Goal: Task Accomplishment & Management: Complete application form

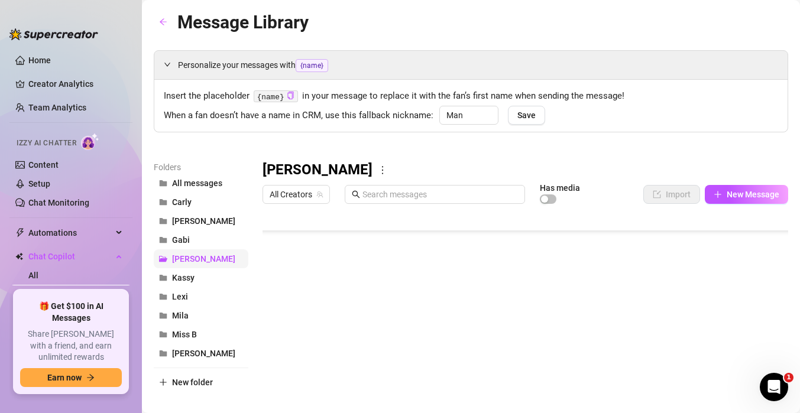
scroll to position [95, 0]
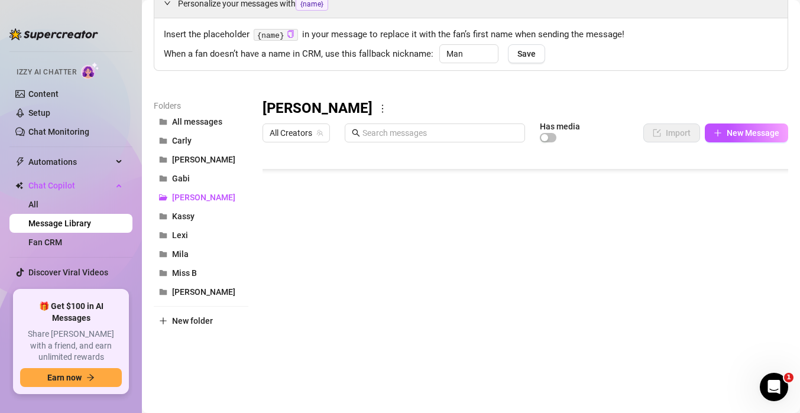
click at [83, 221] on link "Message Library" at bounding box center [59, 223] width 63 height 9
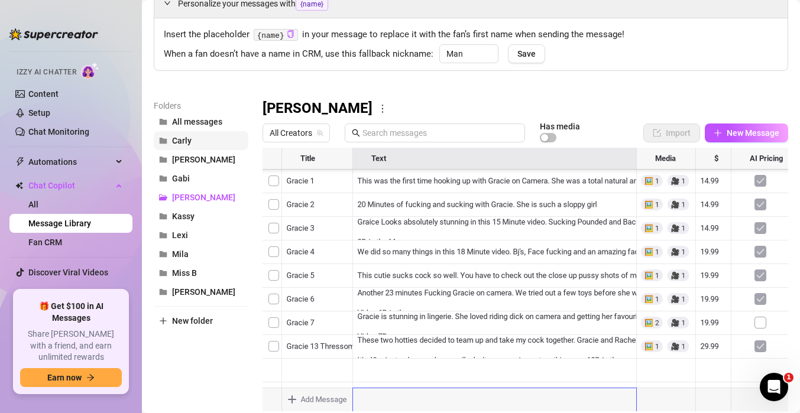
click at [196, 139] on button "Carly" at bounding box center [201, 140] width 95 height 19
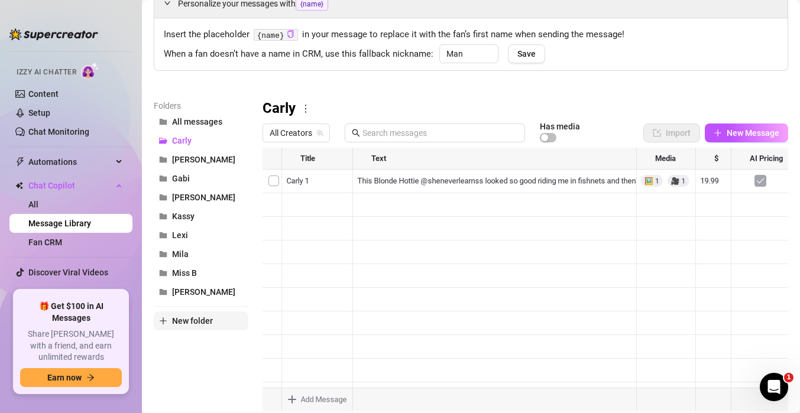
click at [193, 326] on button "New folder" at bounding box center [201, 321] width 95 height 19
click at [193, 316] on input "text" at bounding box center [201, 311] width 95 height 19
type input "[PERSON_NAME]"
click at [190, 371] on div "Folders All messages [PERSON_NAME] [PERSON_NAME] Gabi [PERSON_NAME] [PERSON_NAM…" at bounding box center [201, 255] width 95 height 312
click at [195, 128] on button "All messages" at bounding box center [201, 121] width 95 height 19
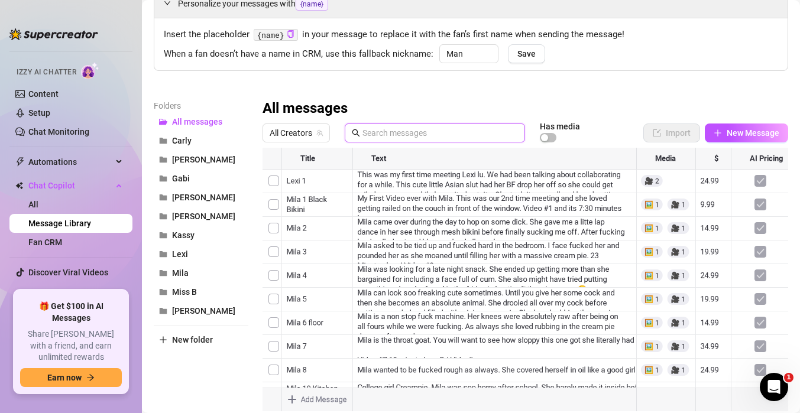
click at [365, 137] on input "text" at bounding box center [441, 133] width 156 height 13
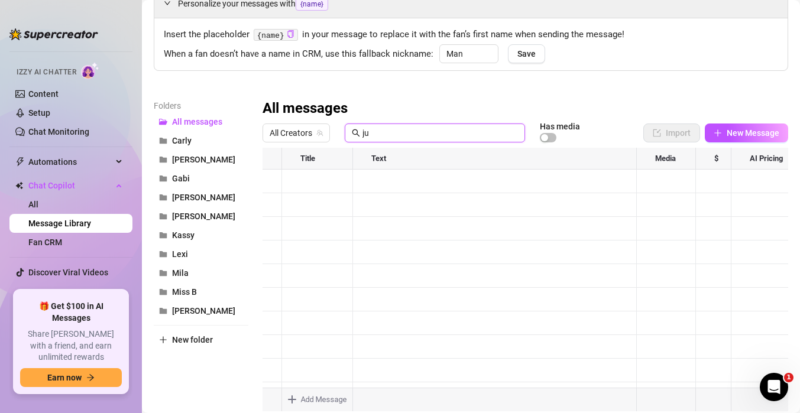
type input "j"
click at [193, 222] on button "[PERSON_NAME]" at bounding box center [201, 216] width 95 height 19
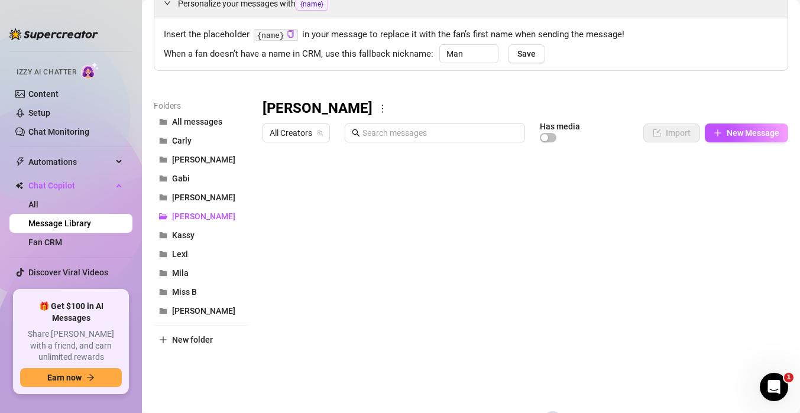
click at [638, 189] on div "[PERSON_NAME] All Creators Has media Import New Message Title Text Media $ AI P…" at bounding box center [526, 293] width 526 height 389
click at [733, 135] on span "New Message" at bounding box center [753, 132] width 53 height 9
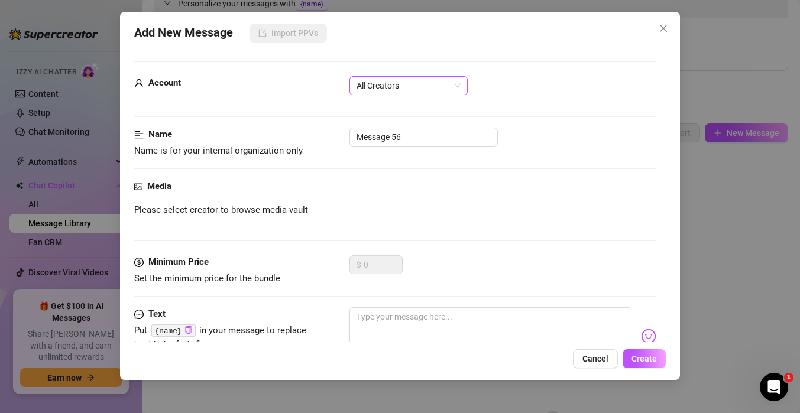
click at [390, 92] on span "All Creators" at bounding box center [409, 86] width 104 height 18
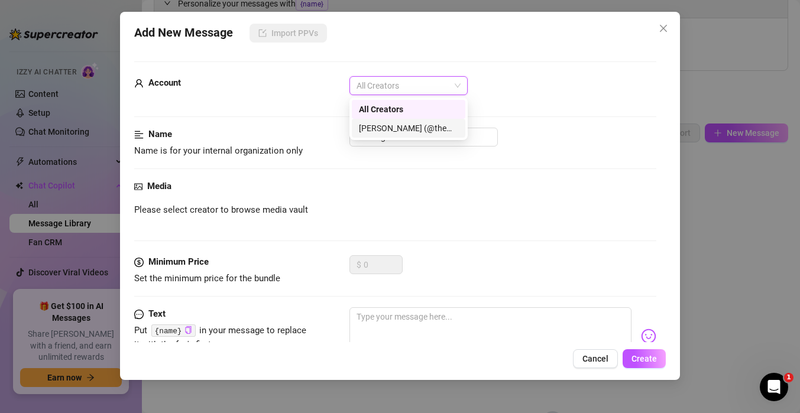
click at [387, 124] on div "[PERSON_NAME] (@themindoftommy)" at bounding box center [408, 128] width 99 height 13
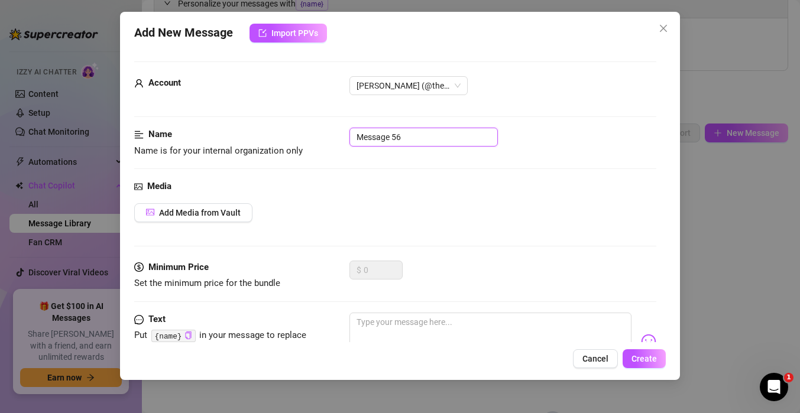
drag, startPoint x: 410, startPoint y: 140, endPoint x: 232, endPoint y: 121, distance: 178.5
click at [232, 121] on form "Account [PERSON_NAME] (@themindoftommy) Name Name is for your internal organiza…" at bounding box center [395, 253] width 522 height 383
type input "[PERSON_NAME] 1E"
click at [252, 179] on div "Name Name is for your internal organization only [PERSON_NAME] 1E" at bounding box center [395, 154] width 522 height 52
click at [229, 201] on div "Media Add Media from Vault" at bounding box center [395, 220] width 522 height 81
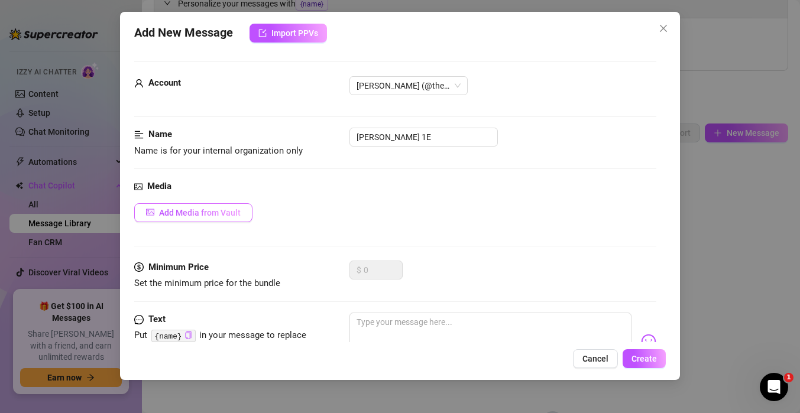
click at [225, 221] on button "Add Media from Vault" at bounding box center [193, 212] width 118 height 19
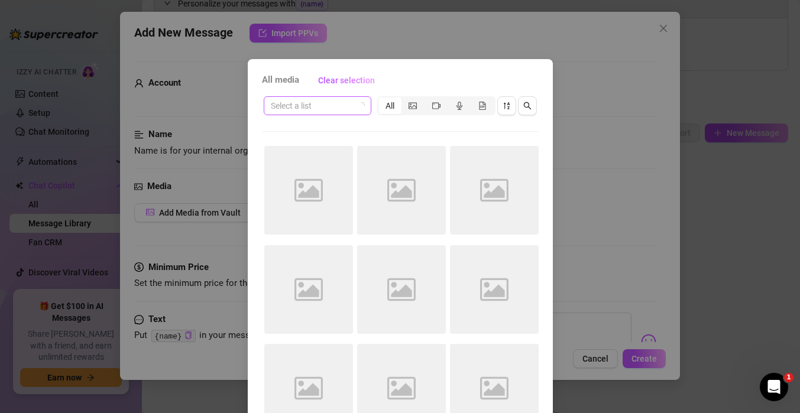
click at [317, 110] on input "search" at bounding box center [312, 106] width 83 height 18
type input "[PERSON_NAME]"
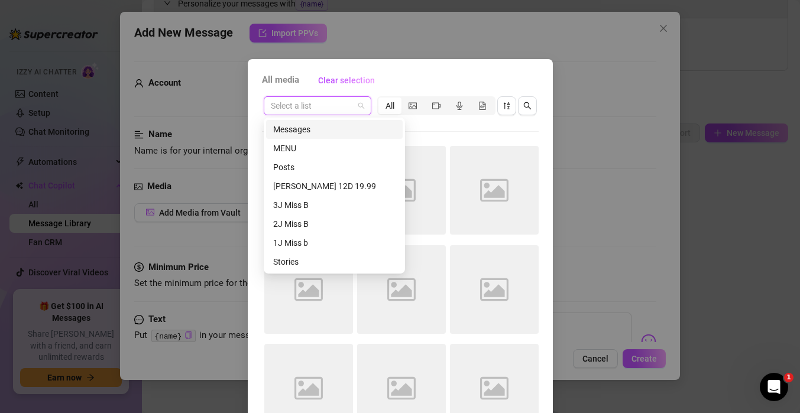
click at [321, 115] on div "Select a list" at bounding box center [318, 105] width 108 height 19
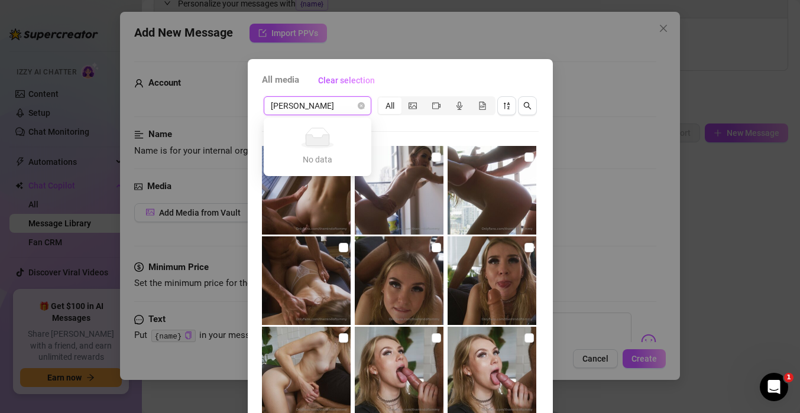
click at [350, 123] on div "No data No data" at bounding box center [317, 147] width 103 height 54
type input "[PERSON_NAME]"
click at [349, 117] on div "Select a list All" at bounding box center [400, 106] width 277 height 22
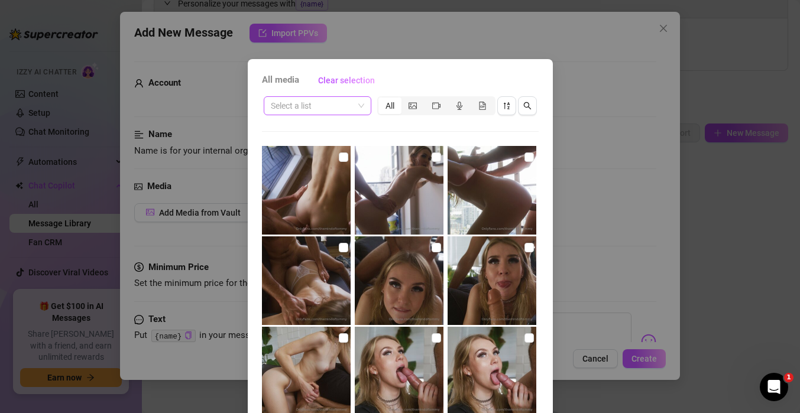
click at [341, 103] on input "search" at bounding box center [312, 106] width 83 height 18
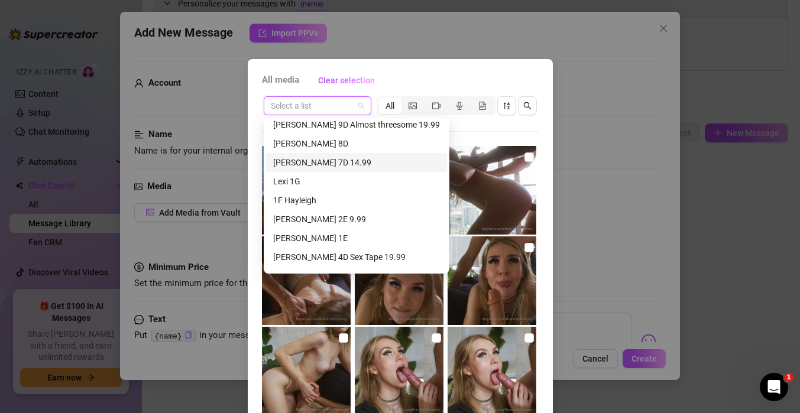
scroll to position [290, 0]
click at [297, 234] on div "[PERSON_NAME] 1E" at bounding box center [356, 237] width 167 height 13
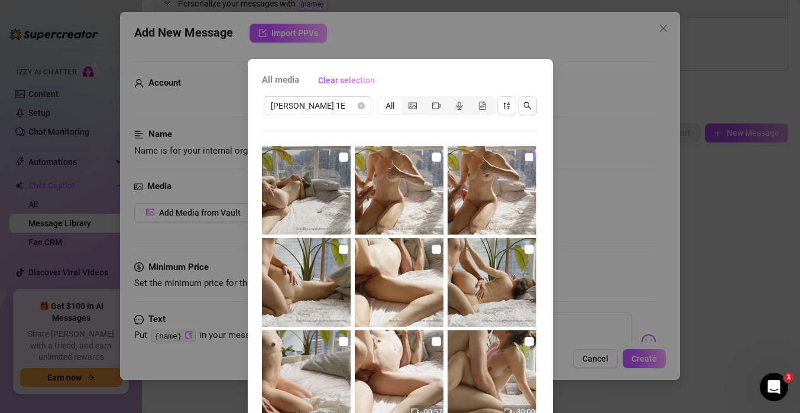
click at [530, 158] on input "checkbox" at bounding box center [529, 157] width 9 height 9
checkbox input "true"
click at [527, 250] on input "checkbox" at bounding box center [529, 249] width 9 height 9
checkbox input "true"
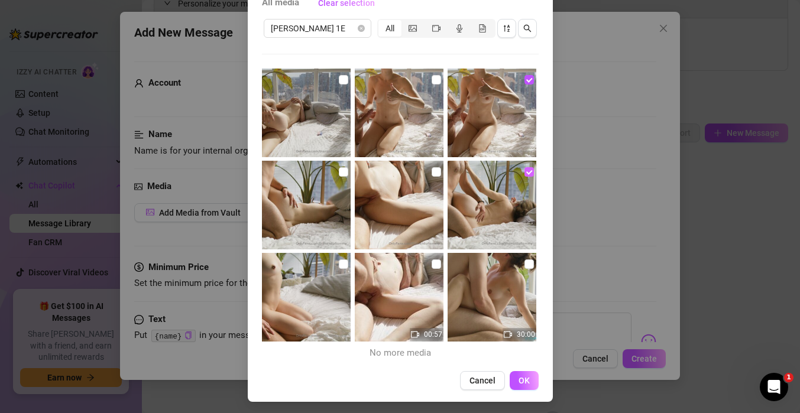
scroll to position [80, 0]
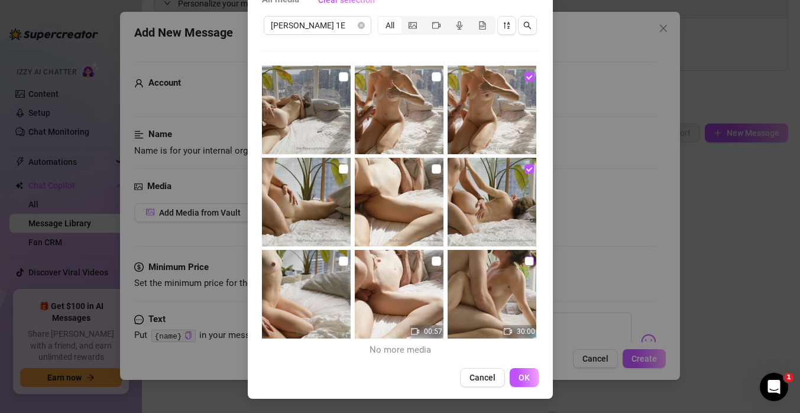
click at [526, 259] on input "checkbox" at bounding box center [529, 261] width 9 height 9
checkbox input "true"
click at [525, 379] on span "OK" at bounding box center [524, 377] width 11 height 9
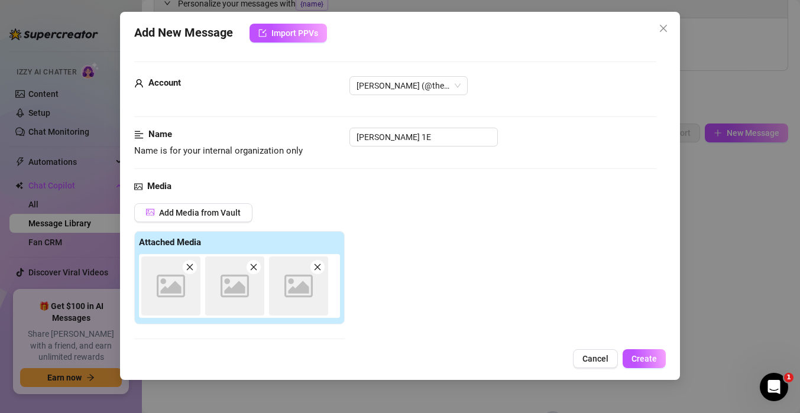
scroll to position [187, 0]
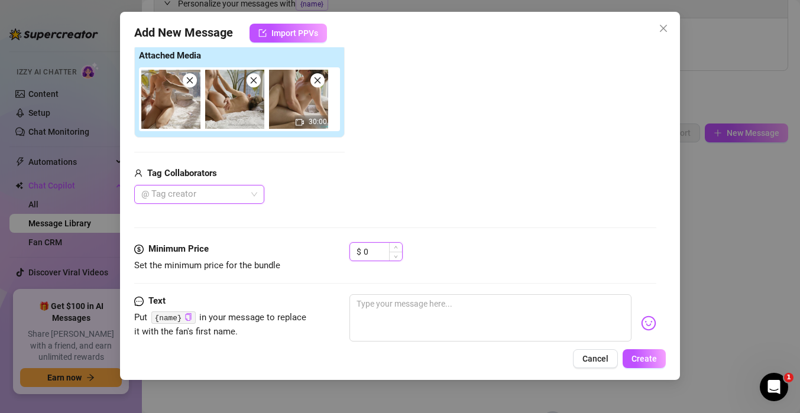
click at [374, 258] on input "0" at bounding box center [383, 252] width 38 height 18
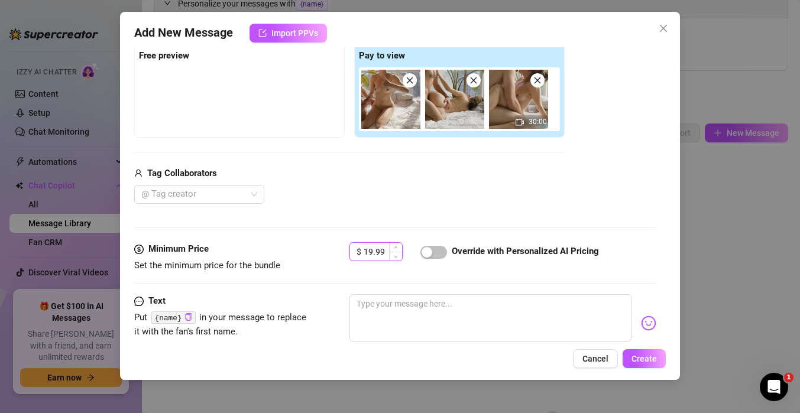
type input "19.99"
click at [433, 248] on span "button" at bounding box center [433, 252] width 27 height 13
click at [218, 192] on div at bounding box center [193, 194] width 113 height 17
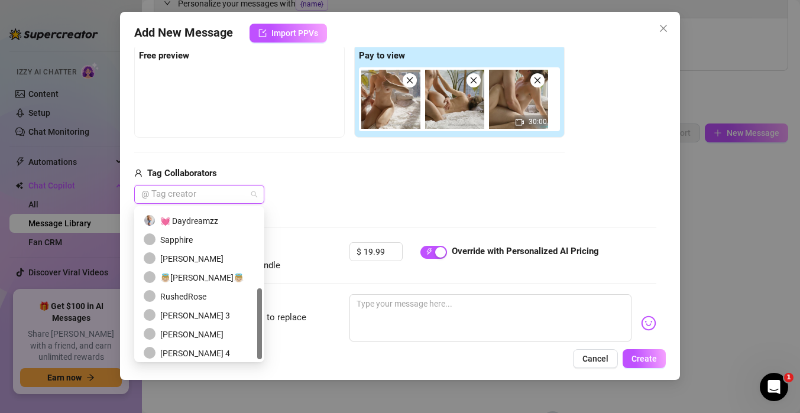
scroll to position [170, 0]
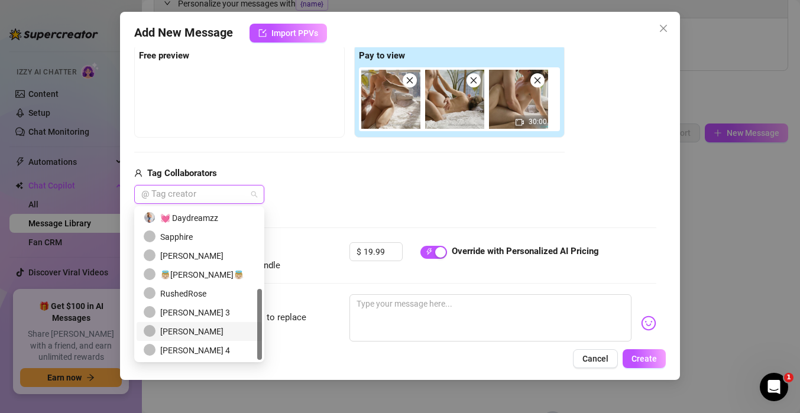
click at [177, 327] on div "[PERSON_NAME]" at bounding box center [199, 331] width 111 height 13
click at [324, 200] on div "[PERSON_NAME]" at bounding box center [349, 194] width 431 height 19
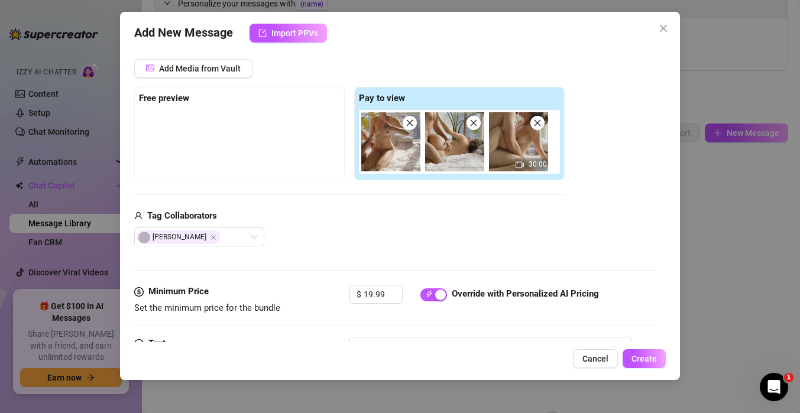
scroll to position [89, 0]
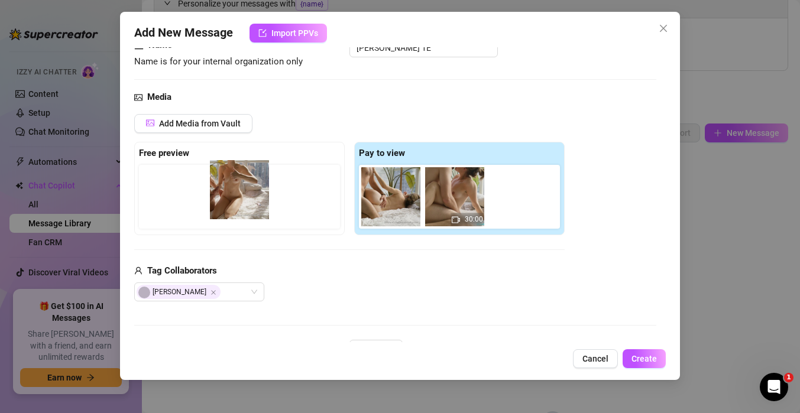
drag, startPoint x: 393, startPoint y: 198, endPoint x: 234, endPoint y: 191, distance: 159.8
click at [234, 191] on div "Free preview Pay to view 30:00" at bounding box center [349, 188] width 431 height 93
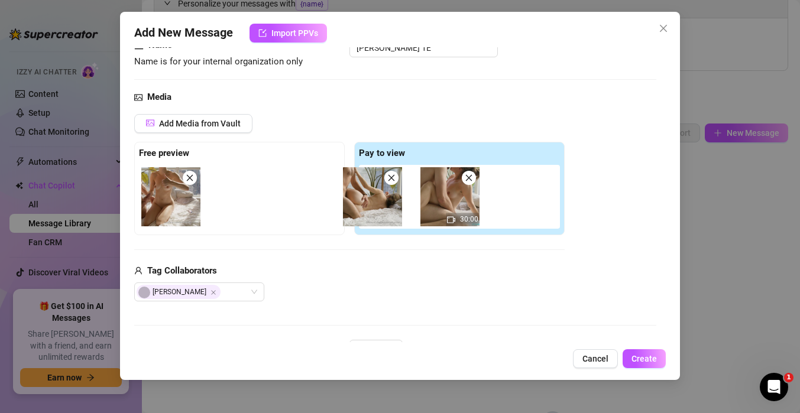
drag, startPoint x: 368, startPoint y: 211, endPoint x: 267, endPoint y: 211, distance: 101.7
click at [267, 211] on div "Free preview Pay to view 30:00" at bounding box center [349, 188] width 431 height 93
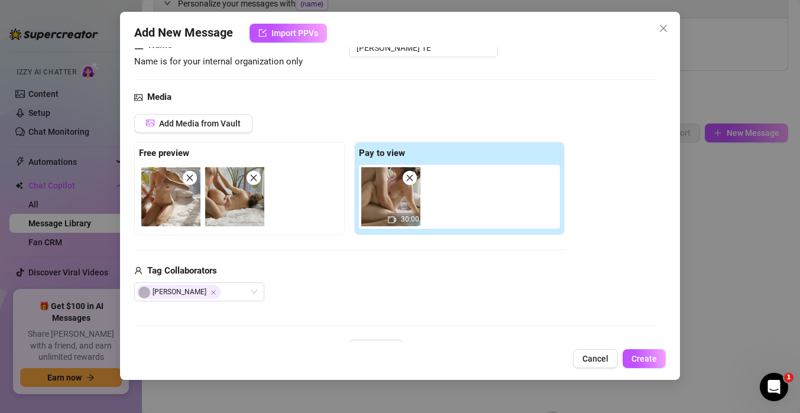
click at [319, 129] on div "Add Media from Vault" at bounding box center [349, 128] width 431 height 28
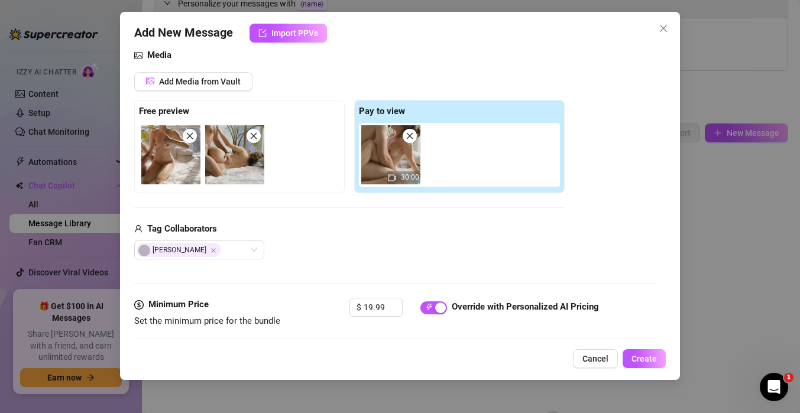
scroll to position [198, 0]
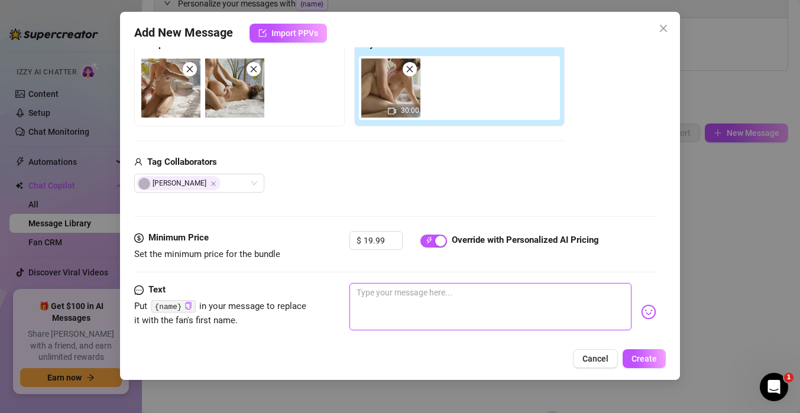
click at [370, 297] on textarea at bounding box center [491, 306] width 282 height 47
type textarea "W"
type textarea "Wh"
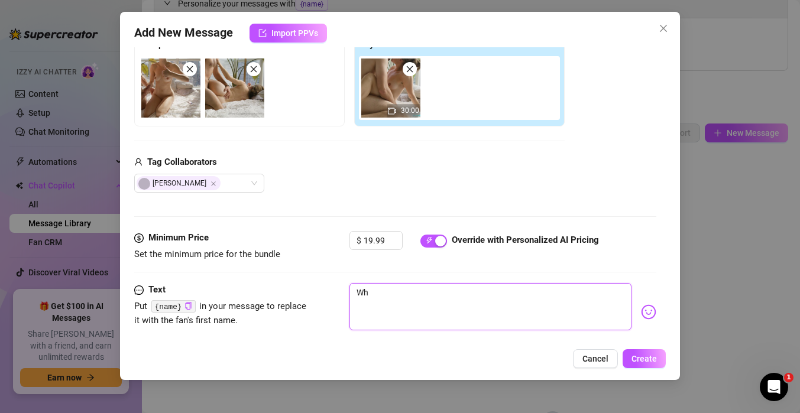
type textarea "Whe"
type textarea "When"
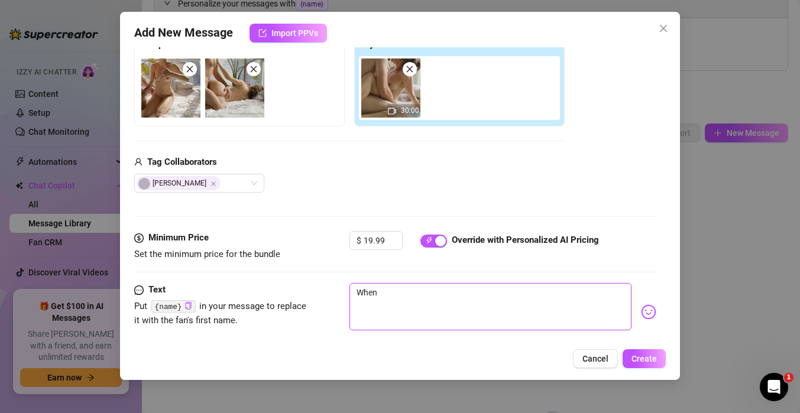
type textarea "When"
type textarea "When T"
type textarea "When Th"
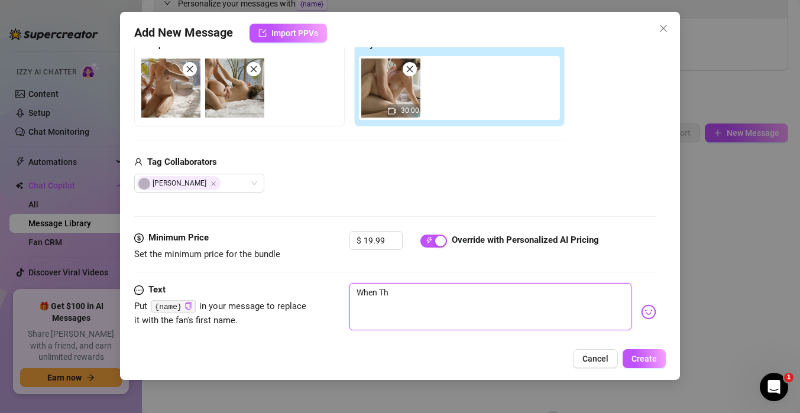
type textarea "When The"
type textarea "When The d"
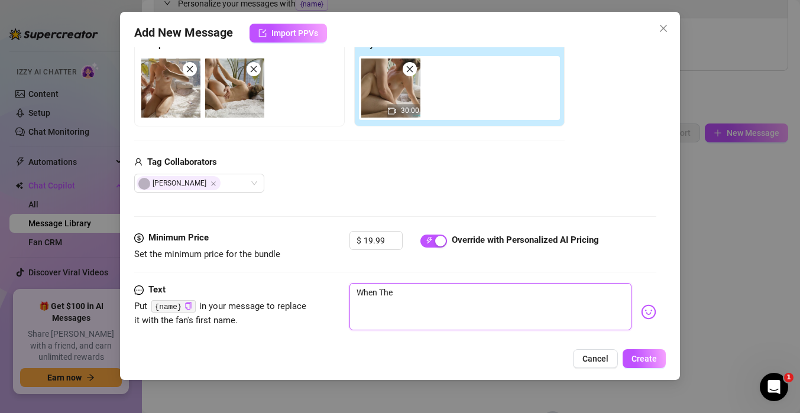
type textarea "When The d"
type textarea "When The di"
type textarea "When The dic"
type textarea "When The dick"
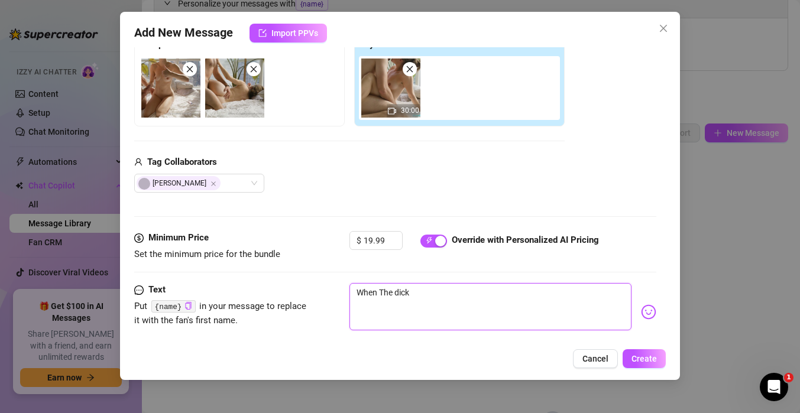
type textarea "When The dick"
type textarea "When The dick i"
type textarea "When The dick is"
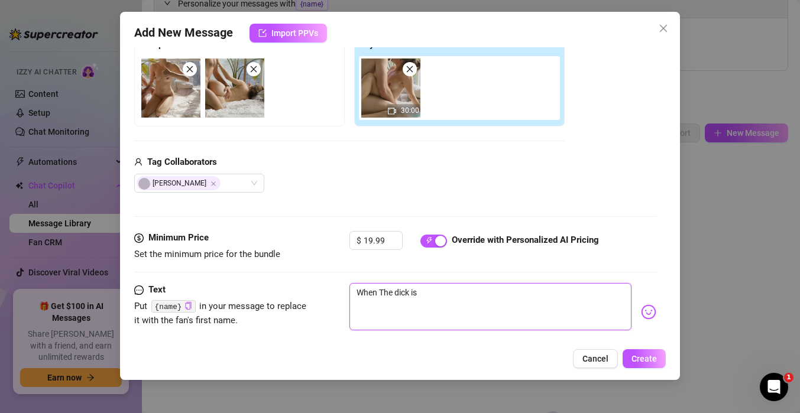
type textarea "When The dick is"
type textarea "When The dick is s"
type textarea "When The dick is so"
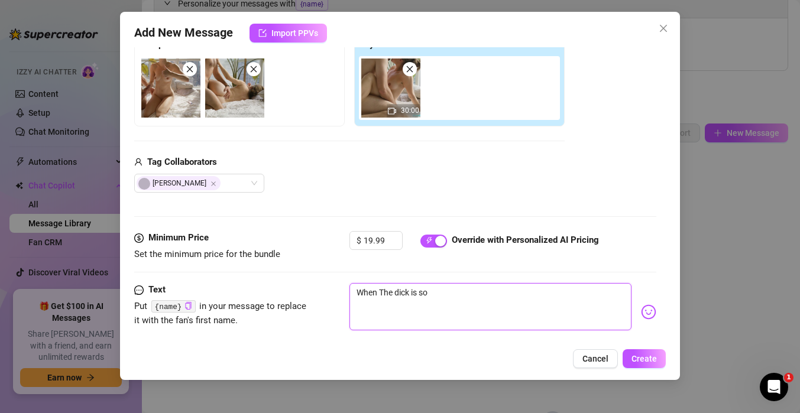
type textarea "When The dick is so"
type textarea "When The dick is so g"
type textarea "When The dick is so go"
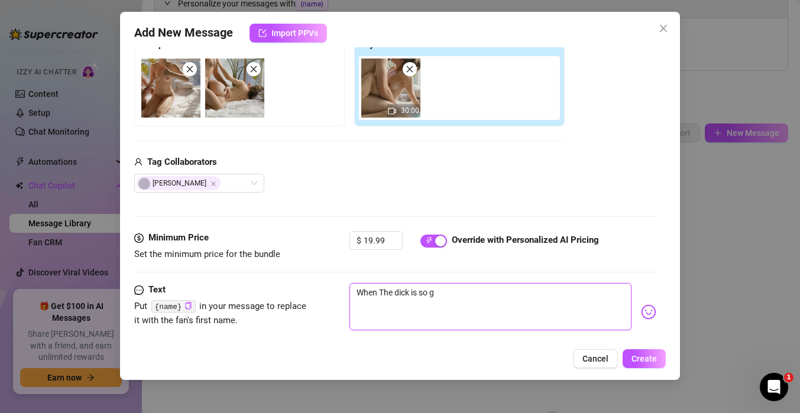
type textarea "When The dick is so go"
type textarea "When The dick is so goo"
type textarea "When The dick is so good"
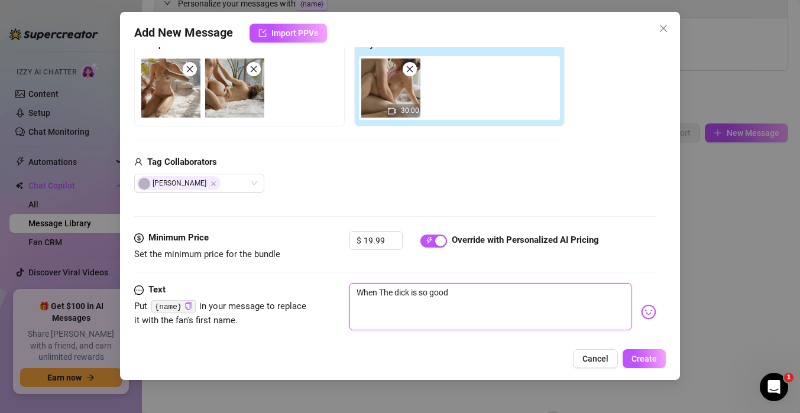
type textarea "When The dick is so good"
type textarea "When The dick is so good s"
type textarea "When The dick is so good sh"
type textarea "When The dick is so good she"
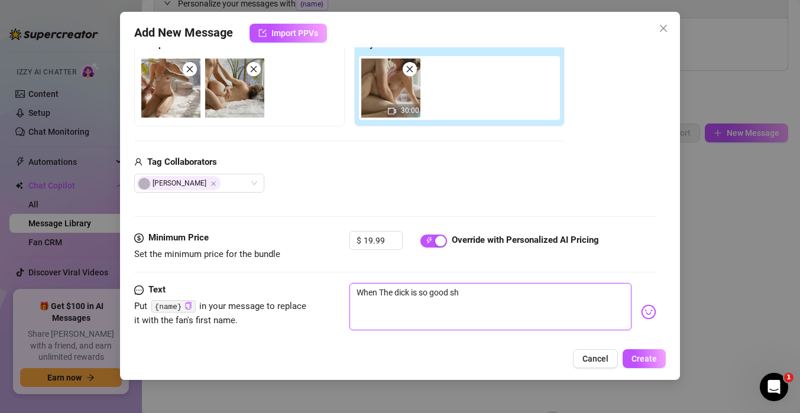
type textarea "When The dick is so good she"
type textarea "When The dick is so good she g"
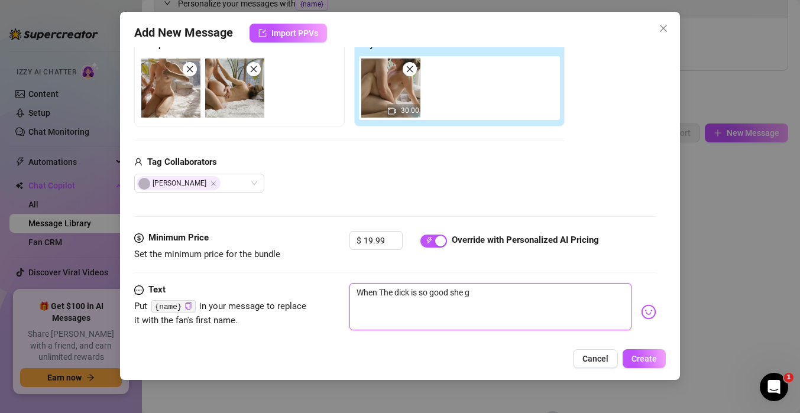
type textarea "When The dick is so good she gi"
type textarea "When The dick is so good she giv"
type textarea "When The dick is so good she give"
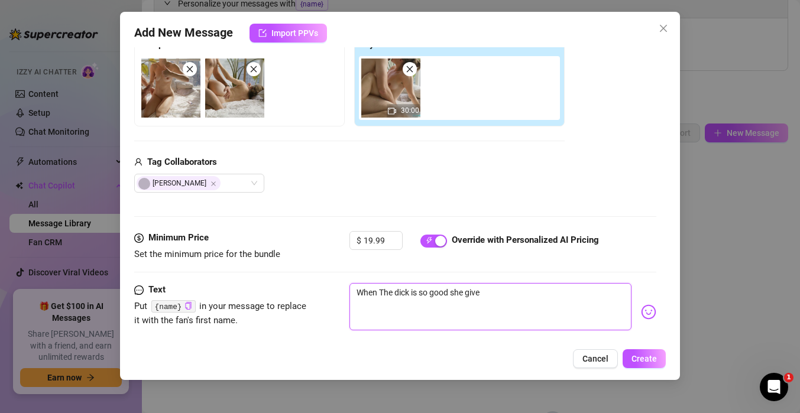
type textarea "When The dick is so good she give"
type textarea "When The dick is so good she give a"
type textarea "When The dick is so good she give"
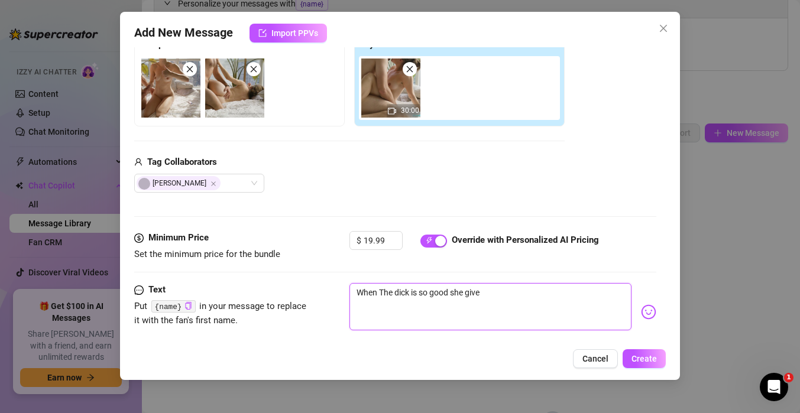
type textarea "When The dick is so good she give"
type textarea "When The dick is so good she gives"
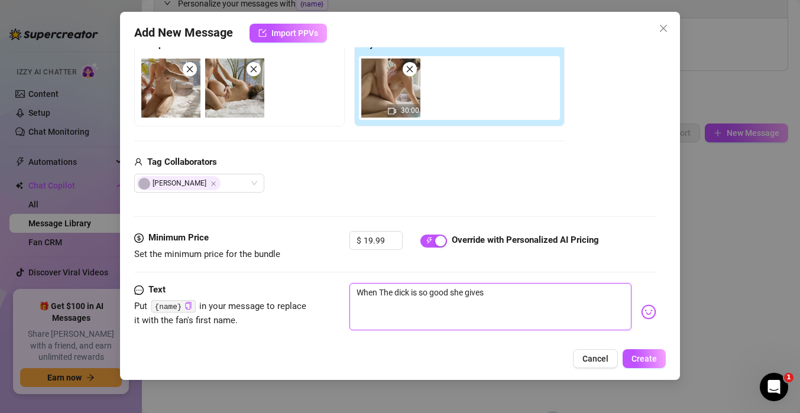
type textarea "When The dick is so good she gives a"
type textarea "When The dick is so good she gives a t"
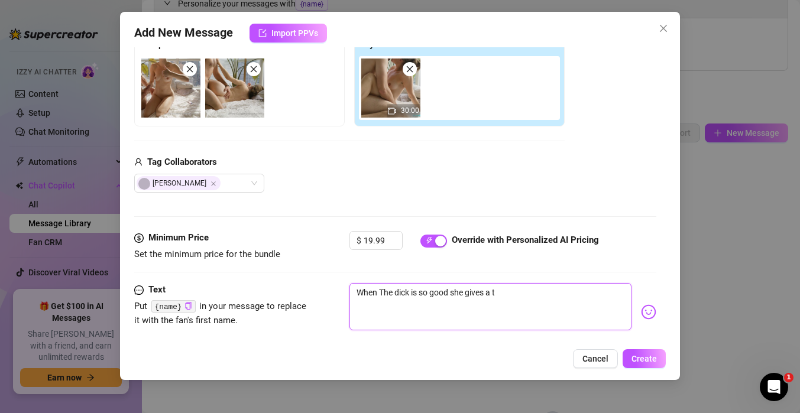
type textarea "When The dick is so good she gives a th"
type textarea "When The dick is so good she gives a thu"
type textarea "When The dick is so good she gives a thum"
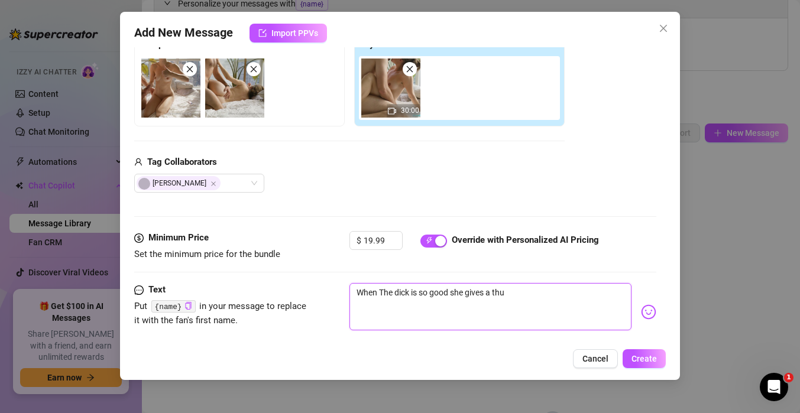
type textarea "When The dick is so good she gives a thum"
type textarea "When The dick is so good she gives a thumb"
type textarea "When The dick is so good she gives a thumbs"
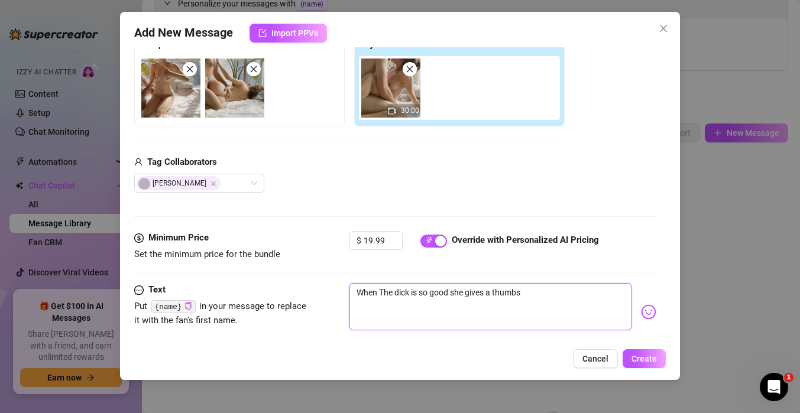
type textarea "When The dick is so good she gives a thumbs"
type textarea "When The dick is so good she gives a thumbs u"
type textarea "When The dick is so good she gives a thumbs up"
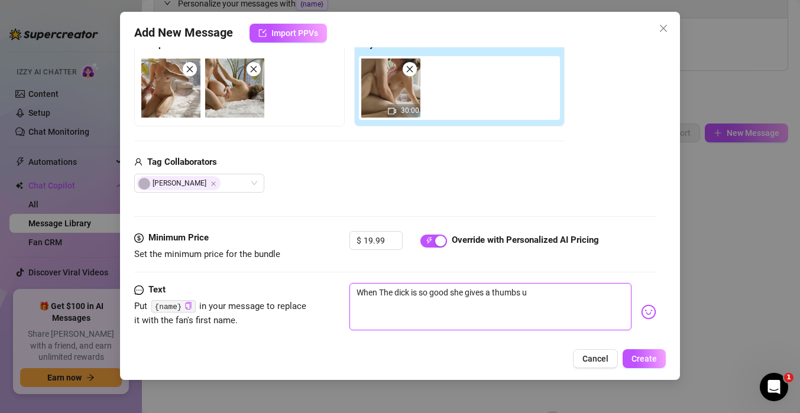
type textarea "When The dick is so good she gives a thumbs up"
type textarea "When The dick is so good she gives a thumbs up R"
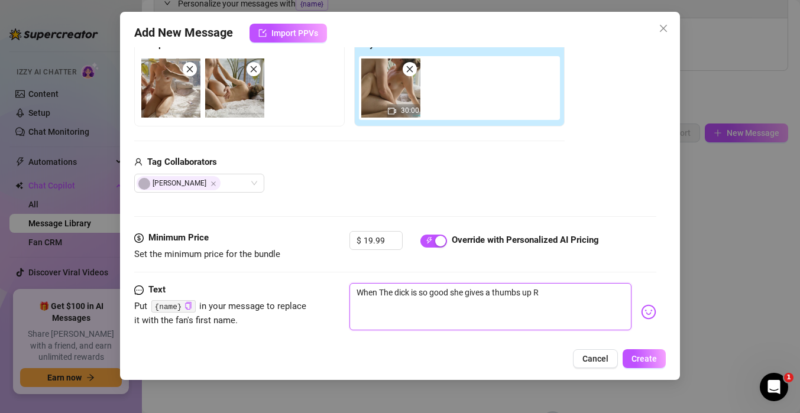
type textarea "When The dick is so good she gives a thumbs up Re"
type textarea "When The dick is so good she gives a thumbs up R"
type textarea "When The dick is so good she gives a thumbs up"
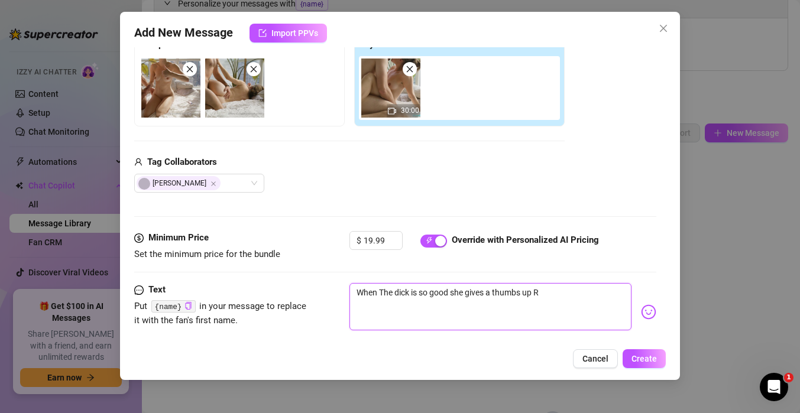
type textarea "When The dick is so good she gives a thumbs up"
type textarea "When The dick is so good she gives a thumbs up r"
type textarea "When The dick is so good she gives a thumbs up re"
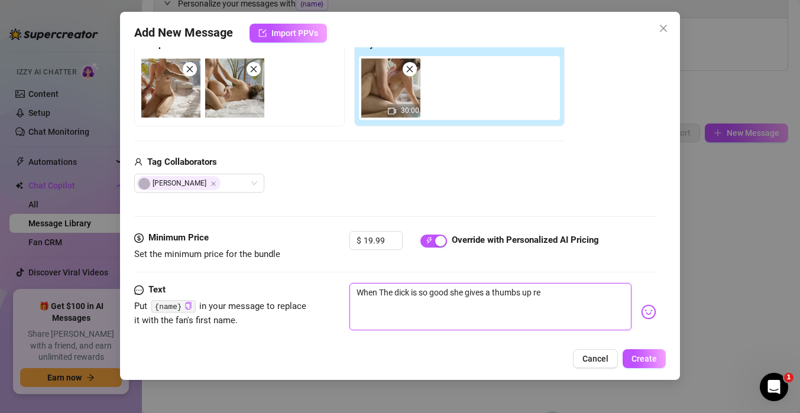
type textarea "When The dick is so good she gives a thumbs up rev"
type textarea "When The dick is so good she gives a thumbs up revi"
type textarea "When The dick is so good she gives a thumbs up revie"
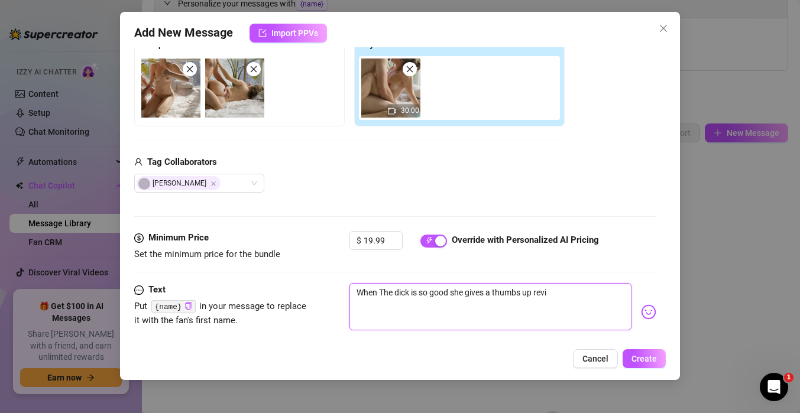
type textarea "When The dick is so good she gives a thumbs up revie"
type textarea "When The dick is so good she gives a thumbs up review"
type textarea "When The dick is so good she gives a thumbs up review."
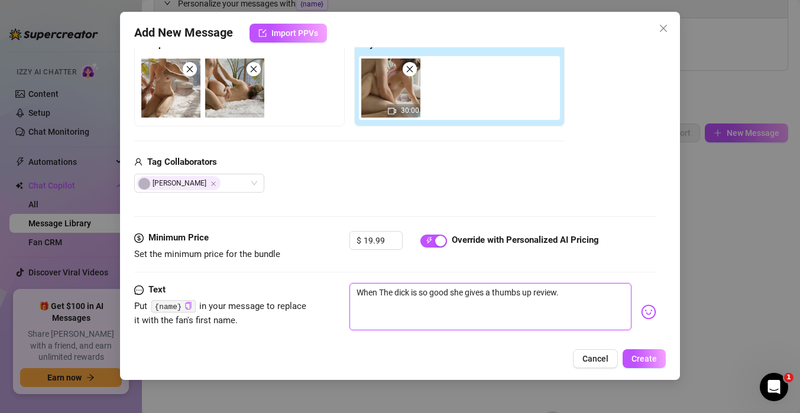
type textarea "When The dick is so good she gives a thumbs up review."
type textarea "When The dick is so good she gives a thumbs up review. T"
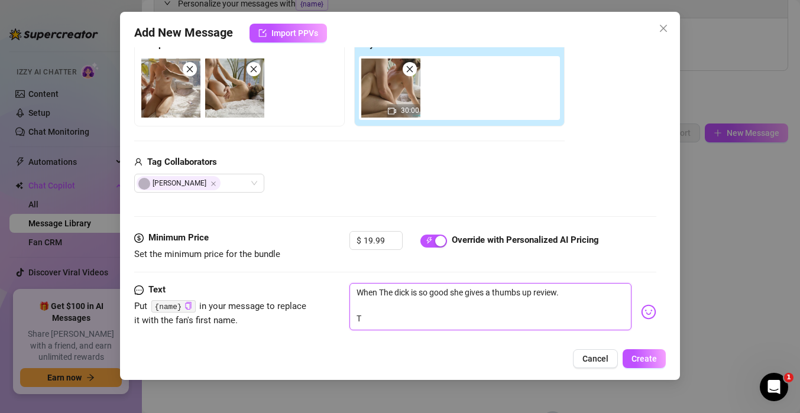
type textarea "When The dick is so good she gives a thumbs up review. TH"
type textarea "When The dick is so good she gives a thumbs up review. THi"
type textarea "When The dick is so good she gives a thumbs up review. TH"
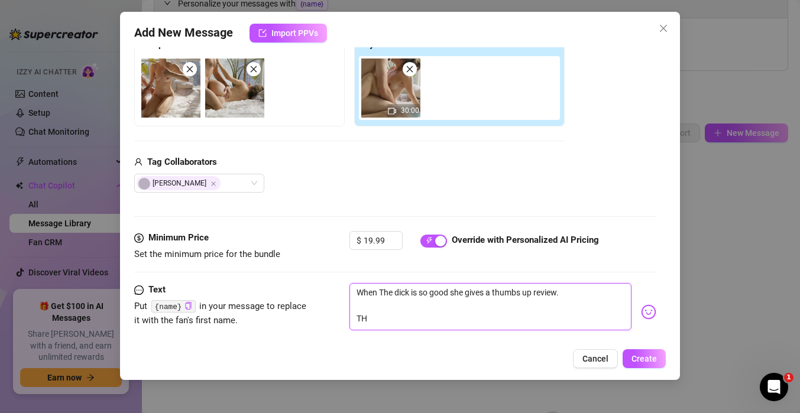
type textarea "When The dick is so good she gives a thumbs up review. T"
type textarea "When The dick is so good she gives a thumbs up review."
type textarea "When The dick is so good she gives a thumbs up review. S"
type textarea "When The dick is so good she gives a thumbs up review. Sh"
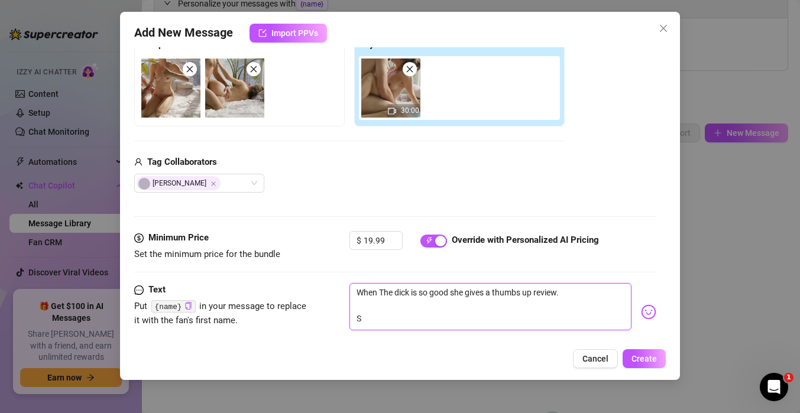
type textarea "When The dick is so good she gives a thumbs up review. Sh"
type textarea "When The dick is so good she gives a thumbs up review. She"
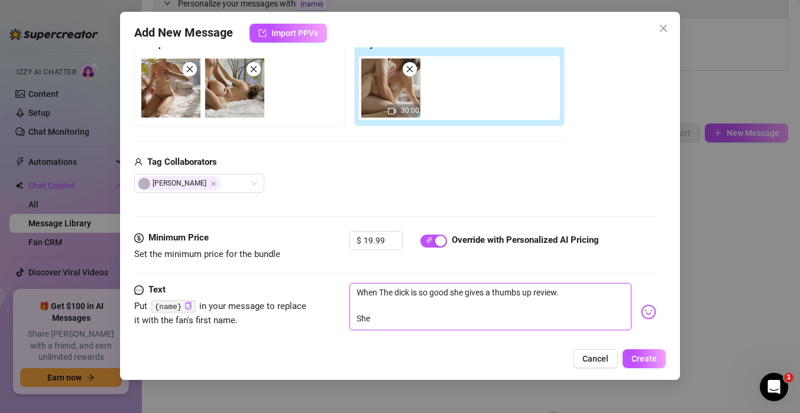
type textarea "When The dick is so good she gives a thumbs up review. She w"
type textarea "When The dick is so good she gives a thumbs up review. She wa"
type textarea "When The dick is so good she gives a thumbs up review. She was"
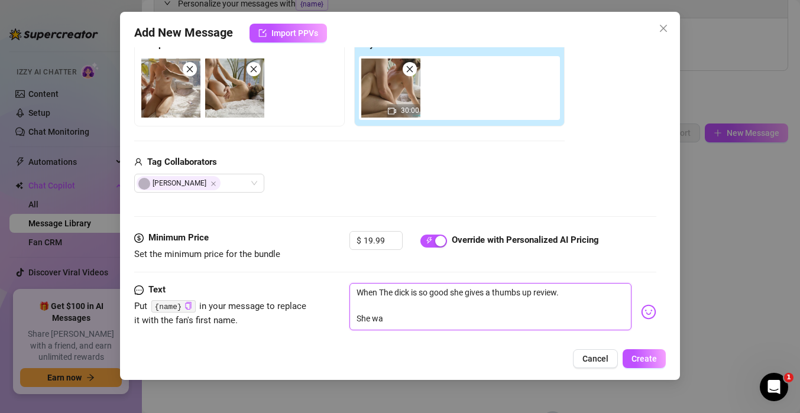
type textarea "When The dick is so good she gives a thumbs up review. She was"
type textarea "When The dick is so good she gives a thumbs up review. She was m"
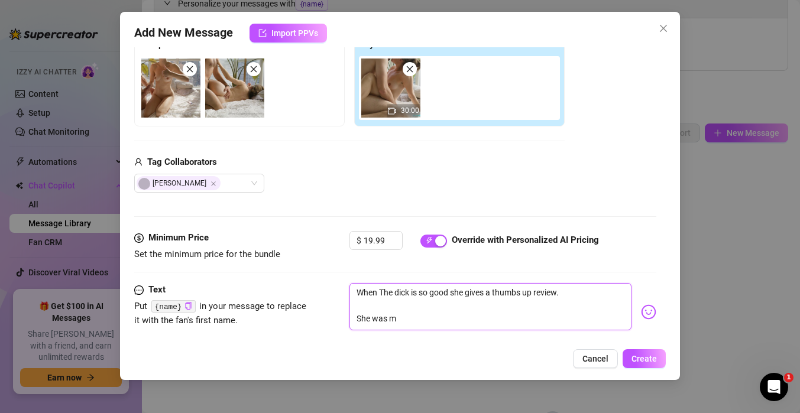
type textarea "When The dick is so good she gives a thumbs up review. She was my"
type textarea "When The dick is so good she gives a thumbs up review. She was my s"
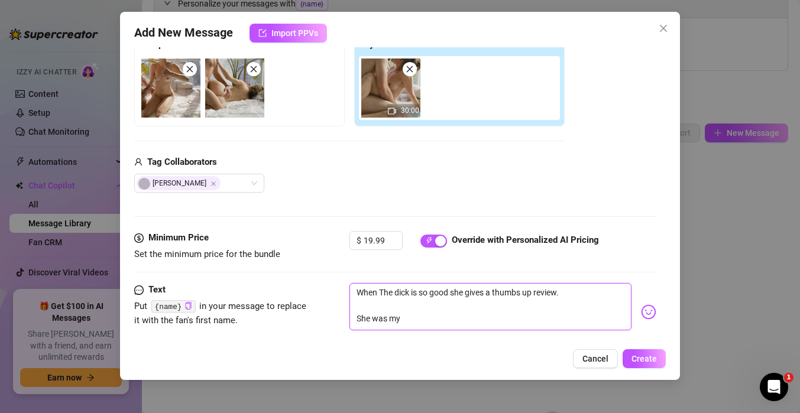
type textarea "When The dick is so good she gives a thumbs up review. She was my s"
type textarea "When The dick is so good she gives a thumbs up review. She was my su"
type textarea "When The dick is so good she gives a thumbs up review. She was my sum"
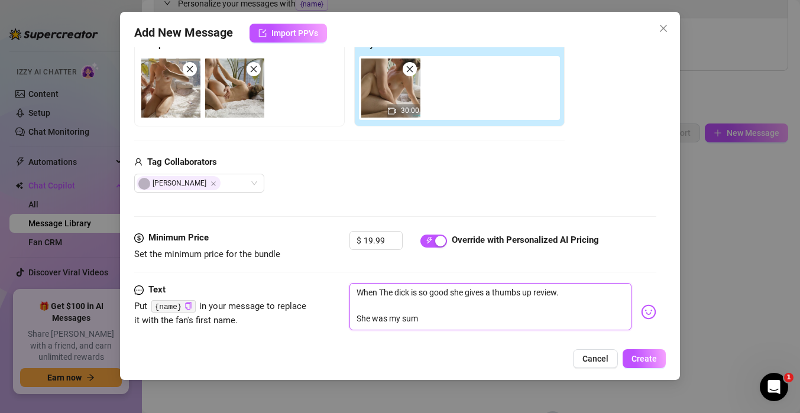
type textarea "When The dick is so good she gives a thumbs up review. She was my summ"
type textarea "When The dick is so good she gives a thumbs up review. She was my summe"
type textarea "When The dick is so good she gives a thumbs up review. She was my summer"
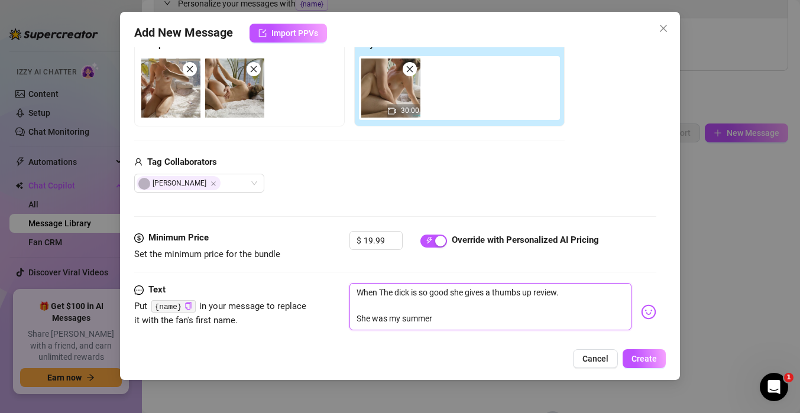
type textarea "When The dick is so good she gives a thumbs up review. She was my summer"
type textarea "When The dick is so good she gives a thumbs up review. She was my summer f"
type textarea "When The dick is so good she gives a thumbs up review. She was my summer fl"
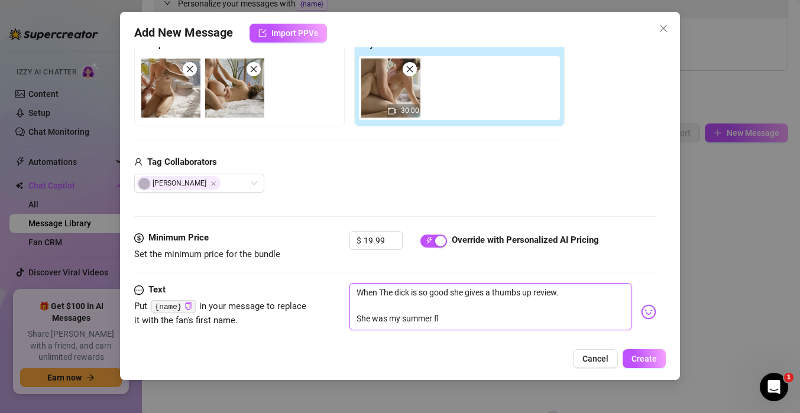
type textarea "When The dick is so good she gives a thumbs up review. She was my summer fli"
type textarea "When The dick is so good she gives a thumbs up review. She was my summer flin"
type textarea "When The dick is so good she gives a thumbs up review. She was my summer fling"
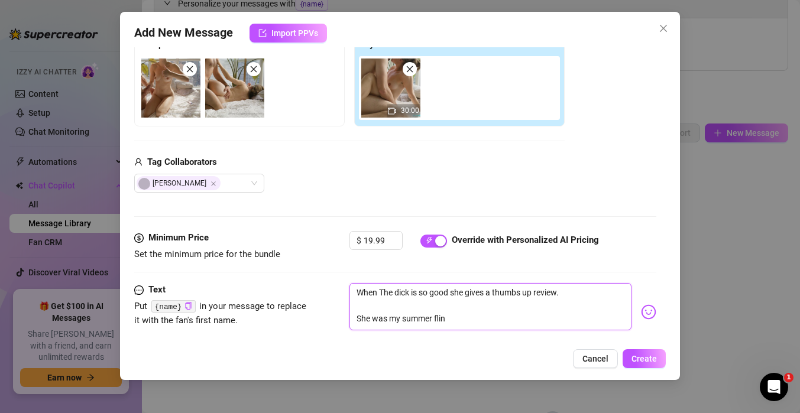
type textarea "When The dick is so good she gives a thumbs up review. She was my summer fling"
type textarea "When The dick is so good she gives a thumbs up review. She was my summer fling a"
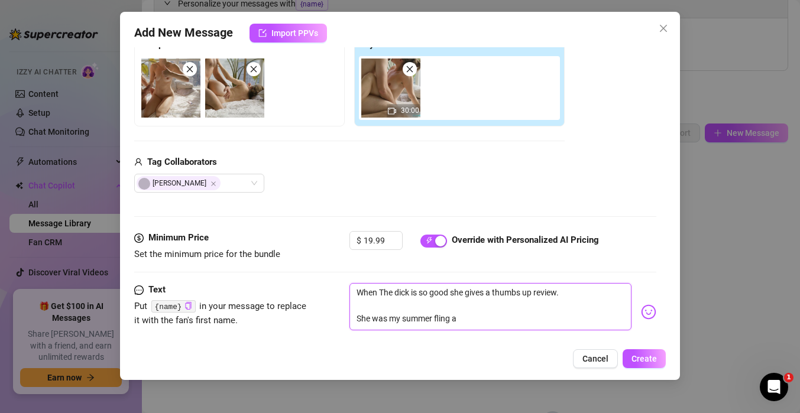
type textarea "When The dick is so good she gives a thumbs up review. She was my summer fling …"
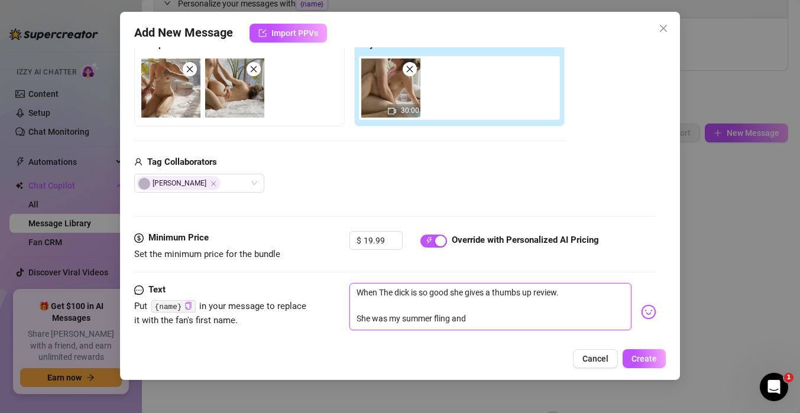
type textarea "When The dick is so good she gives a thumbs up review. She was my summer fling …"
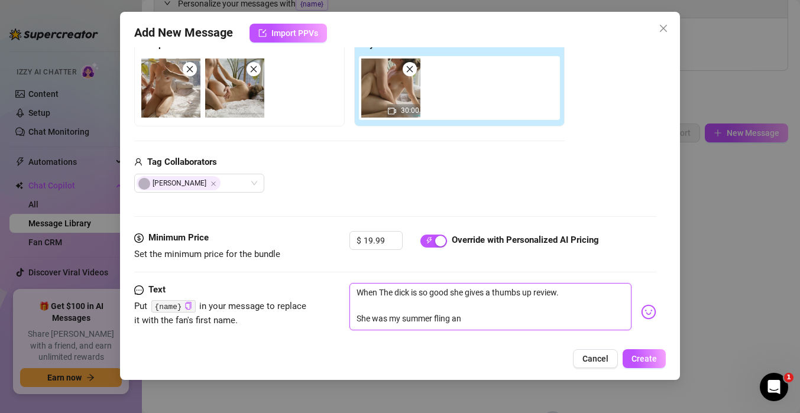
type textarea "When The dick is so good she gives a thumbs up review. She was my summer fling a"
type textarea "When The dick is so good she gives a thumbs up review. She was my summer fling"
type textarea "When The dick is so good she gives a thumbs up review. She was my summer fling f"
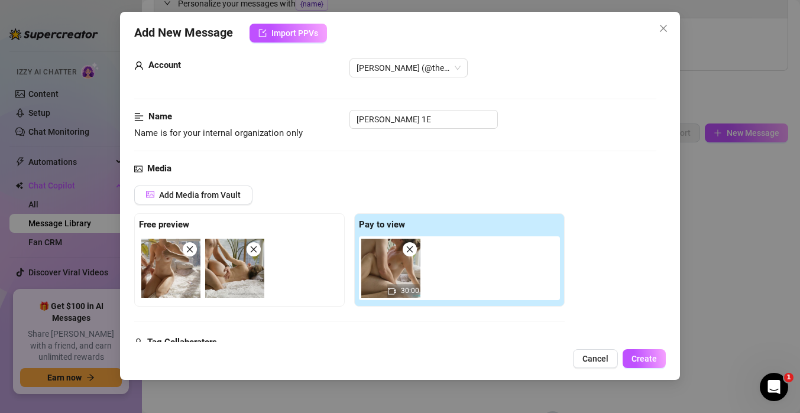
scroll to position [202, 0]
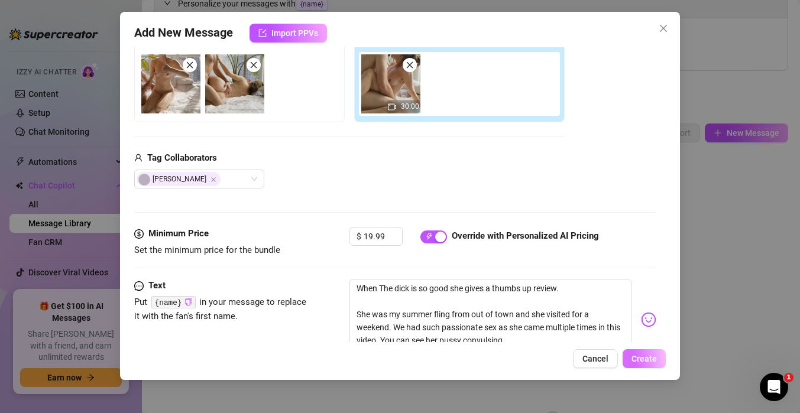
click at [658, 367] on button "Create" at bounding box center [644, 359] width 43 height 19
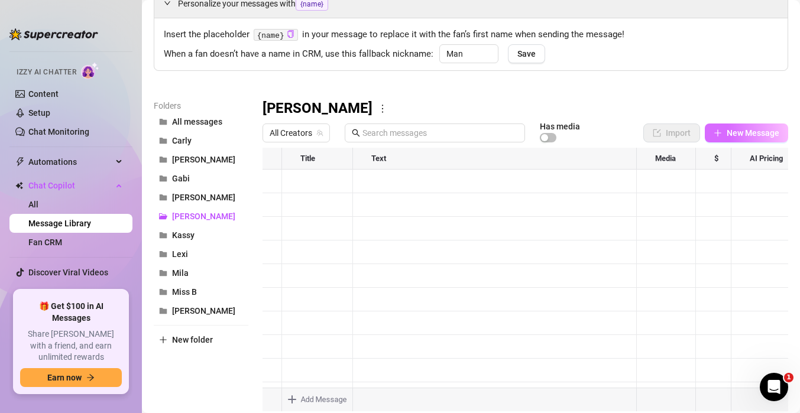
click at [727, 133] on span "New Message" at bounding box center [753, 132] width 53 height 9
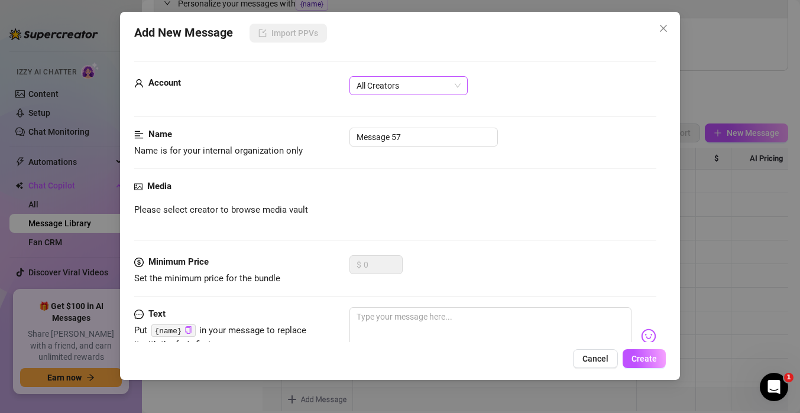
click at [439, 89] on span "All Creators" at bounding box center [409, 86] width 104 height 18
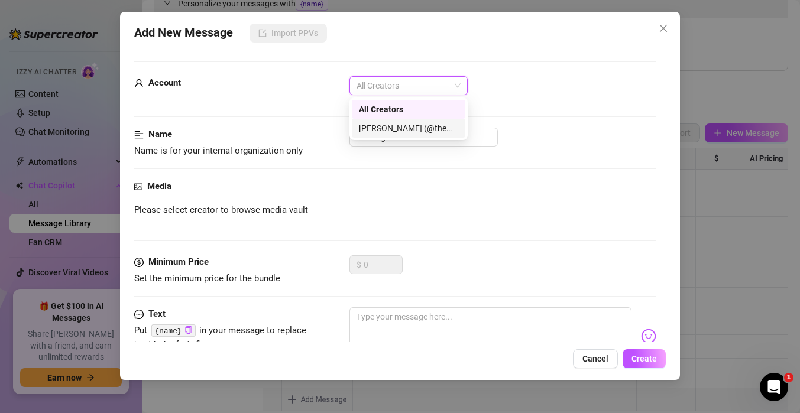
click at [422, 124] on div "[PERSON_NAME] (@themindoftommy)" at bounding box center [408, 128] width 99 height 13
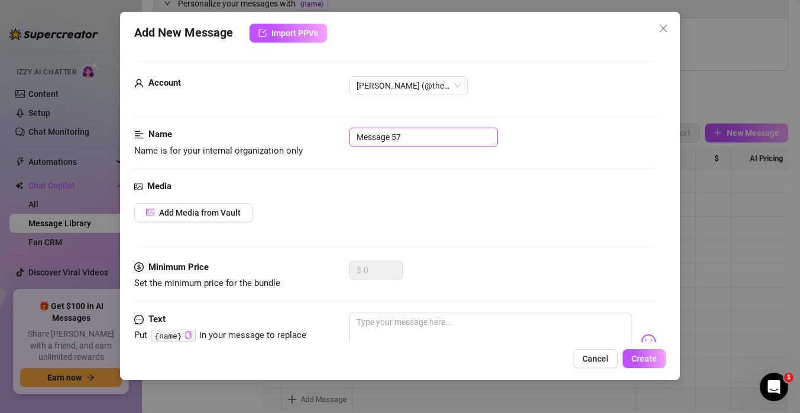
drag, startPoint x: 444, startPoint y: 135, endPoint x: 263, endPoint y: 127, distance: 180.6
click at [263, 127] on form "Account [PERSON_NAME] (@themindoftommy) Name Name is for your internal organiza…" at bounding box center [395, 253] width 522 height 383
click at [266, 176] on div "Name Name is for your internal organization only [PERSON_NAME] 2E" at bounding box center [395, 154] width 522 height 52
click at [231, 218] on button "Add Media from Vault" at bounding box center [193, 212] width 118 height 19
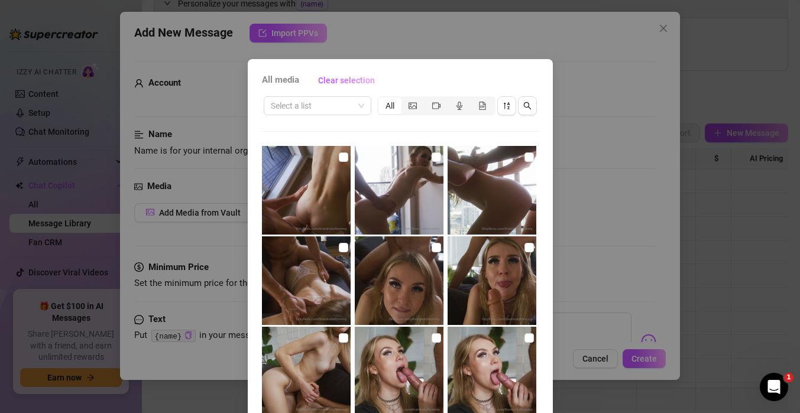
click at [336, 120] on div "Select a list All 00:16 00:13 00:16 00:11 00:15 00:17 00:22 00:14 00:11" at bounding box center [400, 268] width 277 height 347
click at [336, 114] on input "search" at bounding box center [312, 106] width 83 height 18
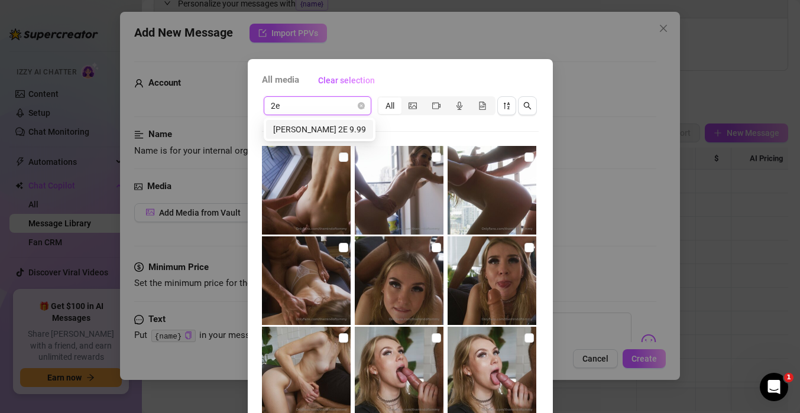
click at [334, 132] on div "[PERSON_NAME] 2E 9.99" at bounding box center [319, 129] width 93 height 13
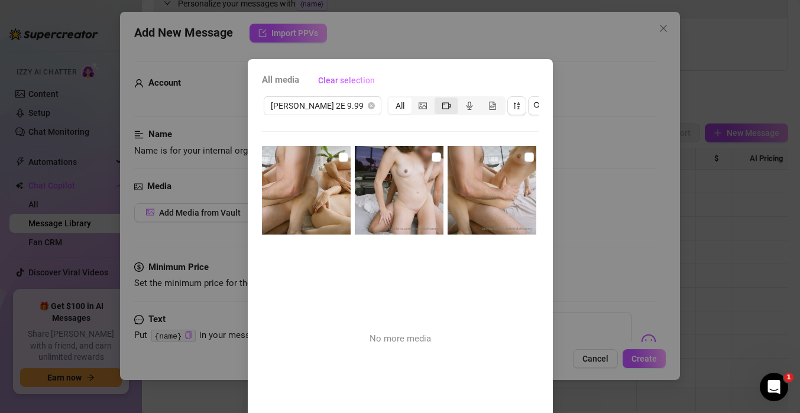
click at [442, 110] on span "segmented control" at bounding box center [446, 105] width 8 height 9
click at [438, 99] on input "segmented control" at bounding box center [438, 99] width 0 height 0
click at [582, 59] on div "All media Clear selection [PERSON_NAME] 2E 9.99 All No more media Cancel OK" at bounding box center [400, 206] width 800 height 413
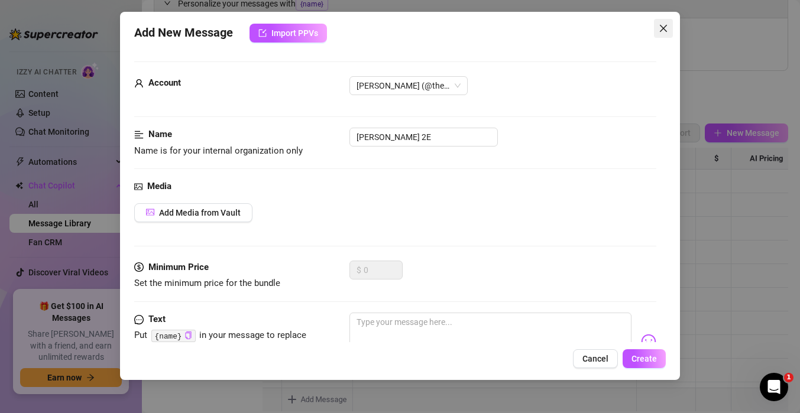
click at [659, 30] on icon "close" at bounding box center [663, 28] width 9 height 9
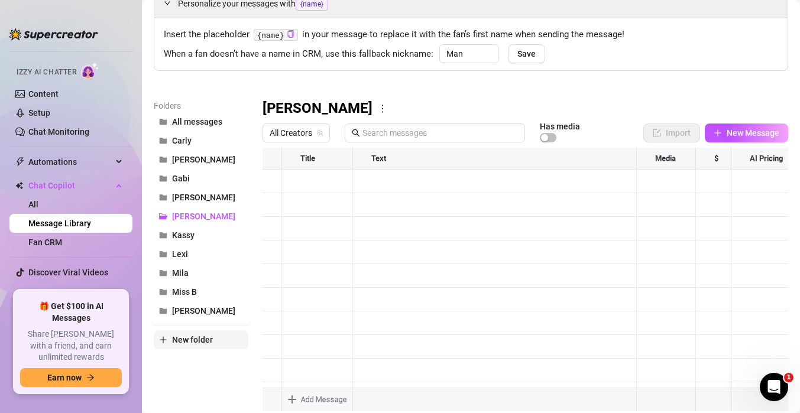
click at [186, 339] on span "New folder" at bounding box center [192, 339] width 41 height 9
click at [187, 331] on input "text" at bounding box center [201, 330] width 95 height 19
click at [186, 329] on input "Hayliegh" at bounding box center [201, 330] width 95 height 19
click at [239, 363] on button "New folder" at bounding box center [201, 359] width 95 height 19
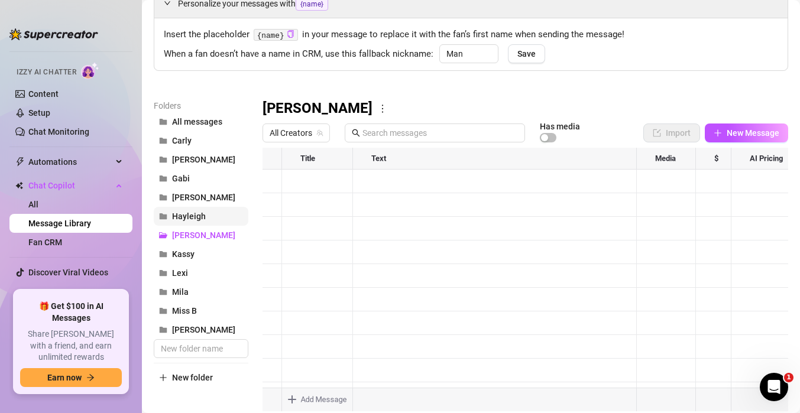
click at [206, 220] on button "Hayleigh" at bounding box center [201, 216] width 95 height 19
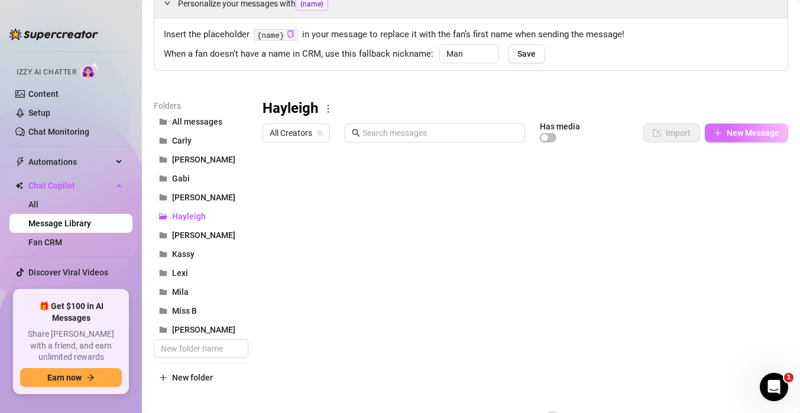
click at [721, 137] on icon "plus" at bounding box center [718, 133] width 8 height 8
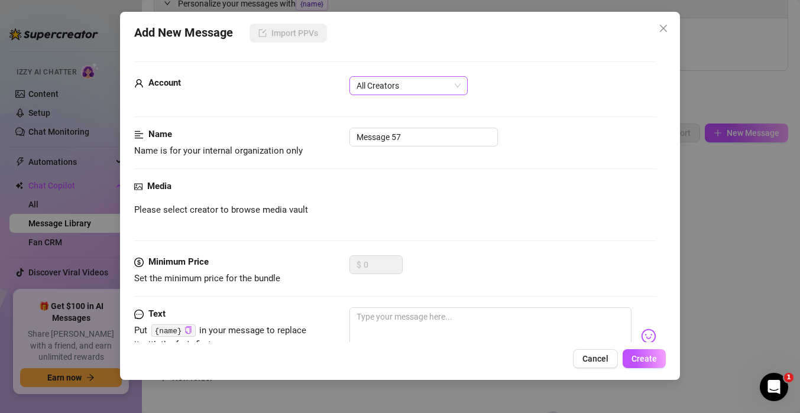
click at [440, 83] on span "All Creators" at bounding box center [409, 86] width 104 height 18
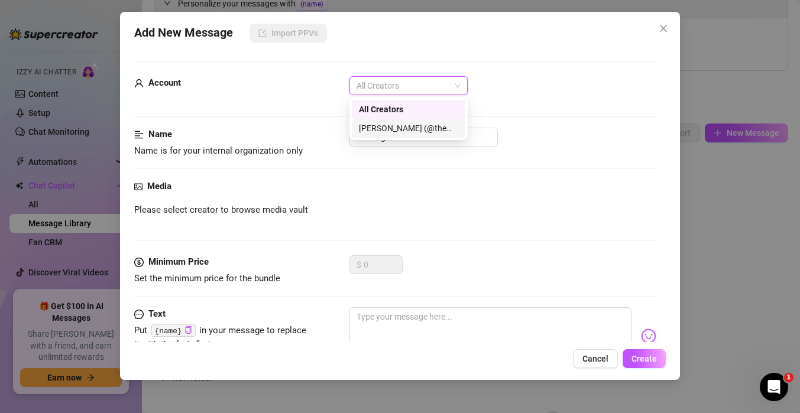
click at [410, 130] on div "[PERSON_NAME] (@themindoftommy)" at bounding box center [408, 128] width 99 height 13
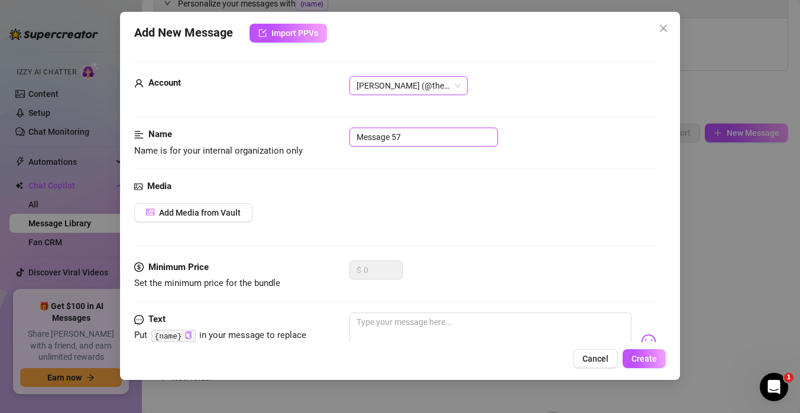
click at [410, 138] on input "Message 57" at bounding box center [424, 137] width 148 height 19
drag, startPoint x: 434, startPoint y: 138, endPoint x: 237, endPoint y: 108, distance: 199.7
click at [237, 108] on form "Account [PERSON_NAME] (@themindoftommy) Name Name is for your internal organiza…" at bounding box center [395, 253] width 522 height 383
click at [396, 141] on input "text" at bounding box center [424, 137] width 148 height 19
click at [367, 170] on div "Name Name is for your internal organization only Haleigh 1" at bounding box center [395, 154] width 522 height 52
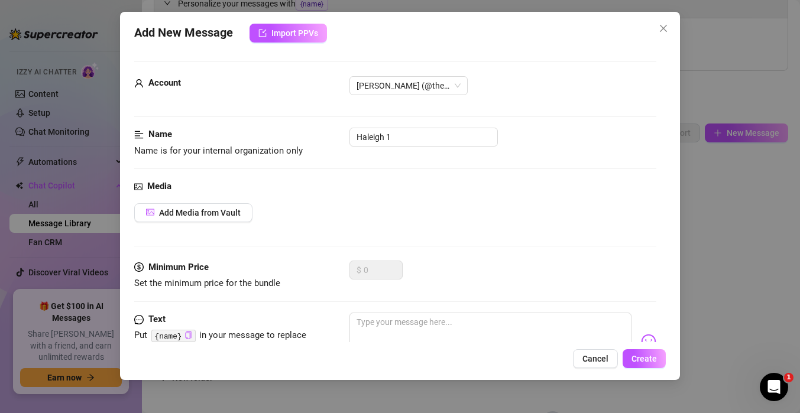
scroll to position [9, 0]
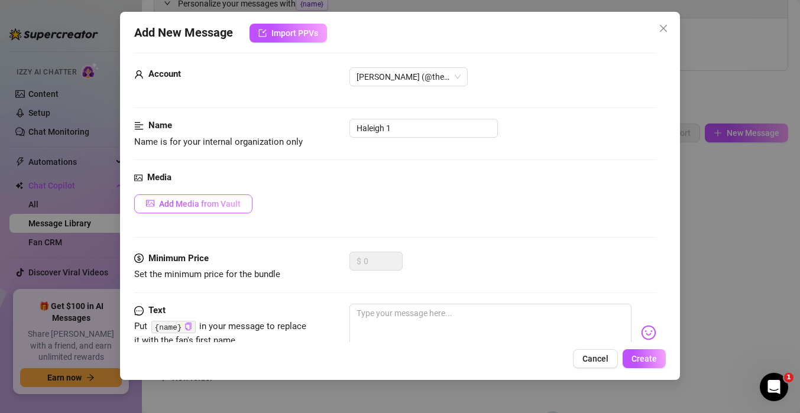
click at [247, 202] on button "Add Media from Vault" at bounding box center [193, 204] width 118 height 19
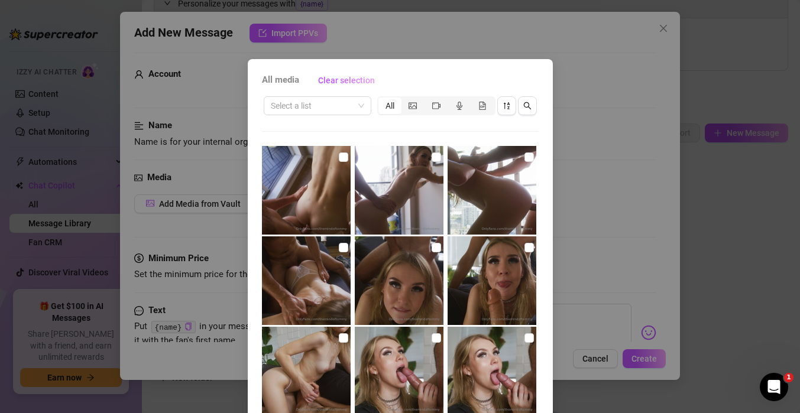
click at [312, 116] on div "Select a list All" at bounding box center [400, 106] width 277 height 22
click at [313, 113] on input "search" at bounding box center [312, 106] width 83 height 18
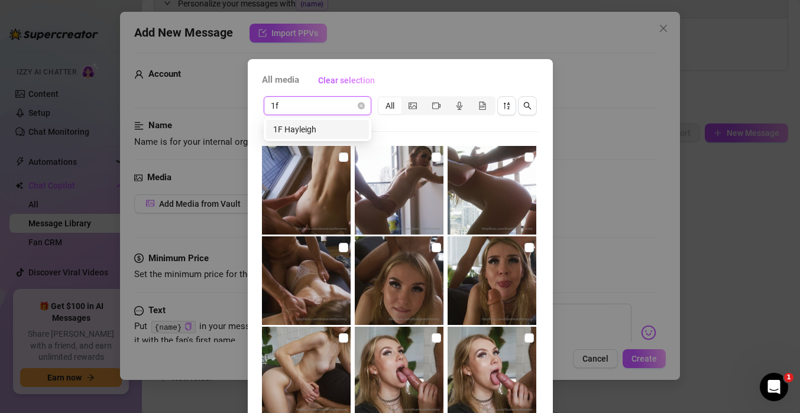
click at [315, 124] on div "1F Hayleigh" at bounding box center [317, 129] width 89 height 13
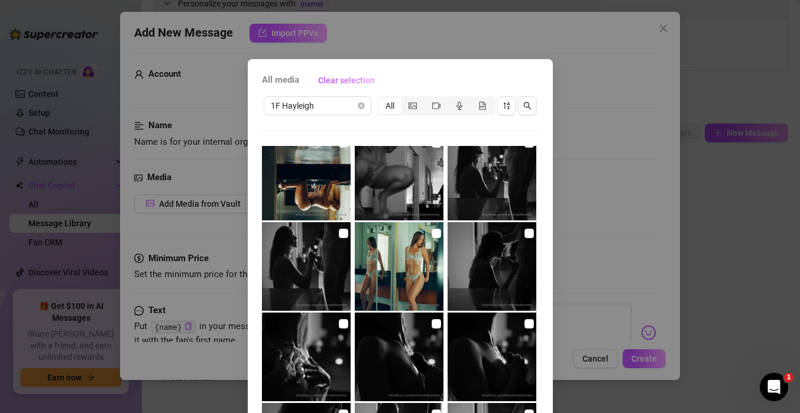
scroll to position [0, 0]
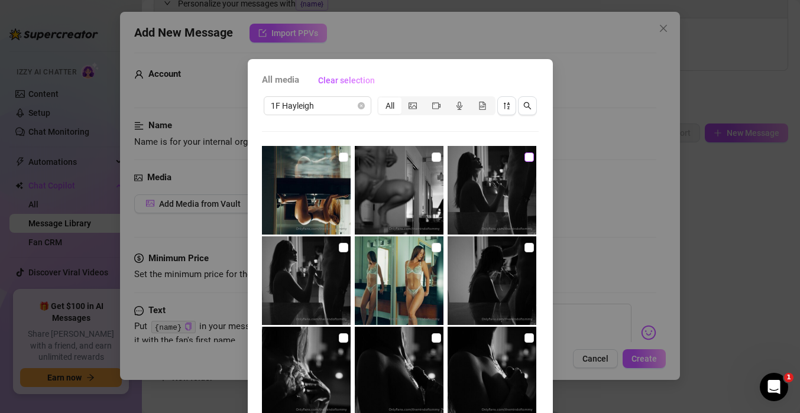
click at [527, 156] on input "checkbox" at bounding box center [529, 157] width 9 height 9
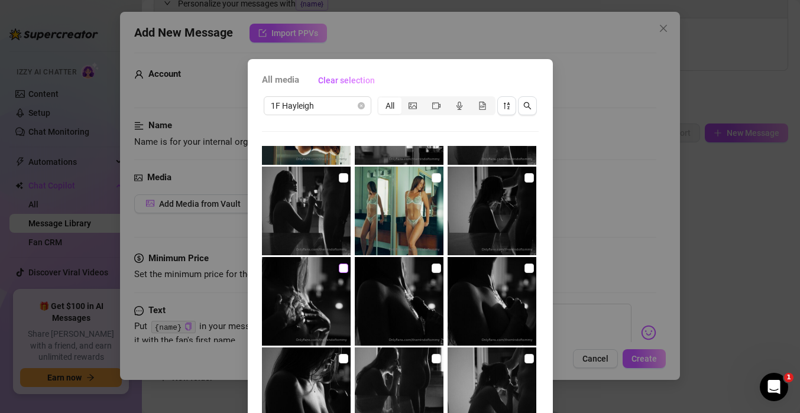
click at [343, 270] on input "checkbox" at bounding box center [343, 268] width 9 height 9
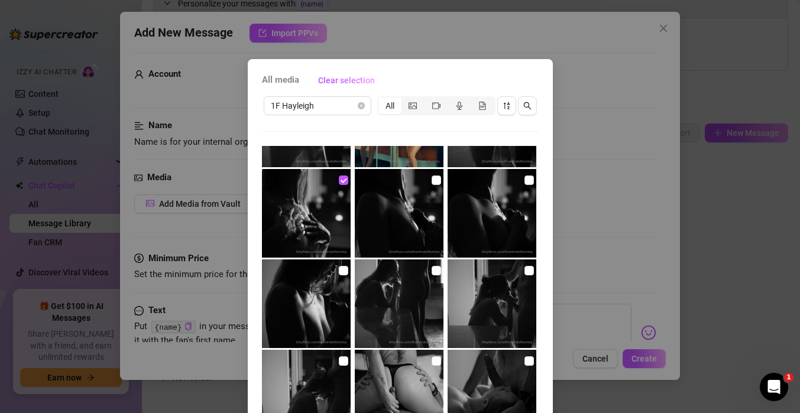
scroll to position [173, 0]
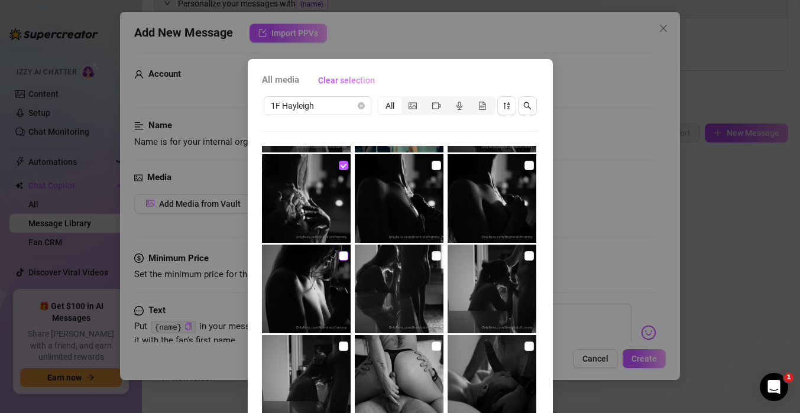
click at [342, 257] on input "checkbox" at bounding box center [343, 255] width 9 height 9
click at [434, 257] on input "checkbox" at bounding box center [436, 255] width 9 height 9
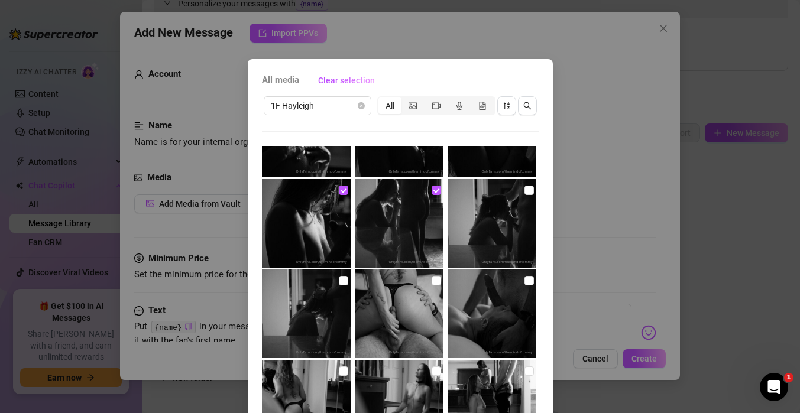
scroll to position [260, 0]
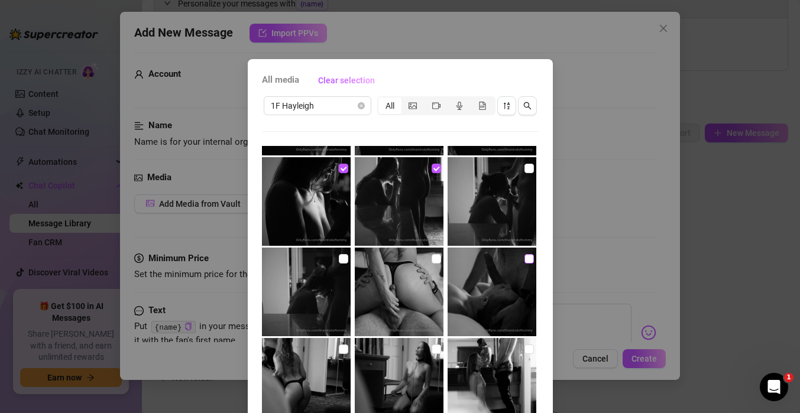
click at [529, 258] on input "checkbox" at bounding box center [529, 258] width 9 height 9
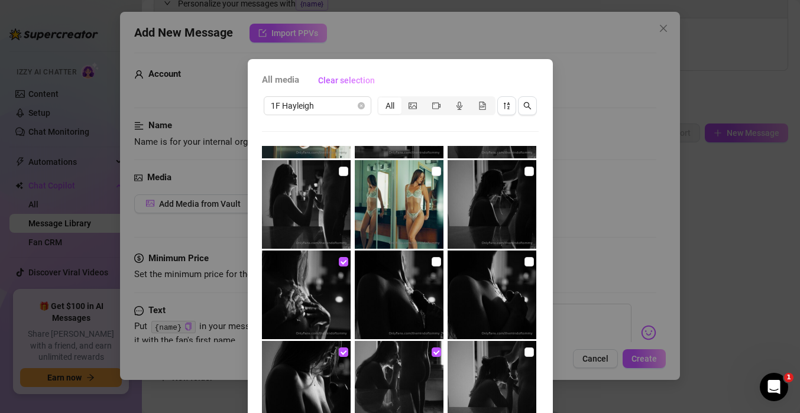
scroll to position [0, 0]
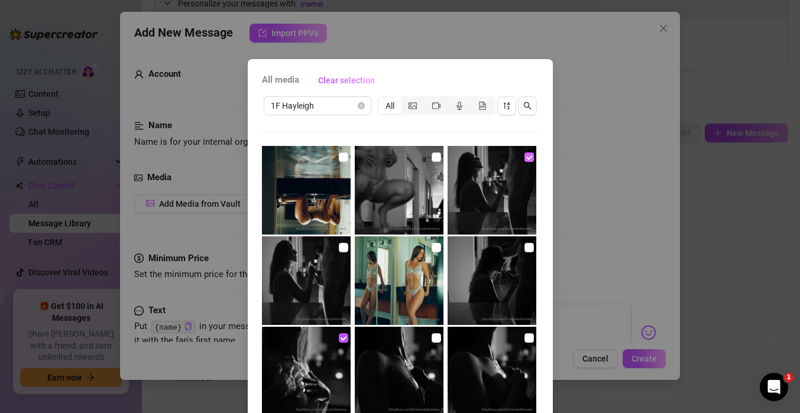
click at [529, 160] on input "checkbox" at bounding box center [529, 157] width 9 height 9
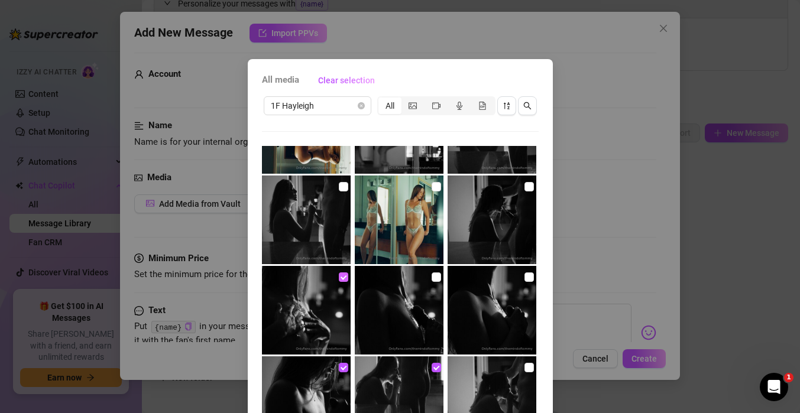
click at [342, 274] on input "checkbox" at bounding box center [343, 277] width 9 height 9
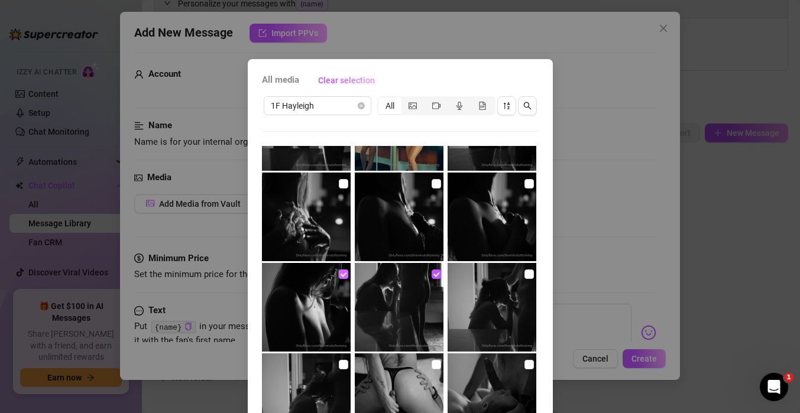
click at [341, 271] on input "checkbox" at bounding box center [343, 274] width 9 height 9
click at [436, 273] on input "checkbox" at bounding box center [436, 274] width 9 height 9
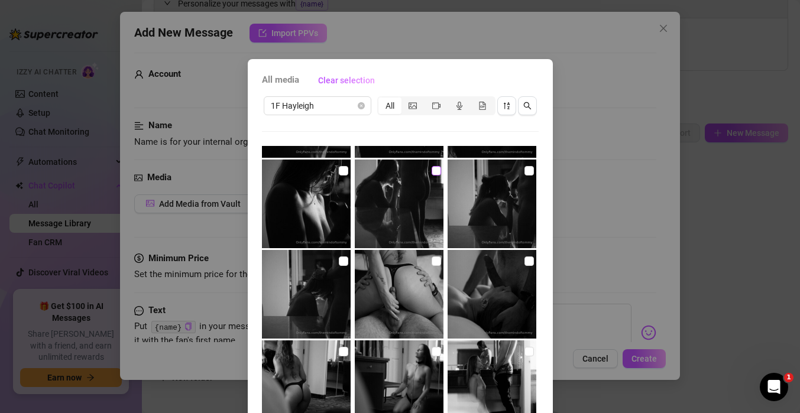
scroll to position [281, 0]
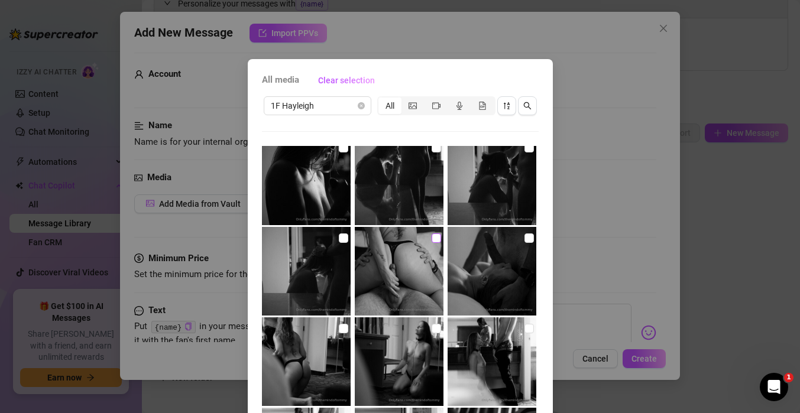
click at [437, 239] on input "checkbox" at bounding box center [436, 238] width 9 height 9
click at [534, 329] on img at bounding box center [492, 362] width 89 height 89
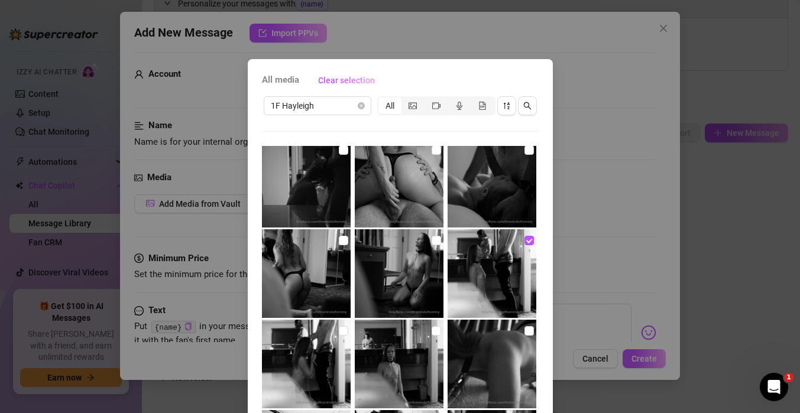
scroll to position [370, 0]
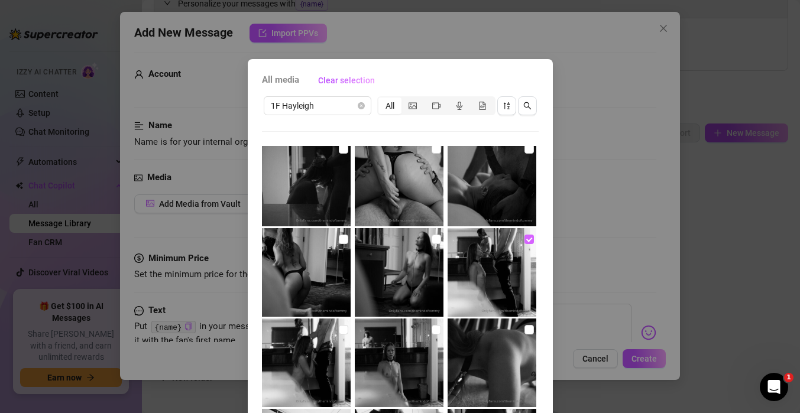
click at [526, 237] on input "checkbox" at bounding box center [529, 239] width 9 height 9
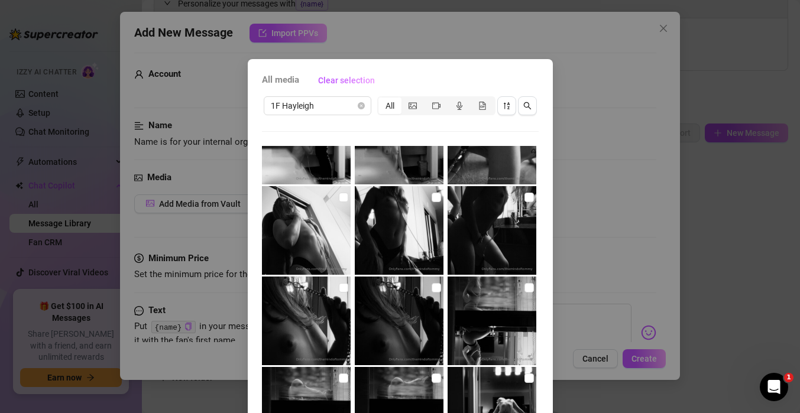
scroll to position [592, 0]
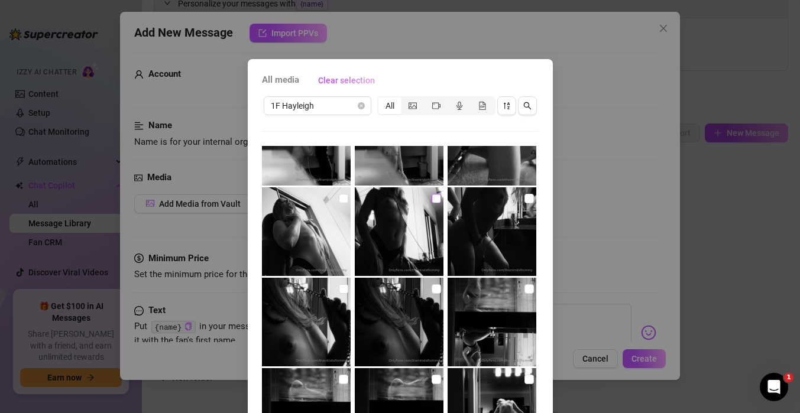
click at [436, 200] on input "checkbox" at bounding box center [436, 198] width 9 height 9
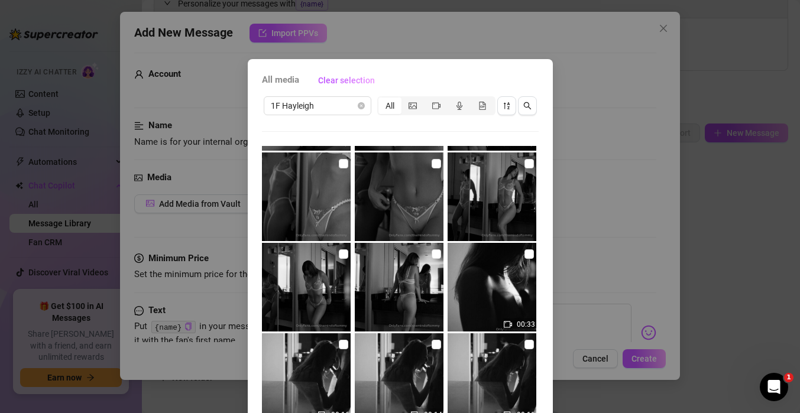
scroll to position [80, 0]
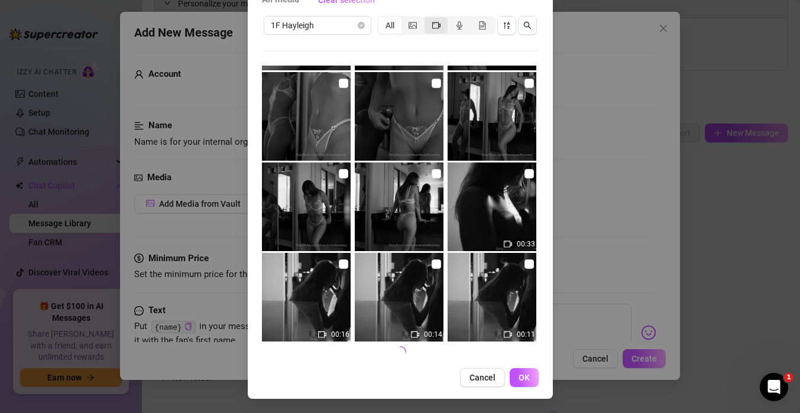
click at [438, 27] on icon "video-camera" at bounding box center [436, 25] width 8 height 8
click at [428, 19] on input "segmented control" at bounding box center [428, 19] width 0 height 0
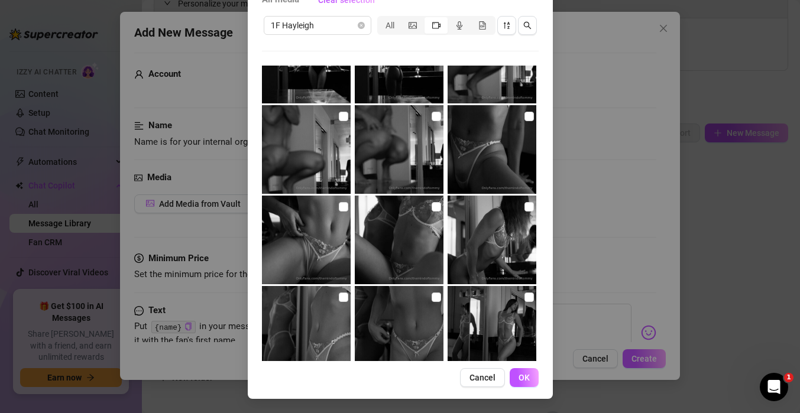
scroll to position [1170, 0]
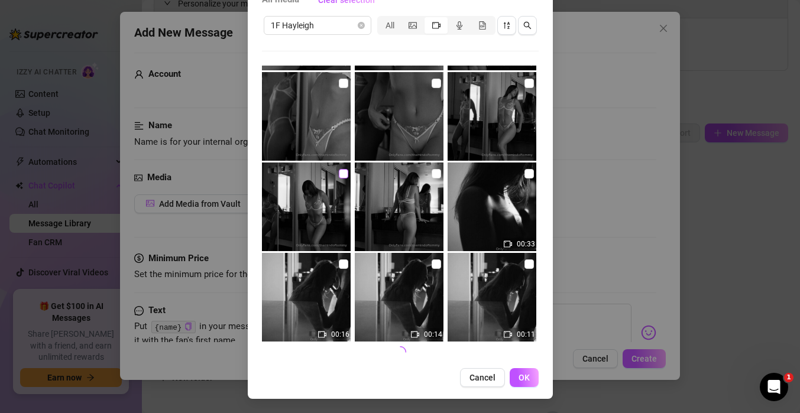
click at [339, 172] on input "checkbox" at bounding box center [343, 173] width 9 height 9
click at [501, 28] on button "button" at bounding box center [506, 25] width 19 height 19
click at [516, 373] on button "OK" at bounding box center [524, 377] width 29 height 19
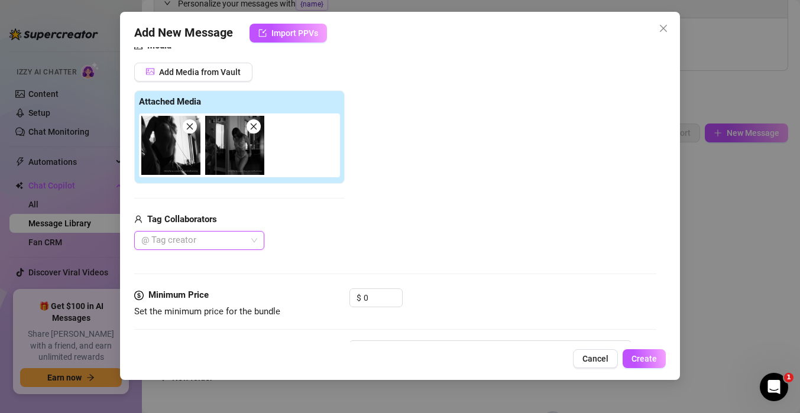
scroll to position [137, 0]
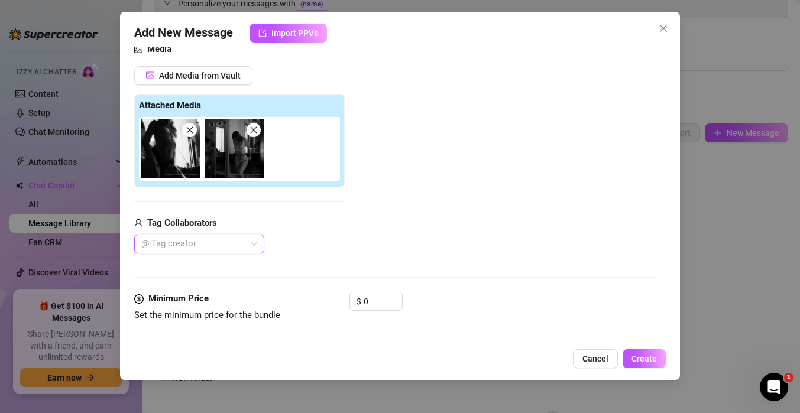
click at [298, 156] on div at bounding box center [242, 149] width 206 height 64
click at [213, 80] on button "Add Media from Vault" at bounding box center [193, 75] width 118 height 19
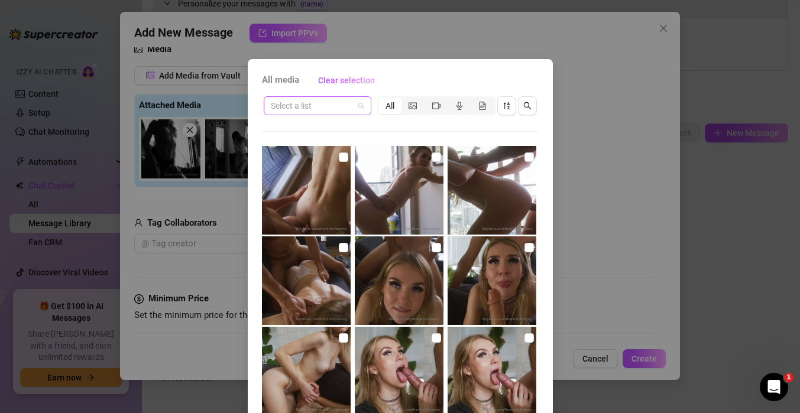
click at [351, 100] on input "search" at bounding box center [312, 106] width 83 height 18
click at [321, 134] on div "1F Hayleigh" at bounding box center [317, 129] width 89 height 13
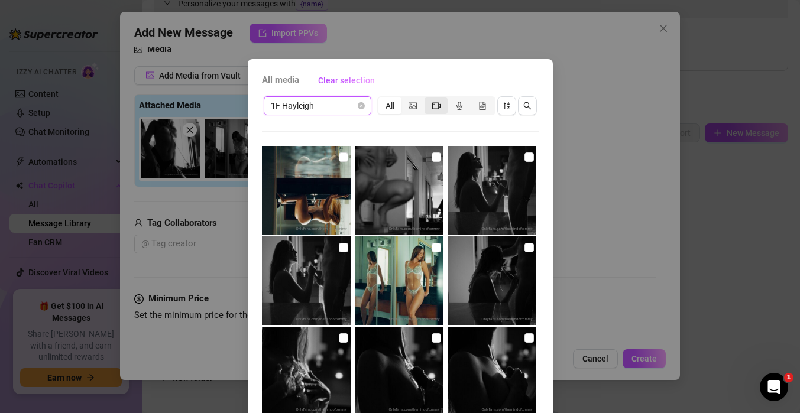
click at [430, 106] on div "segmented control" at bounding box center [436, 106] width 23 height 17
click at [428, 99] on input "segmented control" at bounding box center [428, 99] width 0 height 0
click at [434, 103] on icon "video-camera" at bounding box center [436, 106] width 8 height 8
click at [428, 99] on input "segmented control" at bounding box center [428, 99] width 0 height 0
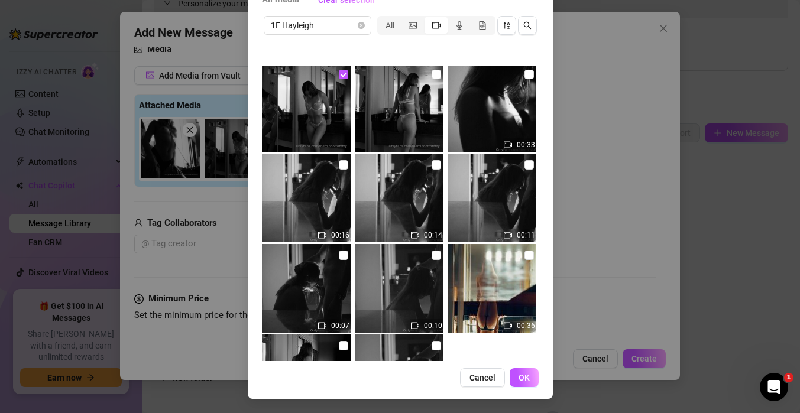
scroll to position [1351, 0]
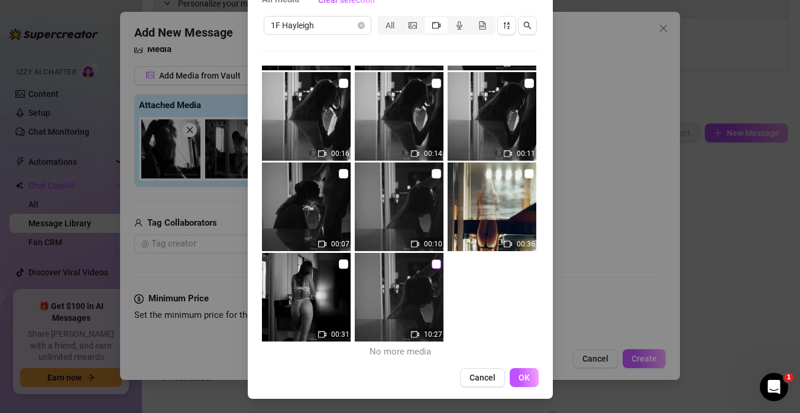
click at [433, 264] on input "checkbox" at bounding box center [436, 264] width 9 height 9
click at [521, 378] on span "OK" at bounding box center [524, 377] width 11 height 9
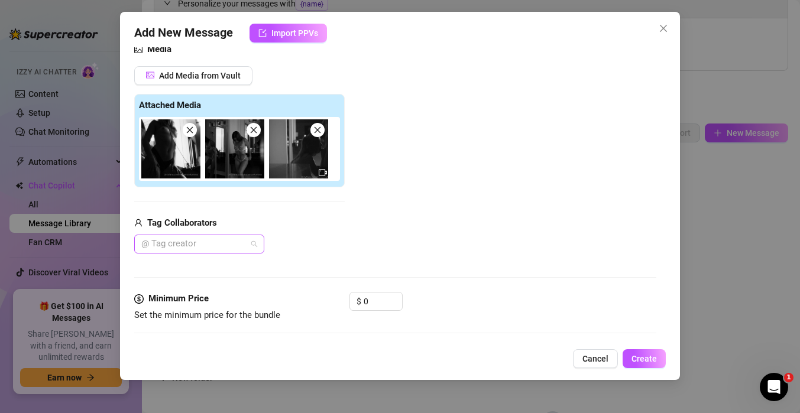
click at [231, 244] on div at bounding box center [193, 244] width 113 height 17
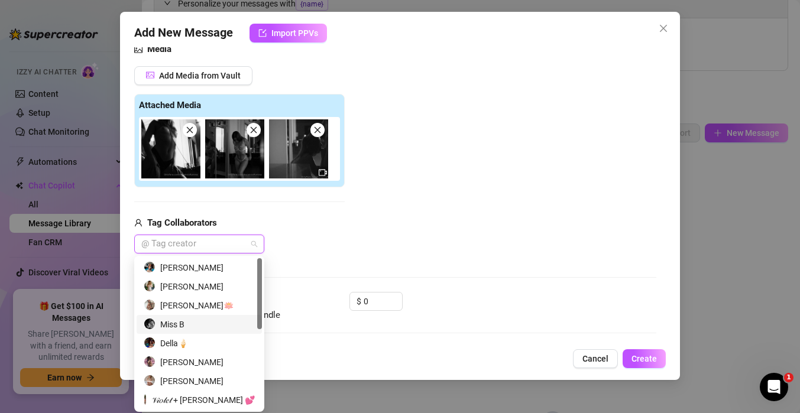
scroll to position [170, 0]
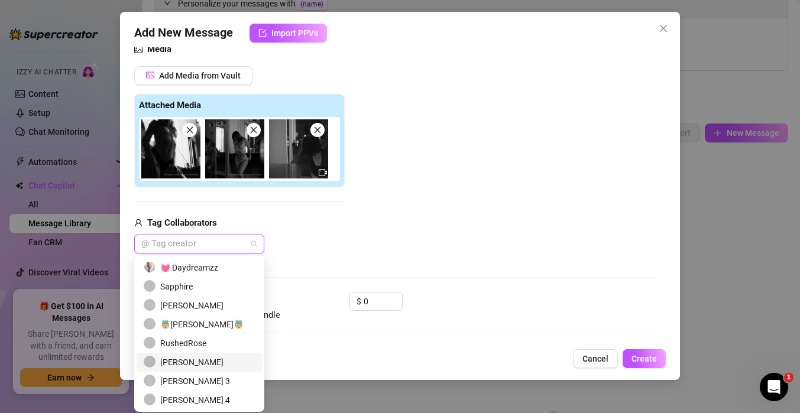
click at [181, 365] on div "[PERSON_NAME]" at bounding box center [199, 362] width 111 height 13
click at [380, 219] on div "Add Media from Vault Attached Media Tag Collaborators [PERSON_NAME]" at bounding box center [395, 160] width 522 height 188
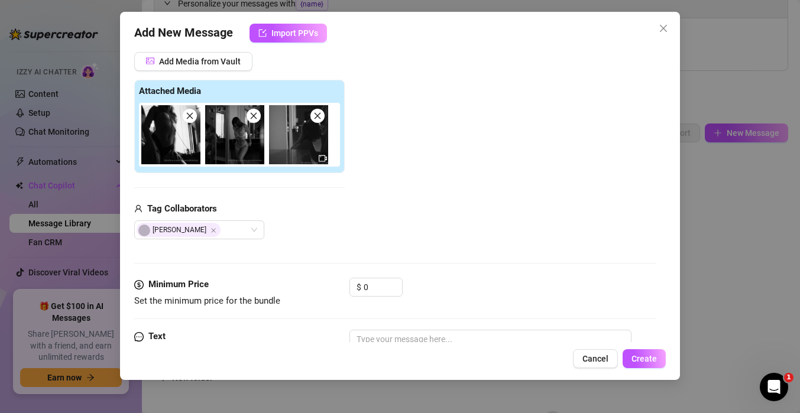
scroll to position [154, 0]
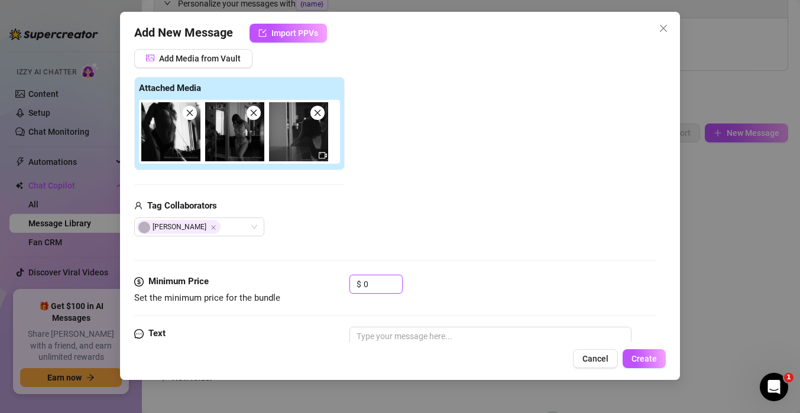
drag, startPoint x: 371, startPoint y: 287, endPoint x: 316, endPoint y: 277, distance: 55.9
click at [316, 277] on div "Minimum Price Set the minimum price for the bundle $ 0" at bounding box center [395, 290] width 522 height 30
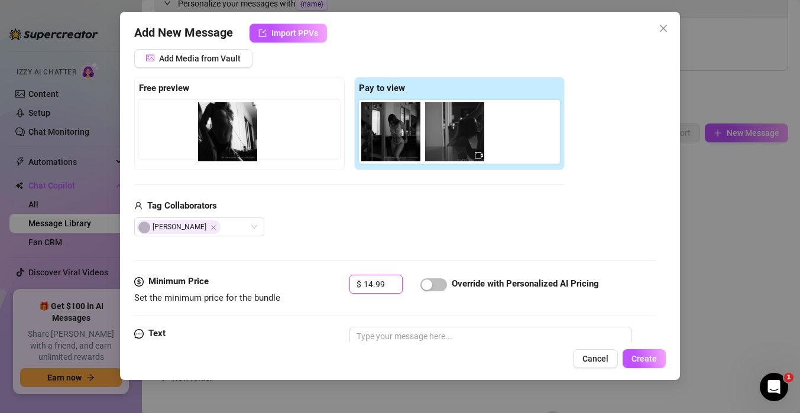
drag, startPoint x: 395, startPoint y: 124, endPoint x: 227, endPoint y: 124, distance: 168.0
click at [227, 124] on div "Free preview Pay to view" at bounding box center [349, 123] width 431 height 93
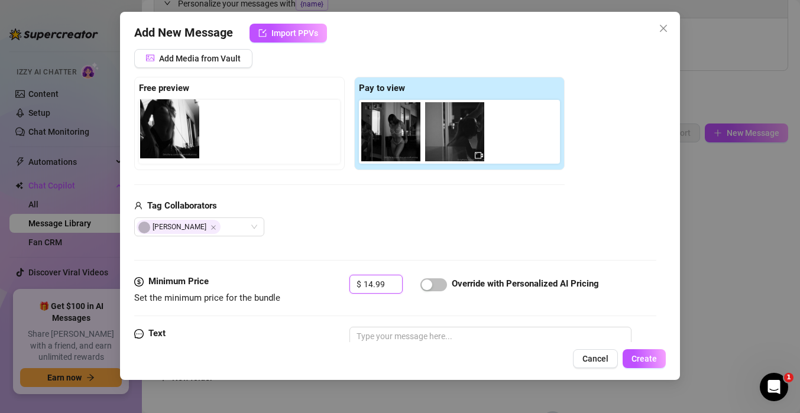
drag, startPoint x: 373, startPoint y: 140, endPoint x: 141, endPoint y: 137, distance: 232.4
click at [141, 137] on div "Free preview Pay to view" at bounding box center [349, 123] width 431 height 93
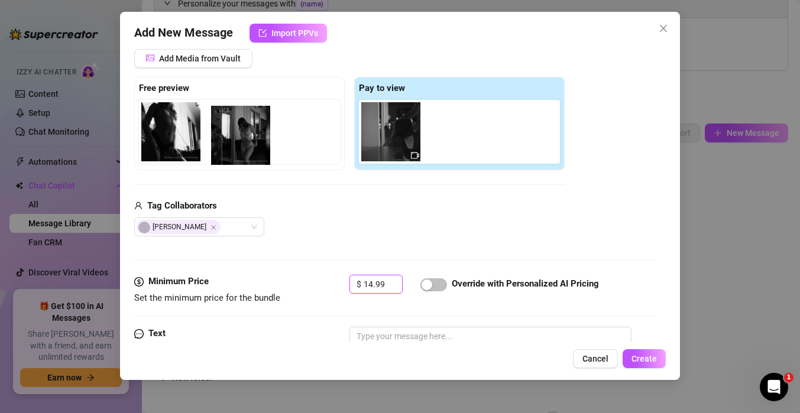
drag, startPoint x: 383, startPoint y: 126, endPoint x: 218, endPoint y: 130, distance: 165.0
click at [218, 130] on div "Free preview Pay to view" at bounding box center [349, 123] width 431 height 93
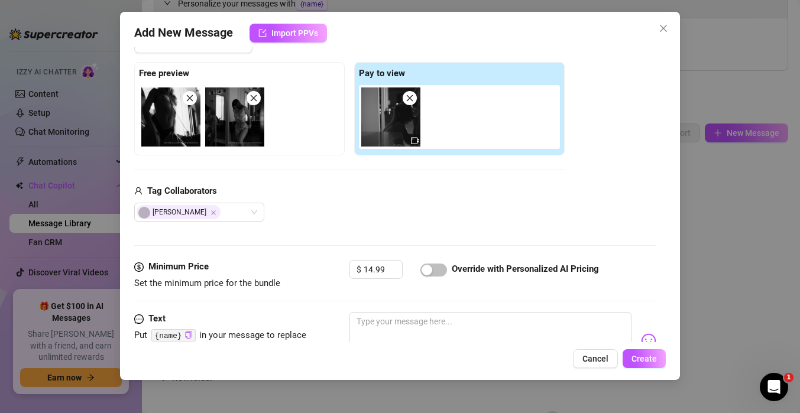
click at [303, 190] on div "Tag Collaborators" at bounding box center [349, 192] width 431 height 14
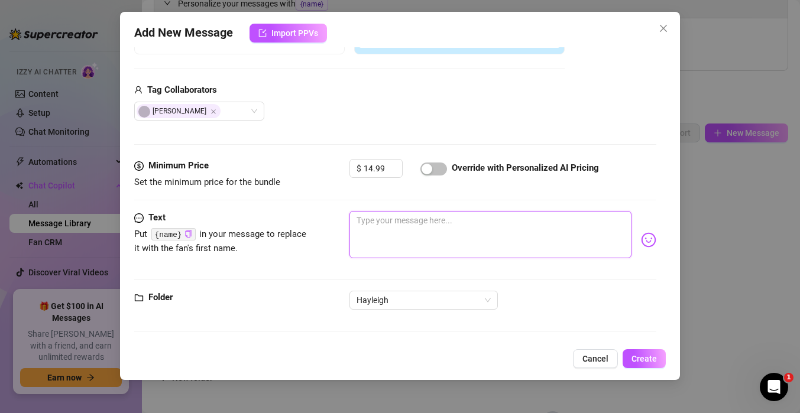
click at [394, 237] on textarea at bounding box center [491, 234] width 282 height 47
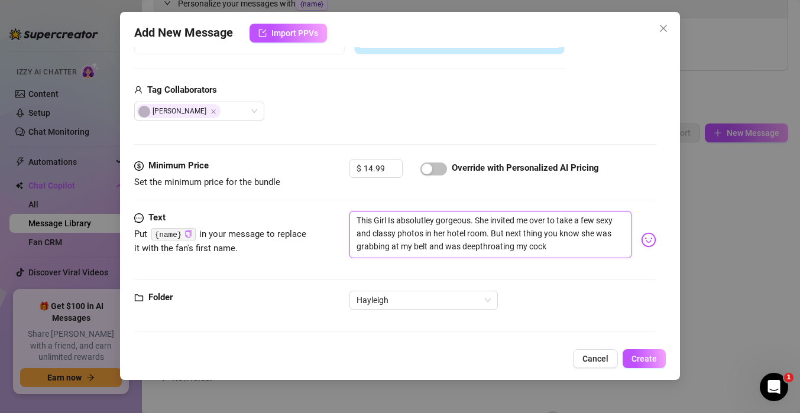
click at [480, 244] on textarea "This Girl Is absolutley gorgeous. She invited me over to take a few sexy and cl…" at bounding box center [491, 234] width 282 height 47
click at [568, 251] on textarea "This Girl Is absolutley gorgeous. She invited me over to take a few sexy and cl…" at bounding box center [491, 234] width 282 height 47
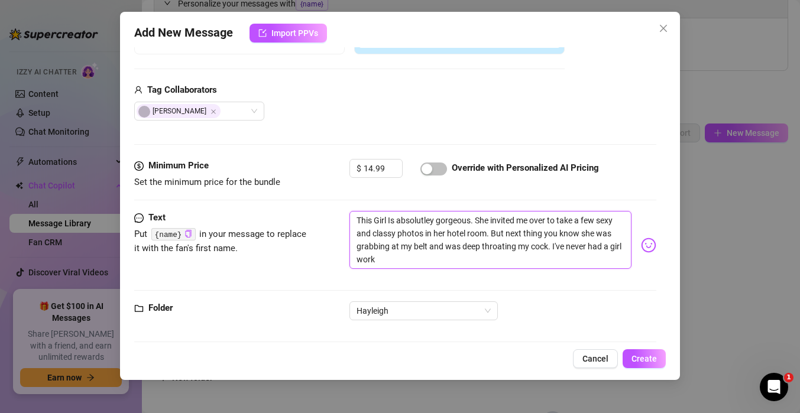
scroll to position [0, 0]
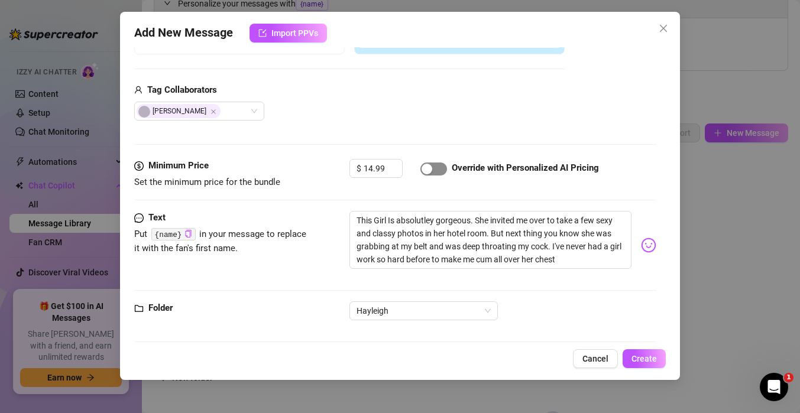
click at [432, 173] on span "button" at bounding box center [433, 169] width 27 height 13
click at [636, 360] on span "Create" at bounding box center [644, 358] width 25 height 9
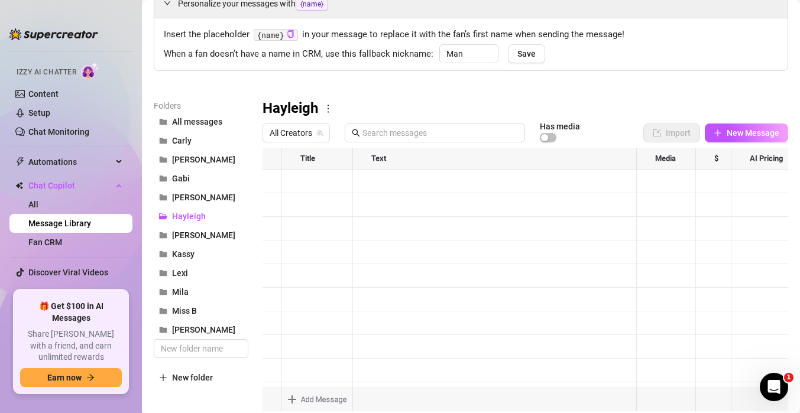
click at [334, 188] on div at bounding box center [526, 280] width 526 height 264
click at [292, 179] on textarea "Haleigh 1" at bounding box center [317, 177] width 73 height 11
click at [297, 180] on textarea "Haleigh 1" at bounding box center [317, 177] width 73 height 11
click at [295, 179] on textarea "Haleigh 1" at bounding box center [317, 177] width 73 height 11
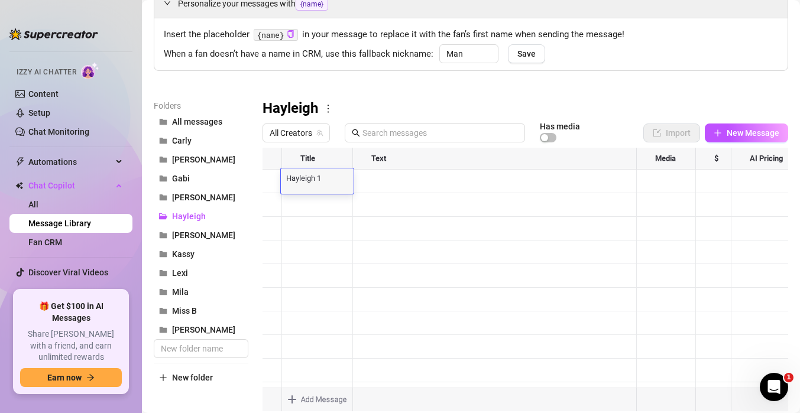
click at [329, 174] on textarea "Hayleigh 1" at bounding box center [317, 177] width 73 height 11
click at [328, 200] on div at bounding box center [526, 280] width 526 height 264
click at [338, 218] on div at bounding box center [526, 280] width 526 height 264
click at [206, 204] on button "[PERSON_NAME]" at bounding box center [201, 197] width 95 height 19
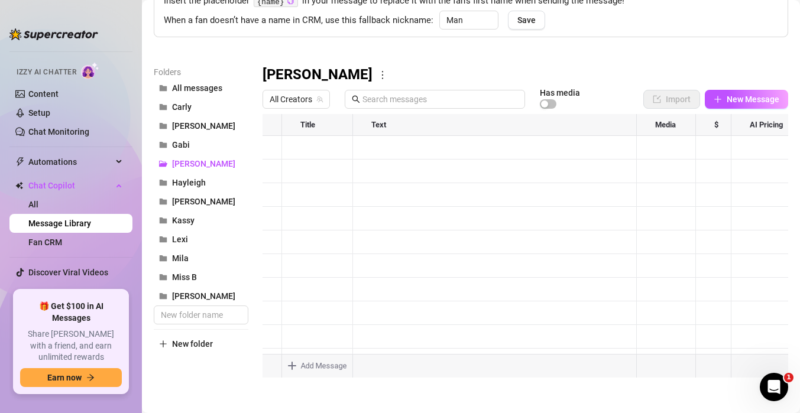
click at [432, 244] on div at bounding box center [526, 246] width 526 height 264
click at [345, 241] on div at bounding box center [526, 246] width 526 height 264
click at [396, 241] on div at bounding box center [526, 246] width 526 height 264
click at [320, 245] on div at bounding box center [526, 246] width 526 height 264
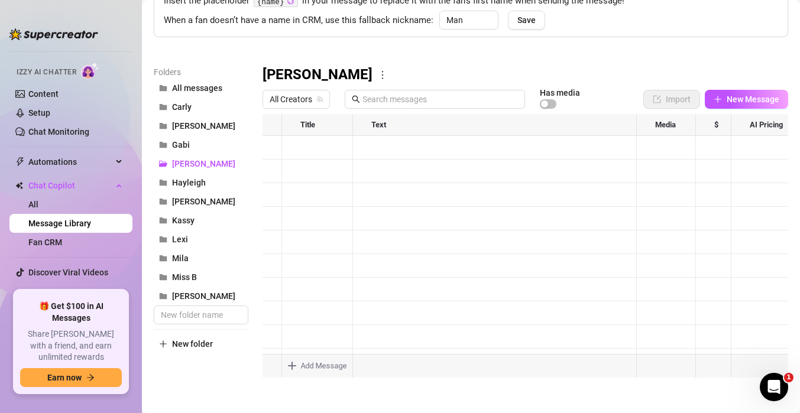
click at [320, 245] on div at bounding box center [526, 246] width 526 height 264
click at [327, 241] on textarea "[PERSON_NAME] 1" at bounding box center [317, 238] width 73 height 11
click at [323, 293] on div at bounding box center [526, 246] width 526 height 264
click at [323, 305] on div at bounding box center [526, 246] width 526 height 264
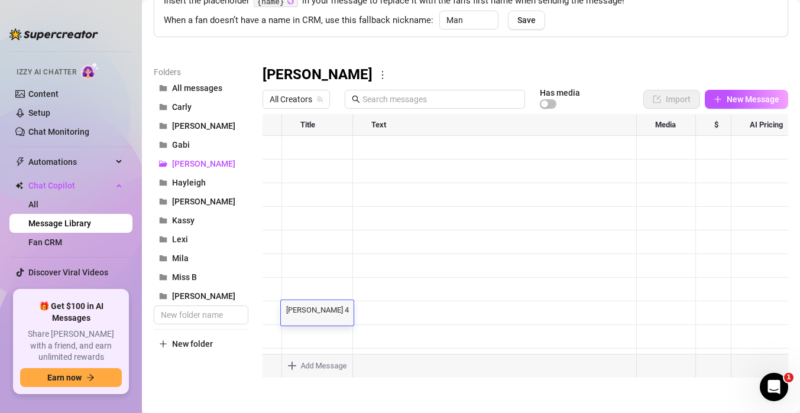
click at [323, 308] on textarea "[PERSON_NAME] 4" at bounding box center [317, 309] width 73 height 11
click at [329, 344] on div at bounding box center [526, 246] width 526 height 264
click at [330, 338] on div at bounding box center [526, 246] width 526 height 264
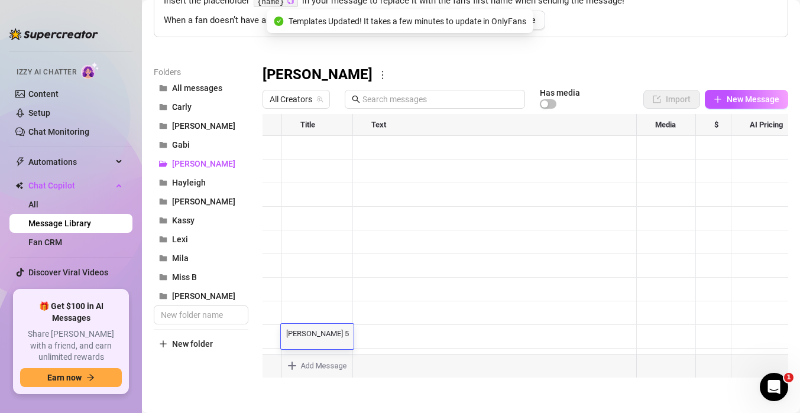
click at [330, 338] on div "[PERSON_NAME] 5 [PERSON_NAME] 5" at bounding box center [317, 336] width 73 height 25
click at [331, 335] on textarea "[PERSON_NAME] 5" at bounding box center [317, 333] width 73 height 11
click at [329, 293] on div at bounding box center [526, 246] width 526 height 264
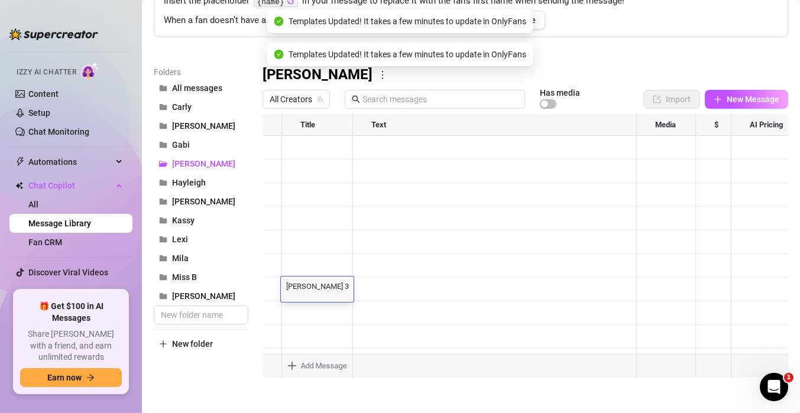
click at [330, 290] on textarea "[PERSON_NAME] 3" at bounding box center [317, 285] width 73 height 11
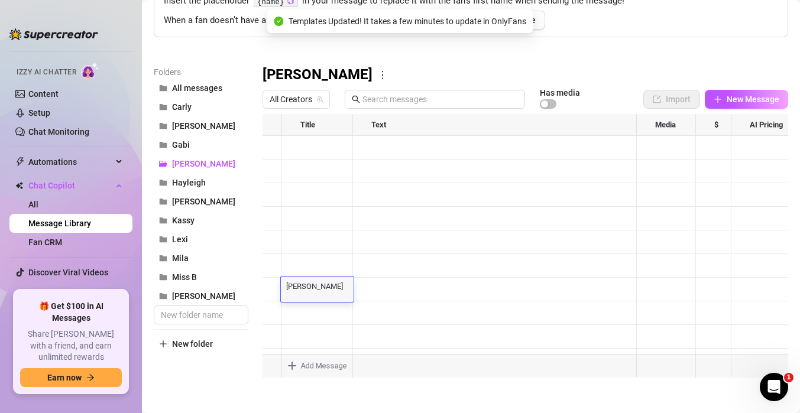
click at [334, 289] on textarea "[PERSON_NAME]" at bounding box center [317, 285] width 73 height 11
click at [335, 267] on div at bounding box center [526, 246] width 526 height 264
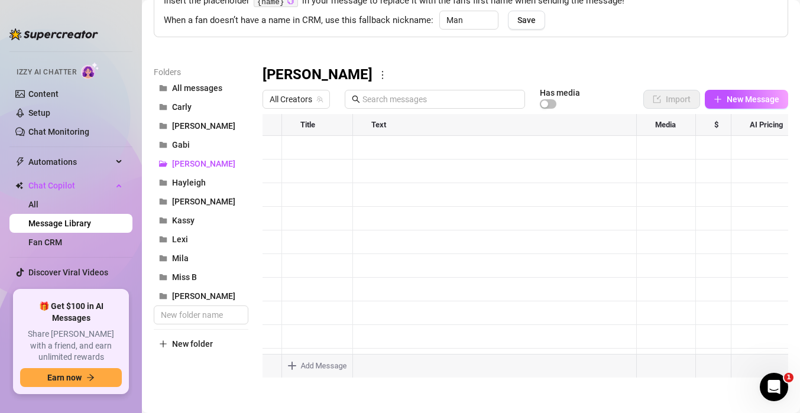
click at [335, 267] on div at bounding box center [526, 246] width 526 height 264
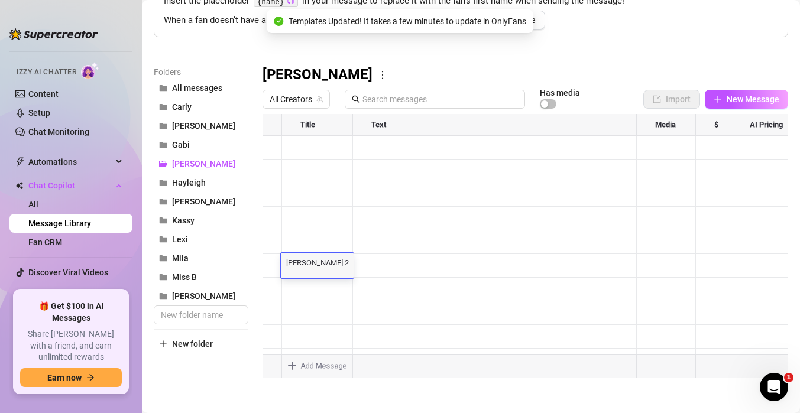
click at [330, 266] on textarea "[PERSON_NAME] 2" at bounding box center [317, 262] width 73 height 11
click at [328, 247] on div at bounding box center [526, 246] width 526 height 264
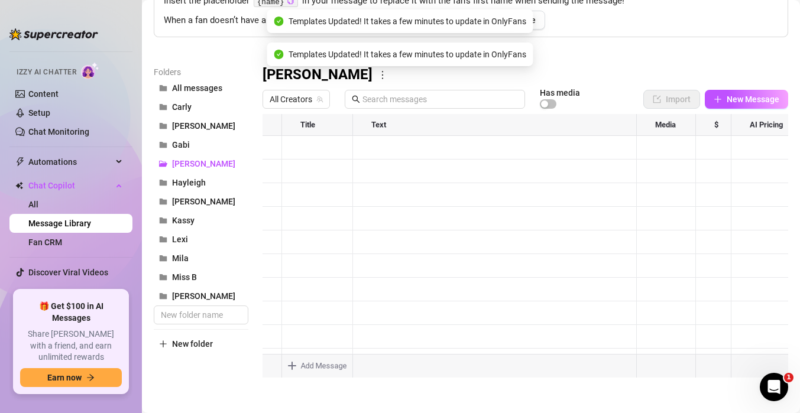
click at [328, 247] on div at bounding box center [526, 246] width 526 height 264
click at [328, 242] on textarea "[PERSON_NAME] 1" at bounding box center [317, 238] width 73 height 11
click at [328, 241] on textarea "[PERSON_NAME] 1" at bounding box center [317, 238] width 73 height 11
click at [327, 174] on div at bounding box center [526, 246] width 526 height 264
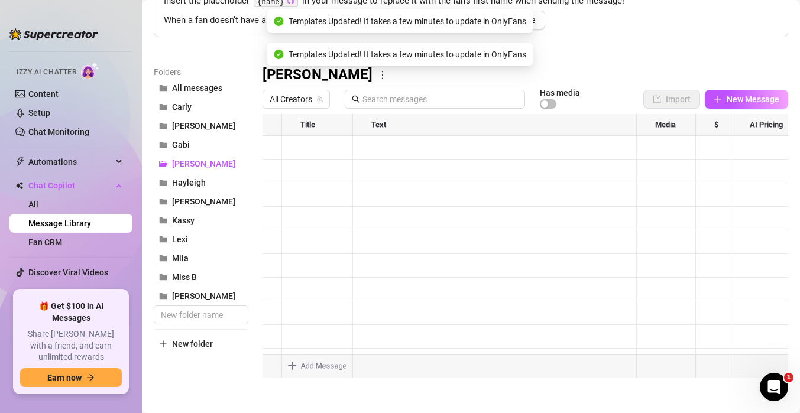
click at [327, 174] on div at bounding box center [526, 246] width 526 height 264
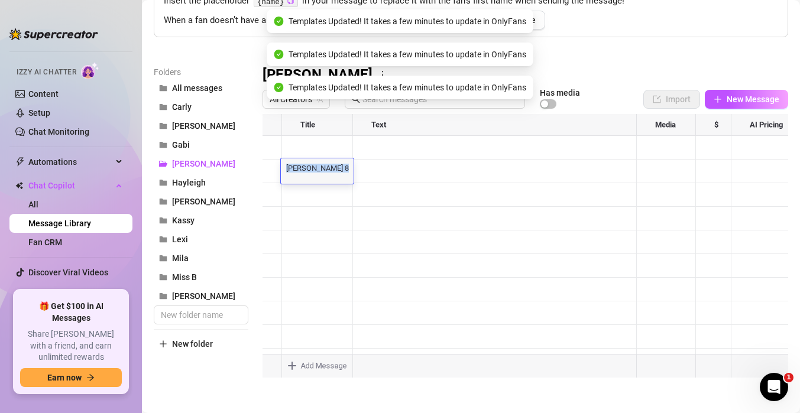
click at [327, 174] on div "[PERSON_NAME] 8 [PERSON_NAME] 8" at bounding box center [317, 170] width 73 height 25
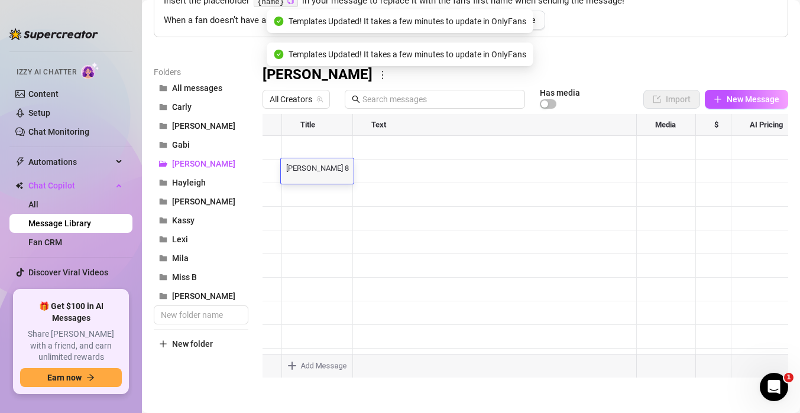
click at [322, 170] on textarea "[PERSON_NAME] 8" at bounding box center [317, 167] width 73 height 11
click at [319, 192] on div at bounding box center [526, 246] width 526 height 264
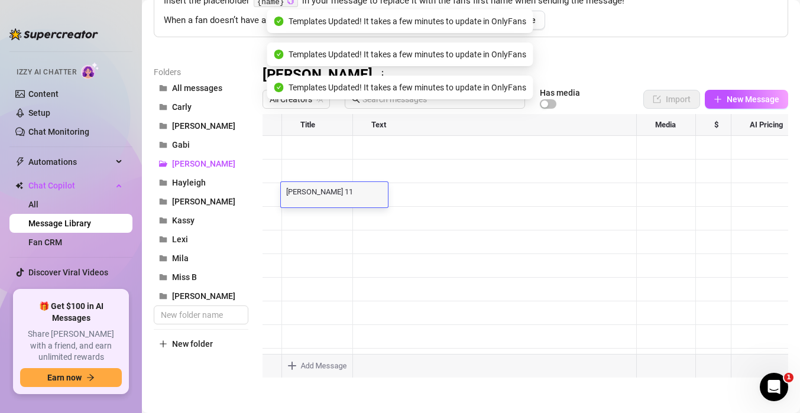
click at [318, 192] on textarea "[PERSON_NAME] 11 Threesome" at bounding box center [334, 191] width 107 height 11
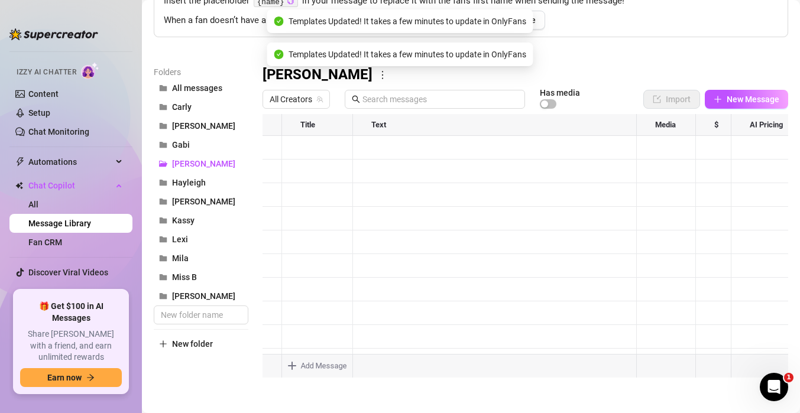
click at [321, 156] on div at bounding box center [526, 246] width 526 height 264
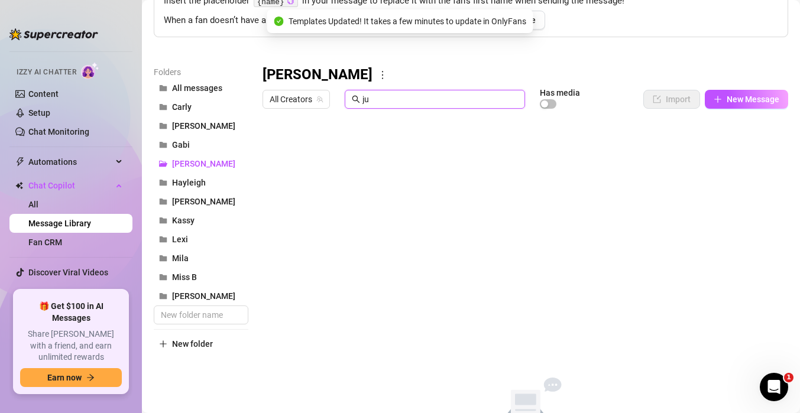
click at [377, 96] on input "ju" at bounding box center [441, 99] width 156 height 13
drag, startPoint x: 383, startPoint y: 96, endPoint x: 326, endPoint y: 95, distance: 56.8
click at [328, 95] on div "All Creators ju Has media" at bounding box center [432, 99] width 338 height 20
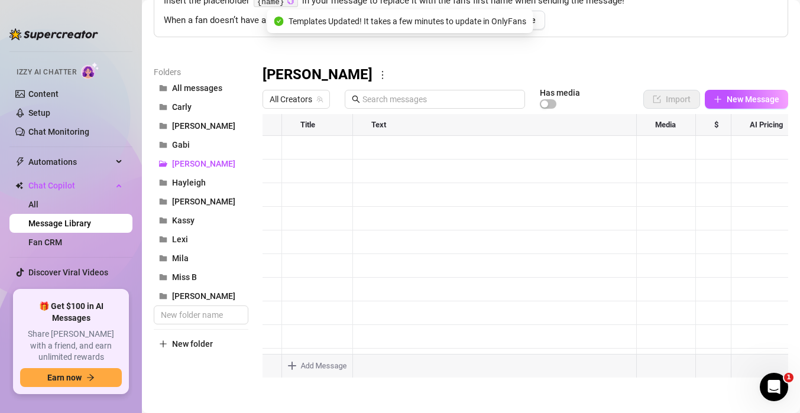
click at [295, 190] on div at bounding box center [526, 246] width 526 height 264
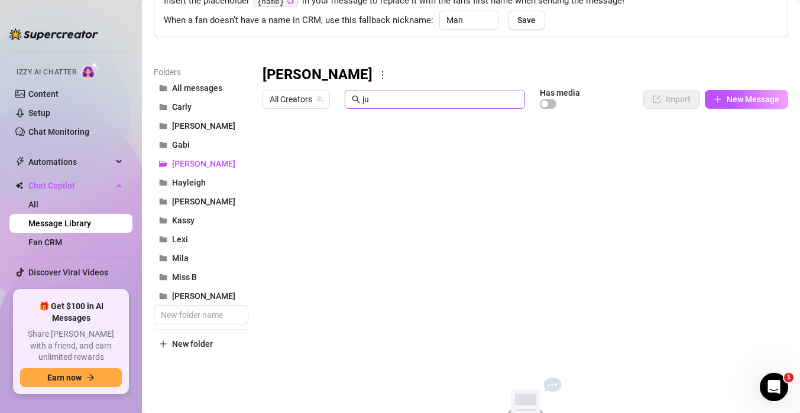
click at [384, 106] on span "ju" at bounding box center [435, 99] width 180 height 19
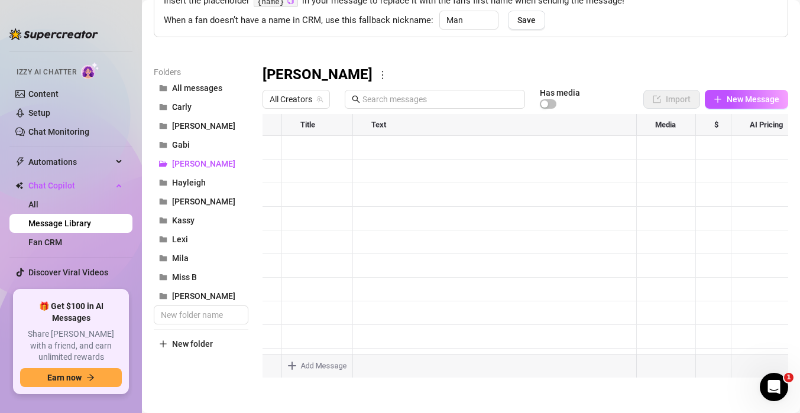
click at [323, 203] on div at bounding box center [526, 246] width 526 height 264
click at [334, 148] on div at bounding box center [526, 246] width 526 height 264
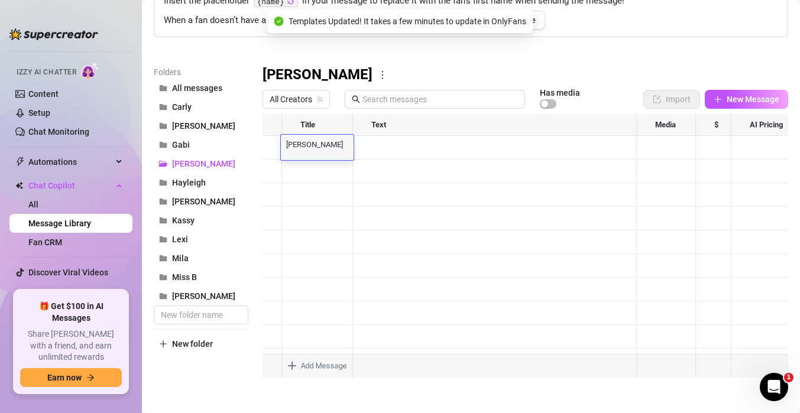
click at [334, 148] on textarea "[PERSON_NAME] 10" at bounding box center [317, 143] width 73 height 11
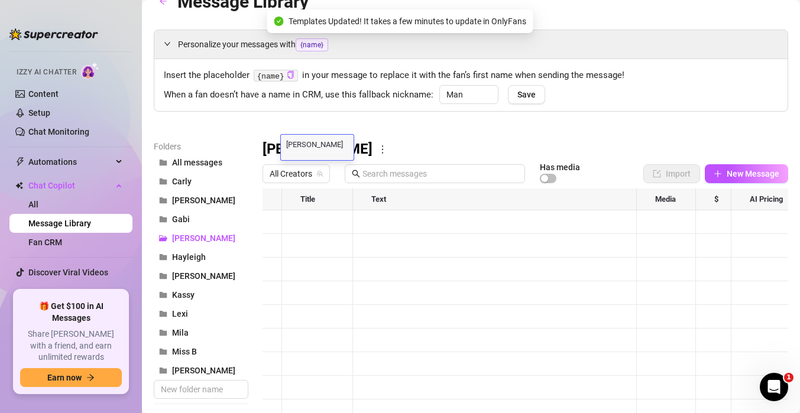
click at [376, 128] on div "Personalize your messages with {name} Insert the placeholder {name} in your mes…" at bounding box center [471, 241] width 635 height 423
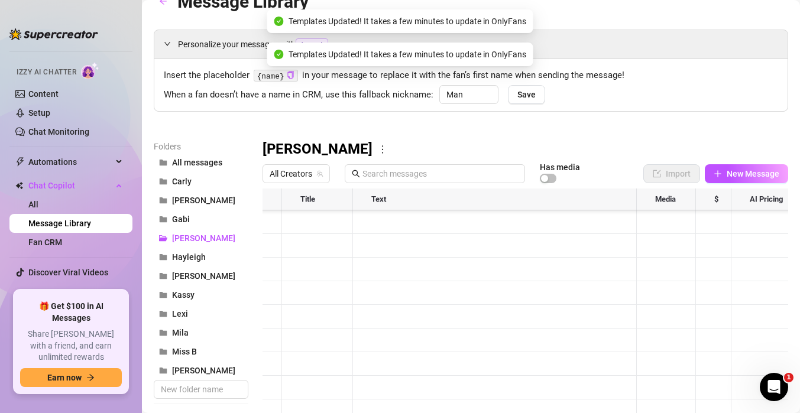
scroll to position [73, 0]
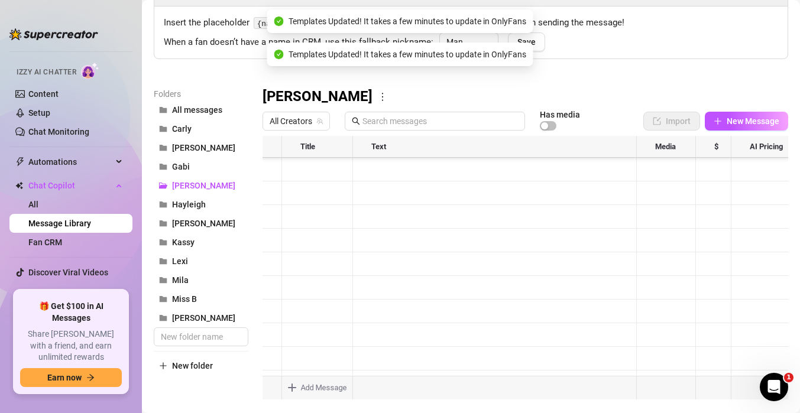
click at [323, 289] on div at bounding box center [526, 268] width 526 height 264
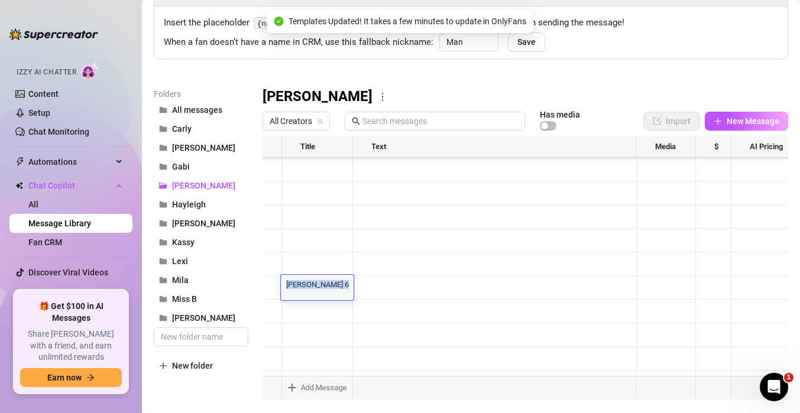
click at [323, 289] on div "[PERSON_NAME] 6 [PERSON_NAME] 6" at bounding box center [317, 287] width 73 height 25
click at [323, 286] on textarea "[PERSON_NAME] 6" at bounding box center [317, 284] width 73 height 11
click at [320, 307] on div at bounding box center [526, 268] width 526 height 264
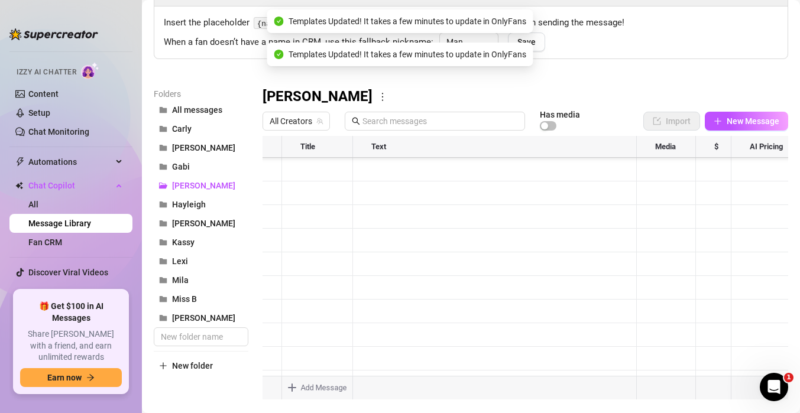
click at [320, 307] on div at bounding box center [526, 268] width 526 height 264
click at [320, 308] on textarea "[PERSON_NAME] 7" at bounding box center [317, 307] width 73 height 11
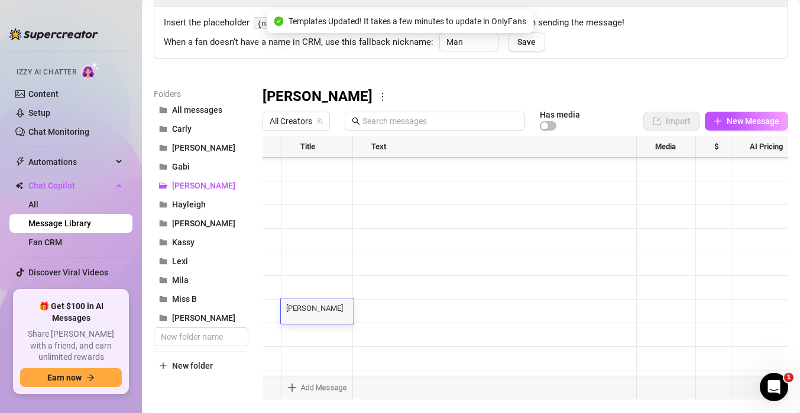
click at [259, 259] on div "Folders All messages [PERSON_NAME] [PERSON_NAME] [PERSON_NAME] Hayleigh [PERSON…" at bounding box center [471, 244] width 635 height 312
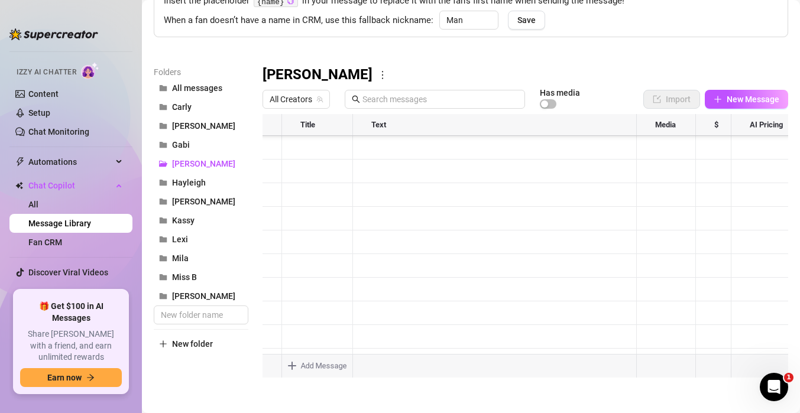
scroll to position [95, 0]
click at [726, 93] on button "New Message" at bounding box center [746, 99] width 83 height 19
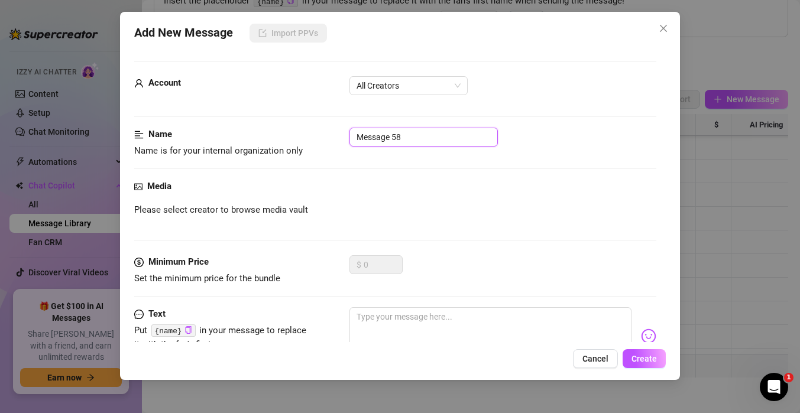
drag, startPoint x: 467, startPoint y: 138, endPoint x: 219, endPoint y: 132, distance: 247.8
click at [219, 132] on div "Name Name is for your internal organization only Message 58" at bounding box center [395, 143] width 522 height 30
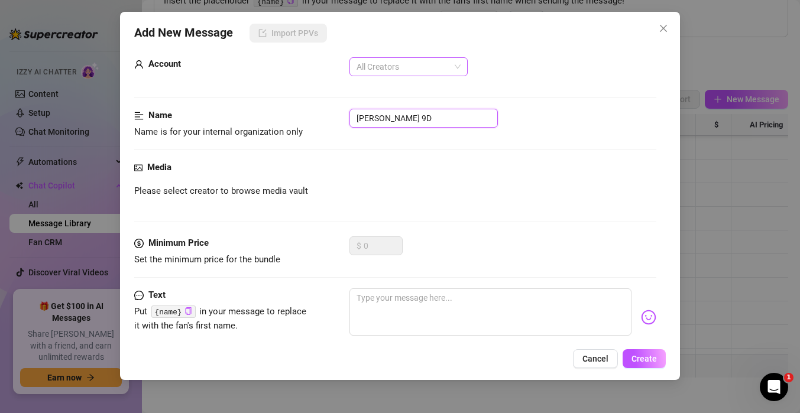
click at [424, 64] on span "All Creators" at bounding box center [409, 67] width 104 height 18
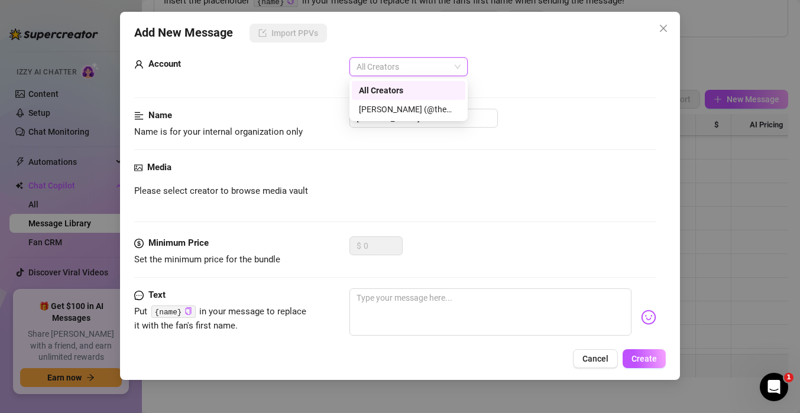
click at [405, 105] on div "[PERSON_NAME] (@themindoftommy)" at bounding box center [408, 109] width 99 height 13
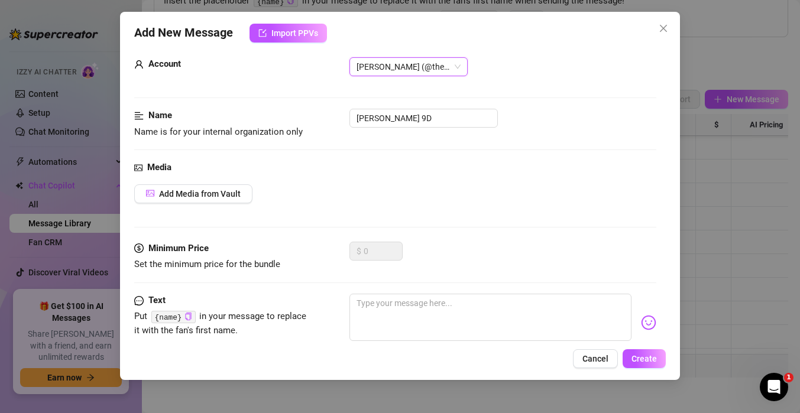
click at [374, 186] on div "Add Media from Vault" at bounding box center [395, 194] width 522 height 19
click at [204, 190] on span "Add Media from Vault" at bounding box center [200, 193] width 82 height 9
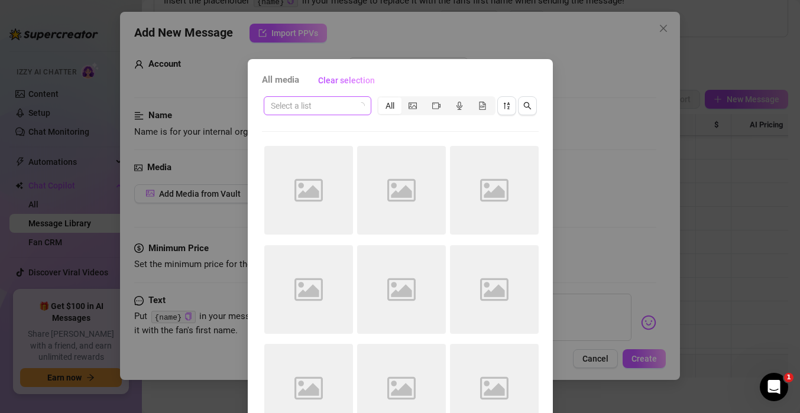
click at [326, 112] on input "search" at bounding box center [312, 106] width 83 height 18
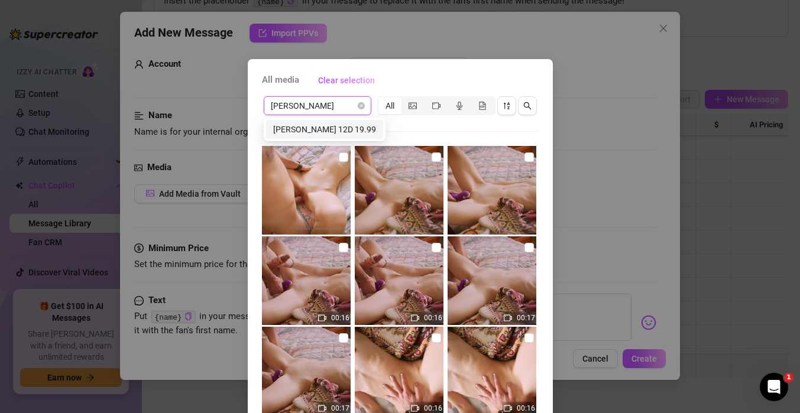
click at [331, 108] on input "[PERSON_NAME]" at bounding box center [312, 106] width 83 height 18
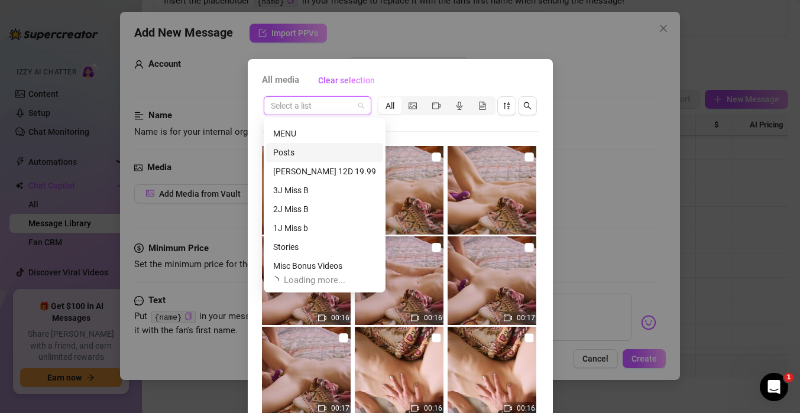
scroll to position [38, 0]
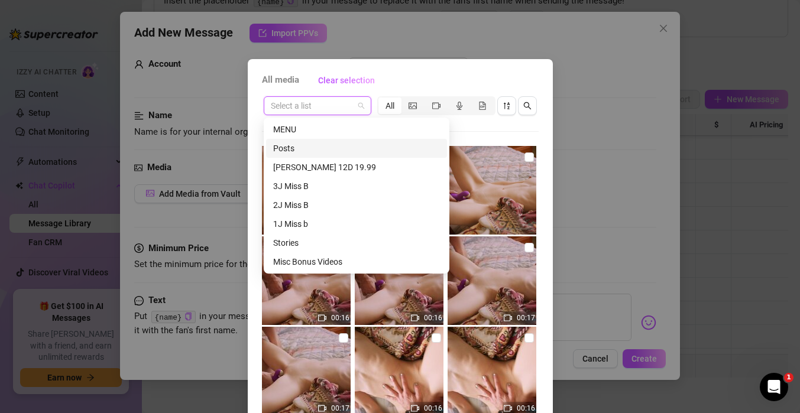
click at [580, 18] on div "All media Clear selection Select a list All 00:16 00:16 00:17 00:17 00:16 00:16…" at bounding box center [400, 206] width 800 height 413
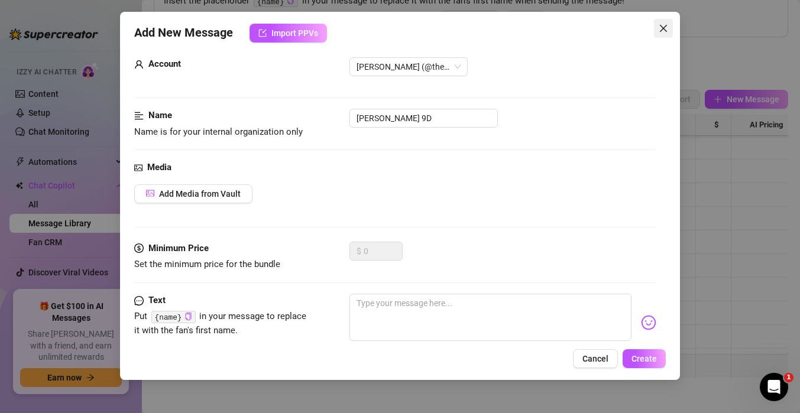
click at [663, 28] on icon "close" at bounding box center [663, 28] width 7 height 7
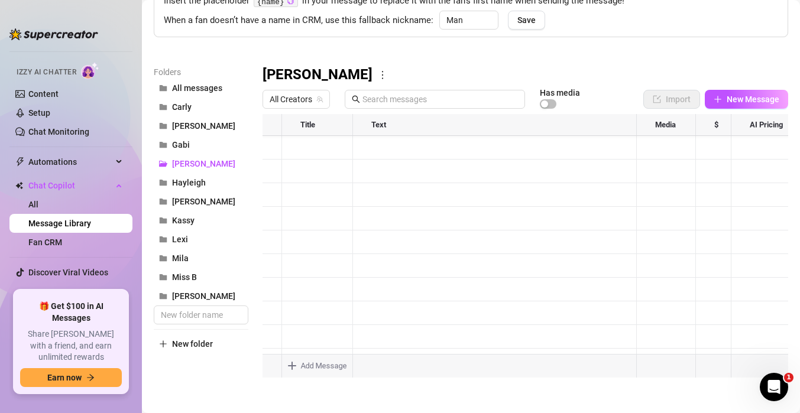
scroll to position [95, 0]
click at [727, 96] on span "New Message" at bounding box center [753, 99] width 53 height 9
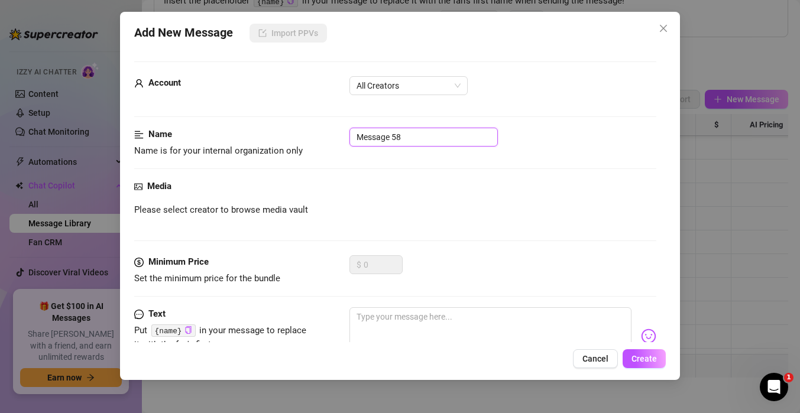
drag, startPoint x: 413, startPoint y: 141, endPoint x: 253, endPoint y: 119, distance: 161.2
click at [253, 119] on form "Account All Creators Name Name is for your internal organization only Message 5…" at bounding box center [395, 250] width 522 height 377
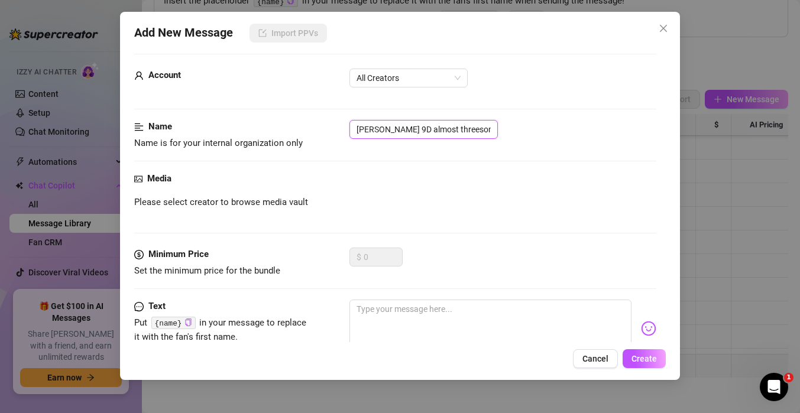
scroll to position [0, 0]
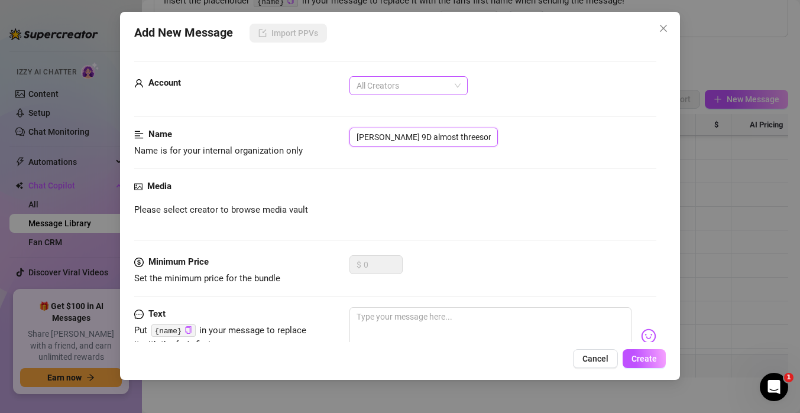
click at [404, 91] on span "All Creators" at bounding box center [409, 86] width 104 height 18
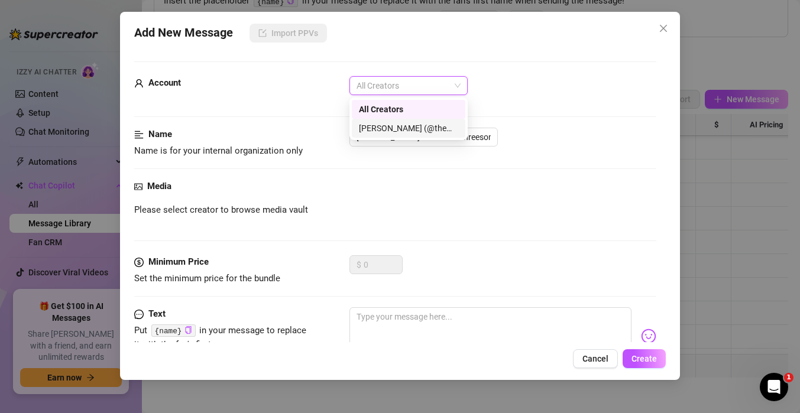
click at [393, 128] on div "[PERSON_NAME] (@themindoftommy)" at bounding box center [408, 128] width 99 height 13
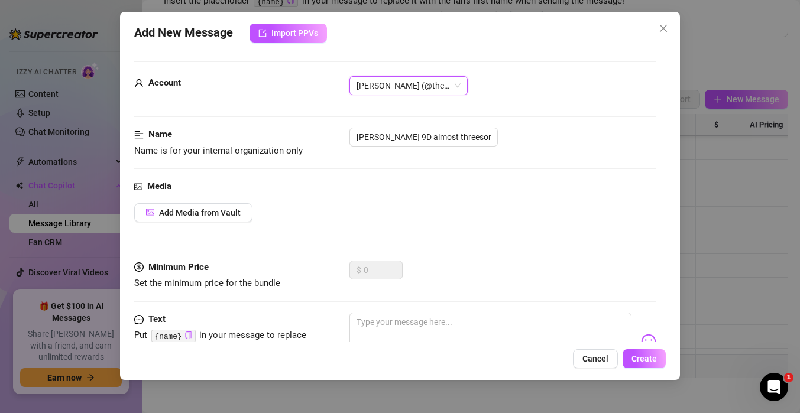
click at [224, 202] on div "Media Add Media from Vault" at bounding box center [395, 220] width 522 height 81
click at [222, 216] on span "Add Media from Vault" at bounding box center [200, 212] width 82 height 9
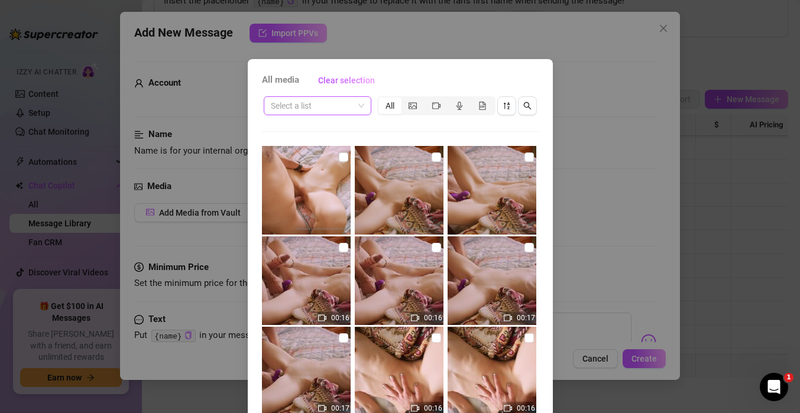
click at [335, 111] on input "search" at bounding box center [312, 106] width 83 height 18
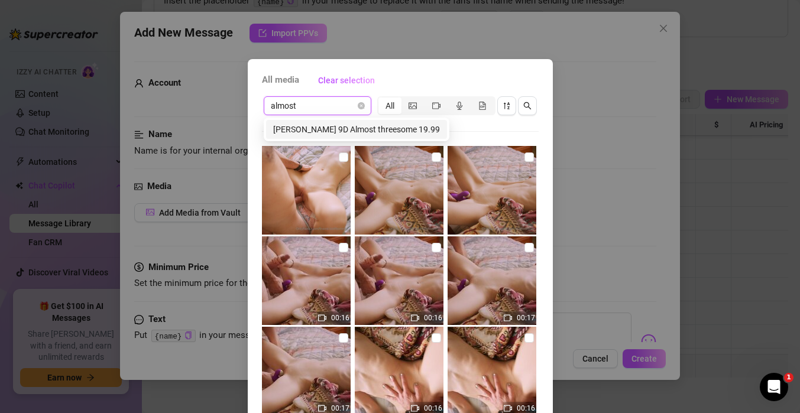
click at [338, 121] on div "[PERSON_NAME] 9D Almost threesome 19.99" at bounding box center [356, 129] width 181 height 19
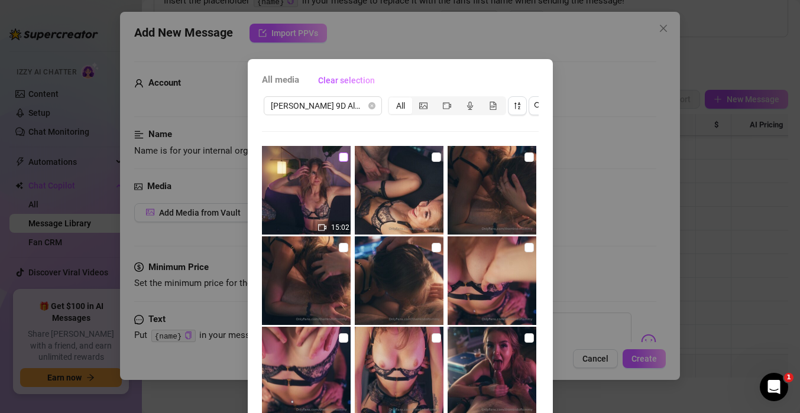
click at [348, 158] on input "checkbox" at bounding box center [343, 157] width 9 height 9
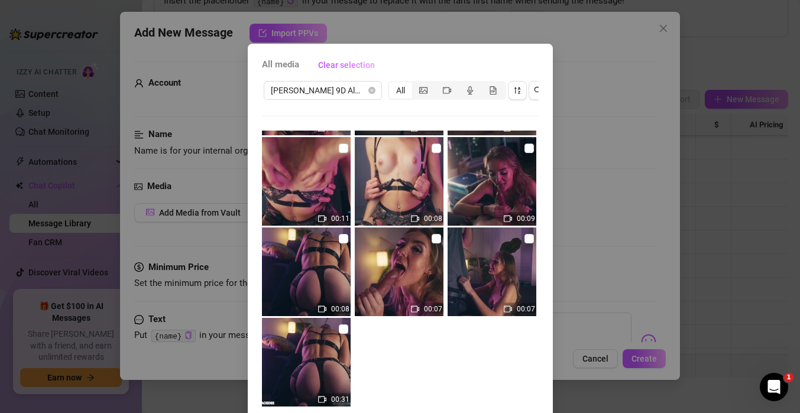
scroll to position [389, 0]
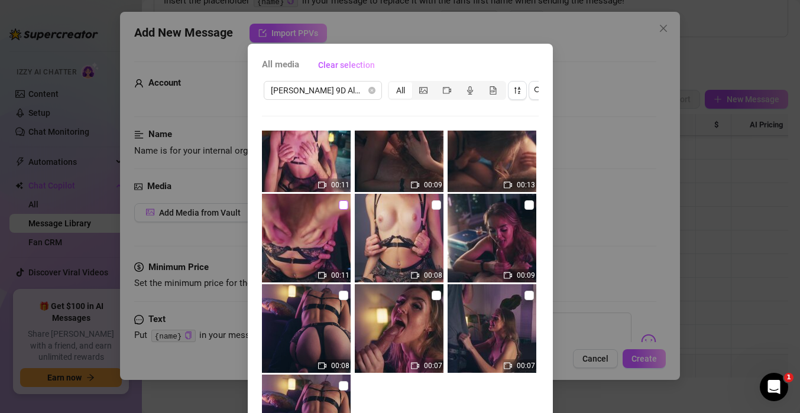
click at [346, 208] on input "checkbox" at bounding box center [343, 204] width 9 height 9
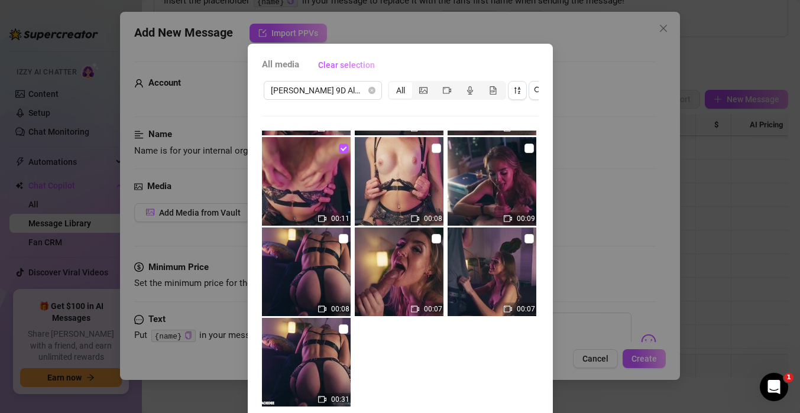
scroll to position [80, 0]
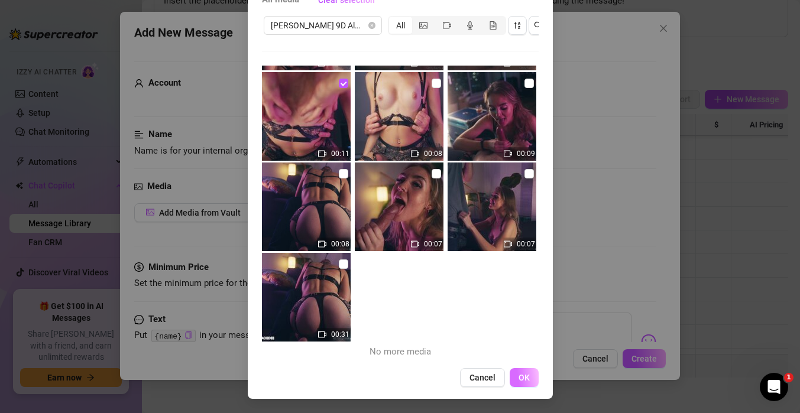
click at [520, 373] on span "OK" at bounding box center [524, 377] width 11 height 9
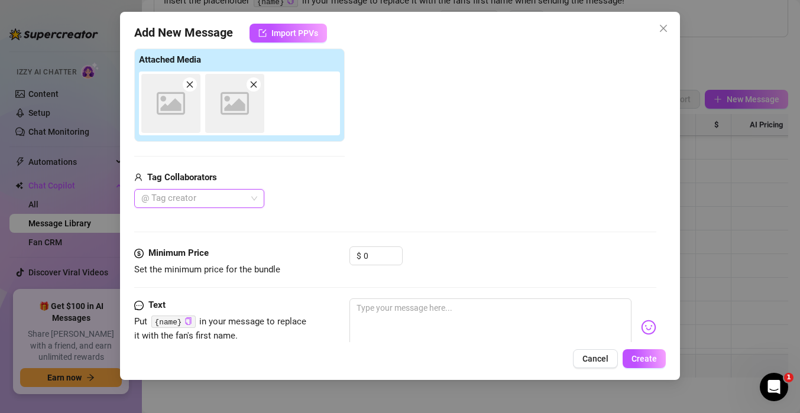
scroll to position [187, 0]
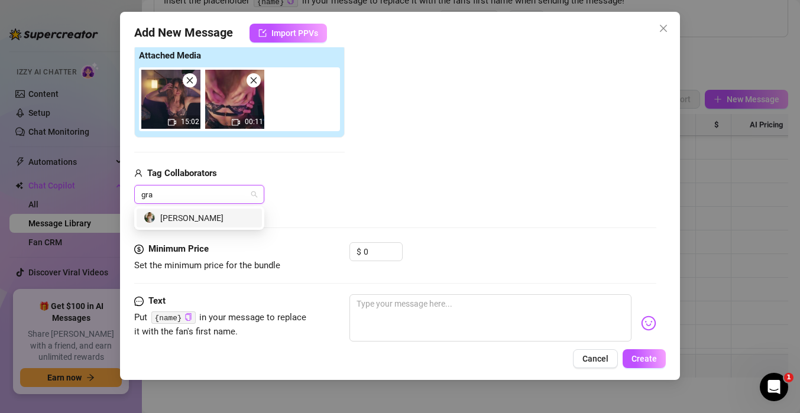
click at [198, 212] on div "[PERSON_NAME]" at bounding box center [199, 218] width 111 height 13
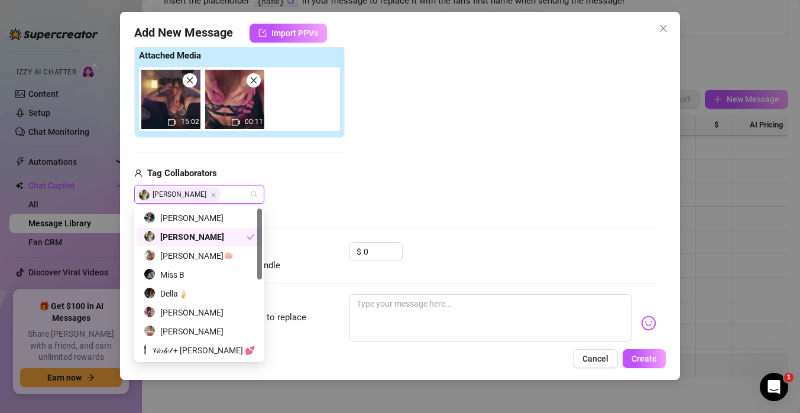
click at [203, 239] on div "[PERSON_NAME]" at bounding box center [195, 237] width 103 height 13
click at [205, 241] on div "[PERSON_NAME]" at bounding box center [199, 237] width 111 height 13
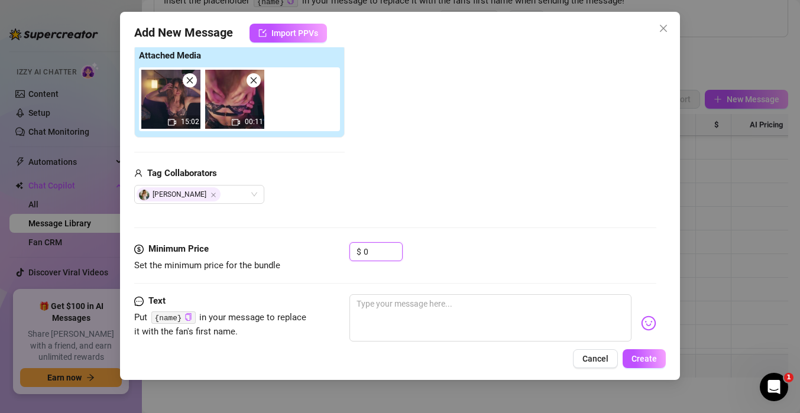
drag, startPoint x: 374, startPoint y: 249, endPoint x: 342, endPoint y: 249, distance: 31.9
click at [342, 249] on div "Minimum Price Set the minimum price for the bundle $ 0" at bounding box center [395, 257] width 522 height 30
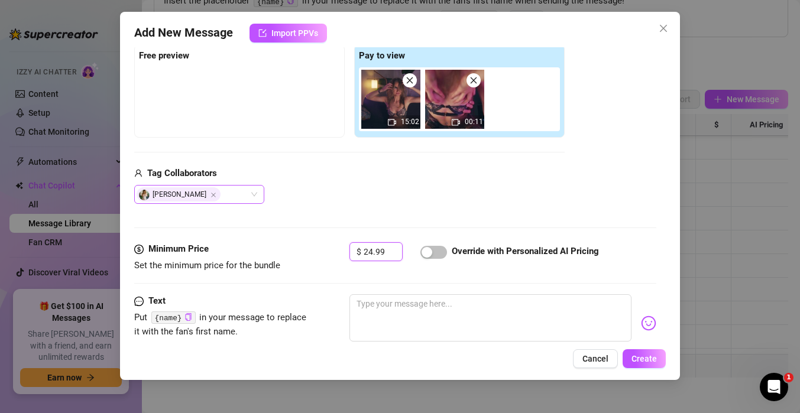
click at [214, 195] on div "[PERSON_NAME]" at bounding box center [193, 194] width 113 height 17
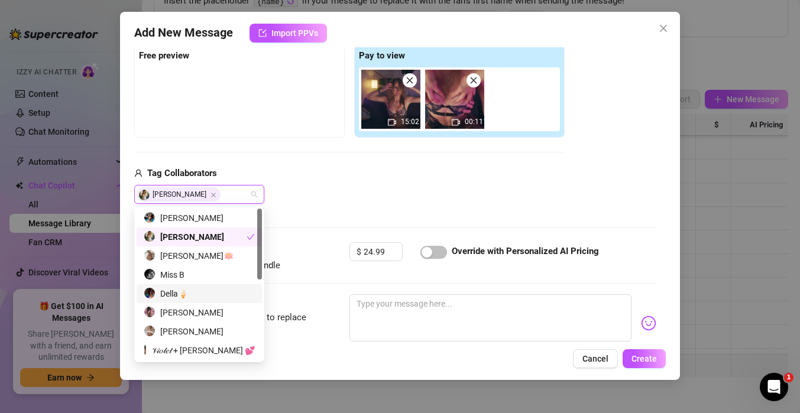
scroll to position [170, 0]
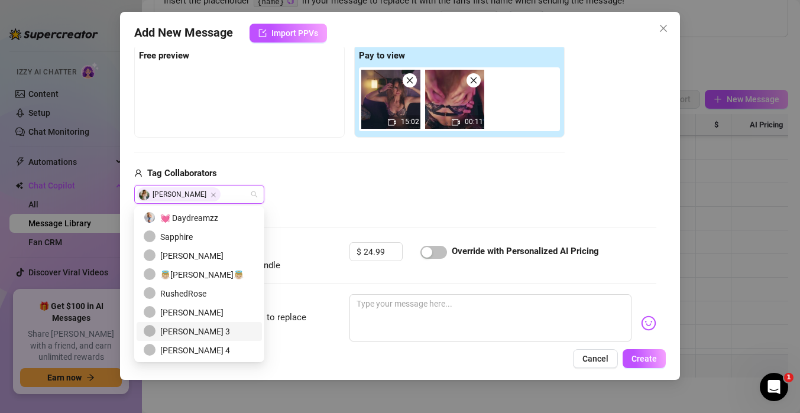
click at [190, 332] on div "[PERSON_NAME] 3" at bounding box center [199, 331] width 111 height 13
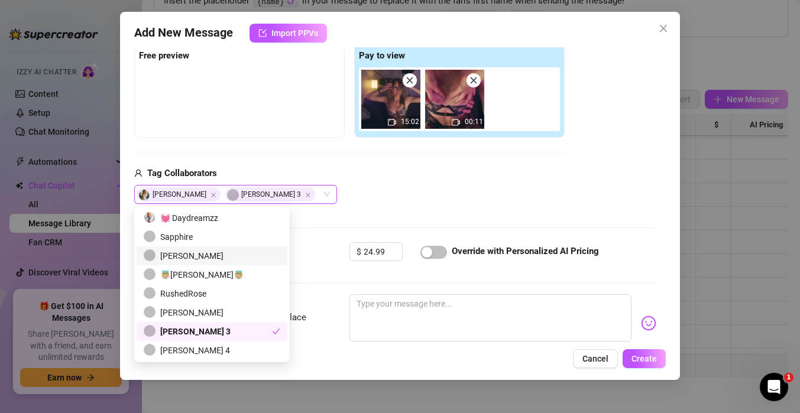
click at [395, 170] on div "Tag Collaborators" at bounding box center [349, 174] width 431 height 14
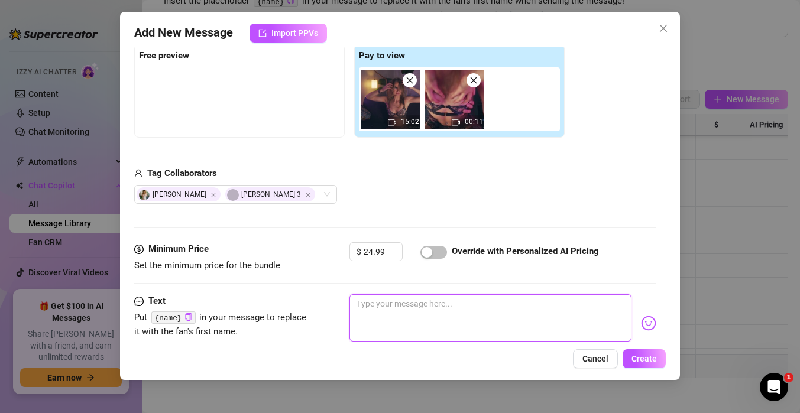
click at [376, 307] on textarea at bounding box center [491, 318] width 282 height 47
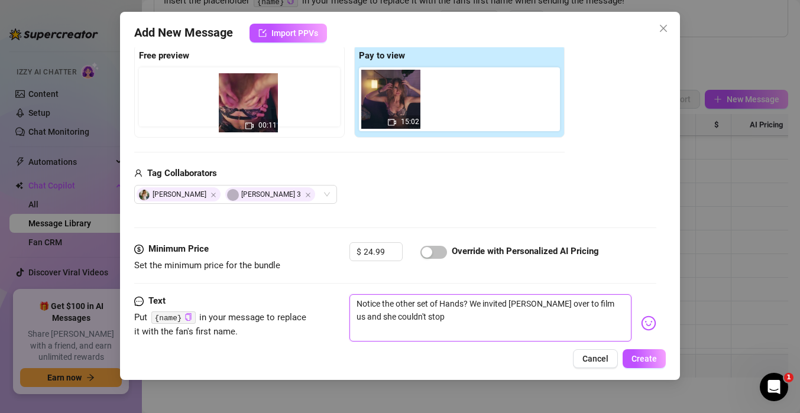
drag, startPoint x: 457, startPoint y: 94, endPoint x: 246, endPoint y: 98, distance: 210.6
click at [246, 98] on div "Free preview Pay to view 15:02 00:11" at bounding box center [349, 90] width 431 height 93
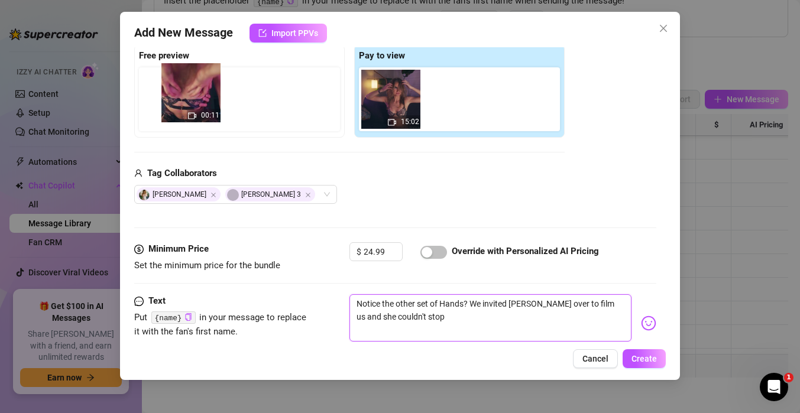
drag, startPoint x: 441, startPoint y: 105, endPoint x: 170, endPoint y: 99, distance: 270.9
click at [170, 99] on div "Free preview Pay to view 15:02 00:11" at bounding box center [349, 90] width 431 height 93
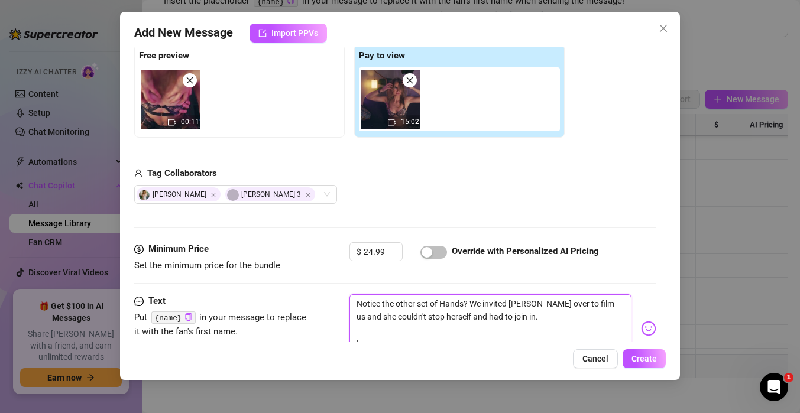
scroll to position [192, 0]
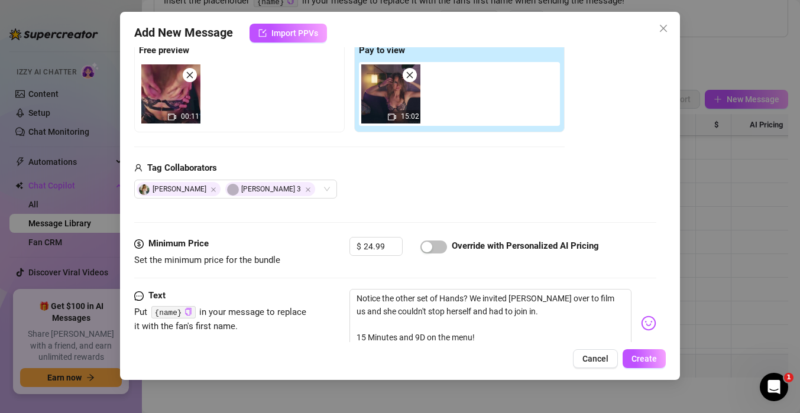
drag, startPoint x: 653, startPoint y: 363, endPoint x: 509, endPoint y: 177, distance: 235.2
click at [509, 177] on div "Add New Message Import PPVs Account [PERSON_NAME] (@themindoftommy) Name Name i…" at bounding box center [400, 196] width 560 height 368
click at [431, 249] on div "button" at bounding box center [427, 247] width 11 height 11
click at [636, 358] on span "Create" at bounding box center [644, 358] width 25 height 9
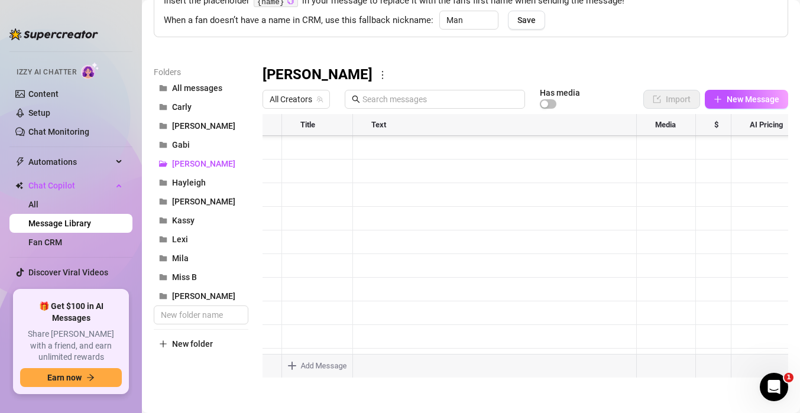
click at [761, 285] on div at bounding box center [526, 246] width 526 height 264
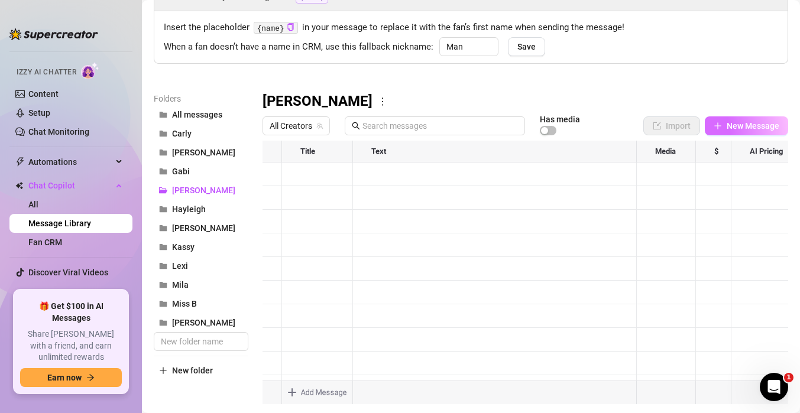
click at [729, 121] on span "New Message" at bounding box center [753, 125] width 53 height 9
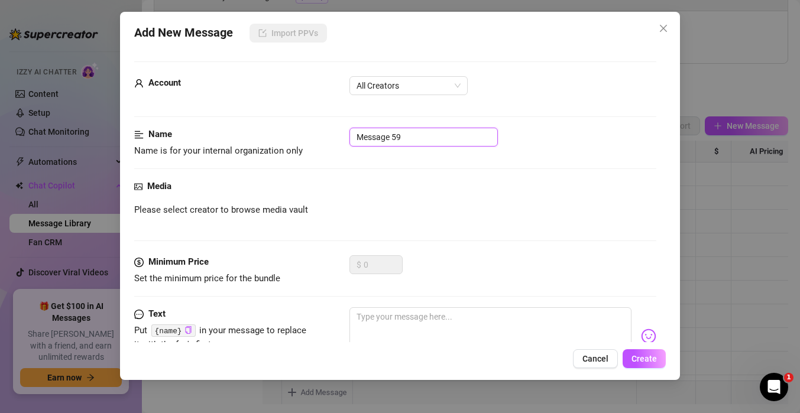
drag, startPoint x: 420, startPoint y: 140, endPoint x: 108, endPoint y: 85, distance: 317.2
click at [108, 85] on div "Add New Message Import PPVs Account All Creators Name Name is for your internal…" at bounding box center [400, 206] width 800 height 413
click at [334, 190] on div "Media" at bounding box center [395, 187] width 522 height 14
click at [424, 206] on div "Please select creator to browse media vault" at bounding box center [395, 210] width 522 height 14
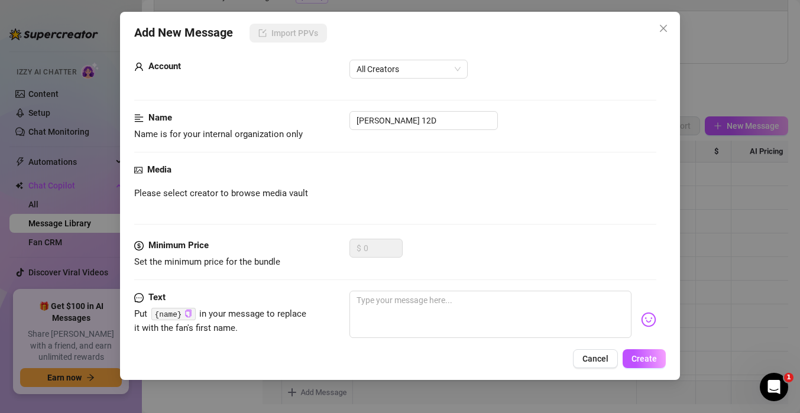
scroll to position [0, 0]
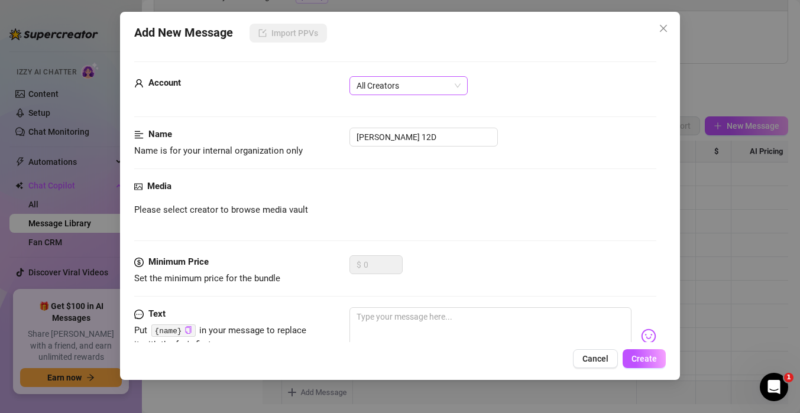
click at [402, 87] on span "All Creators" at bounding box center [409, 86] width 104 height 18
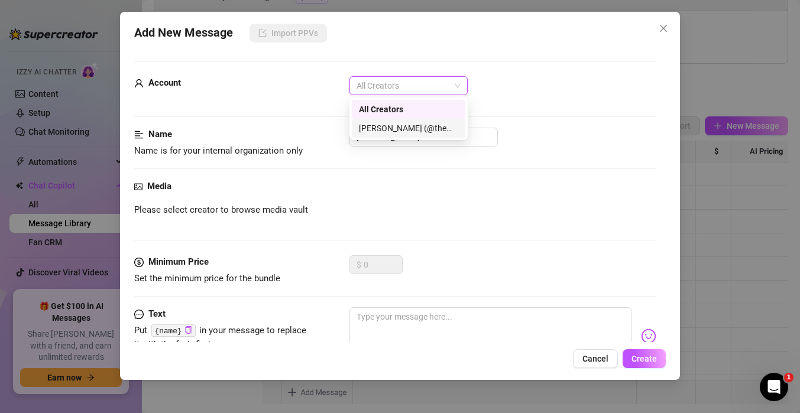
click at [393, 124] on div "[PERSON_NAME] (@themindoftommy)" at bounding box center [408, 128] width 99 height 13
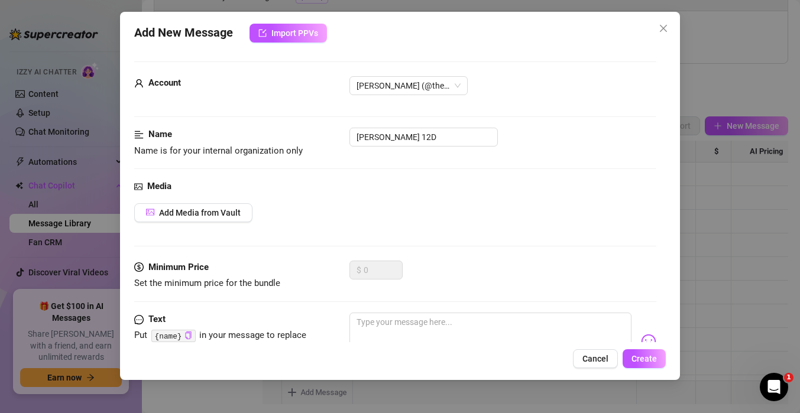
click at [255, 204] on div "Add Media from Vault" at bounding box center [395, 212] width 522 height 19
click at [232, 213] on span "Add Media from Vault" at bounding box center [200, 212] width 82 height 9
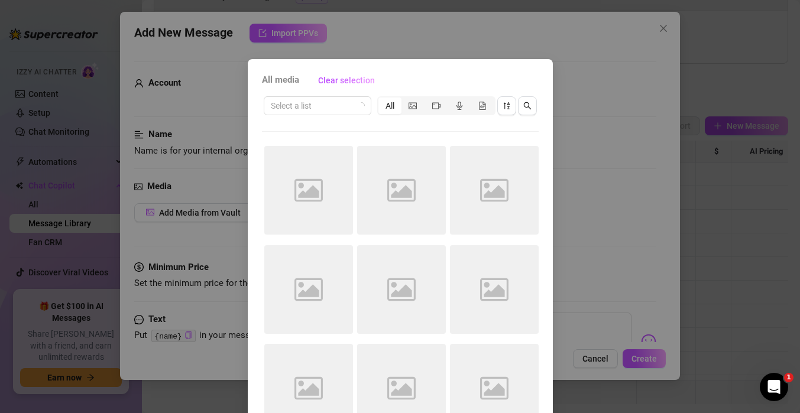
click at [316, 117] on div "Select a list All Image placeholder Image placeholder Image placeholder Image p…" at bounding box center [400, 268] width 277 height 347
click at [316, 110] on input "search" at bounding box center [312, 106] width 83 height 18
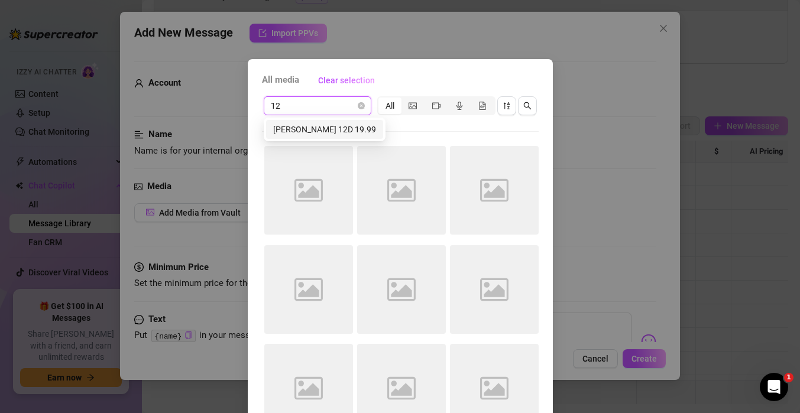
click at [314, 127] on div "[PERSON_NAME] 12D 19.99" at bounding box center [324, 129] width 103 height 13
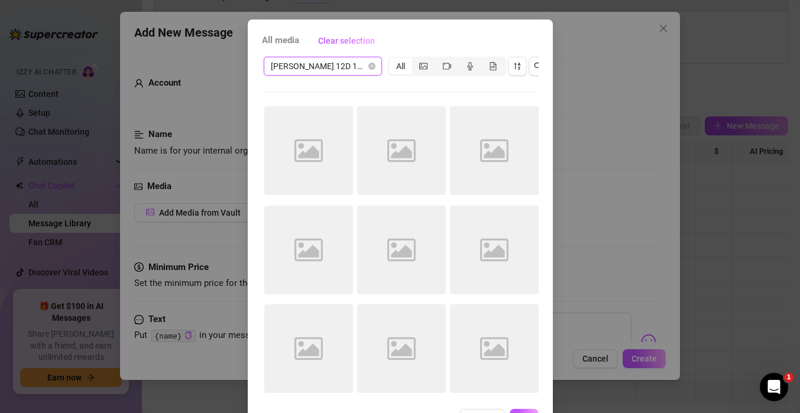
scroll to position [80, 0]
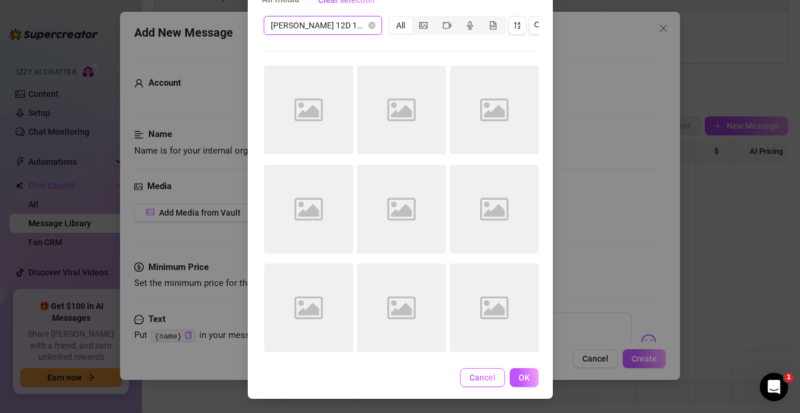
click at [480, 383] on span "Cancel" at bounding box center [483, 377] width 26 height 9
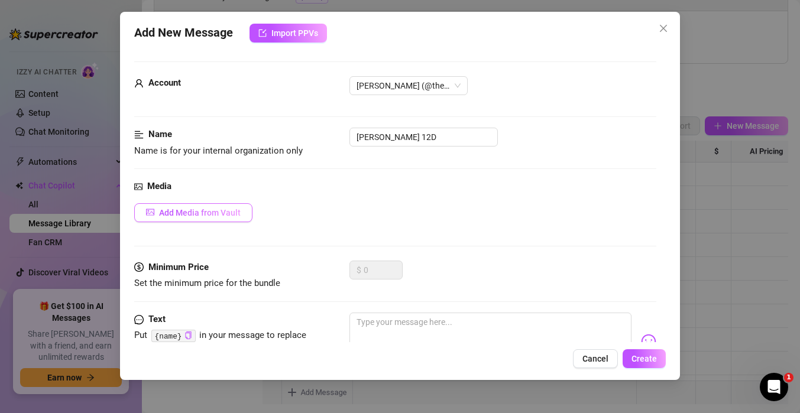
click at [176, 211] on span "Add Media from Vault" at bounding box center [200, 212] width 82 height 9
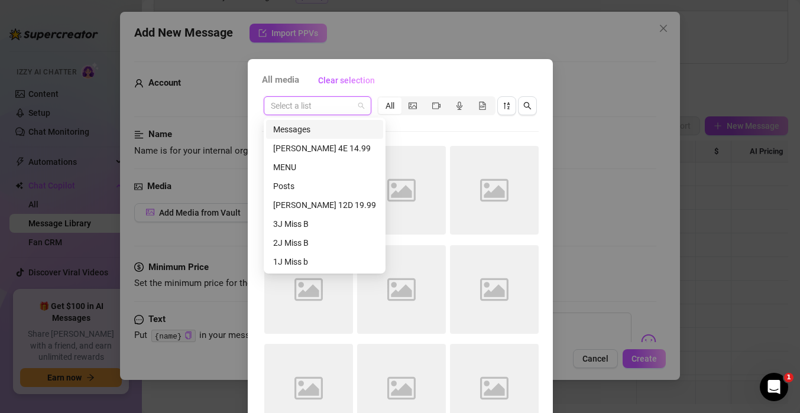
click at [304, 103] on input "search" at bounding box center [312, 106] width 83 height 18
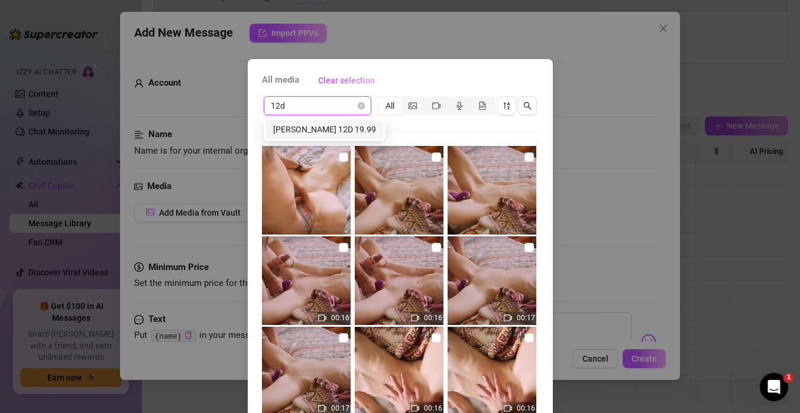
click at [297, 126] on div "[PERSON_NAME] 12D 19.99" at bounding box center [324, 129] width 103 height 13
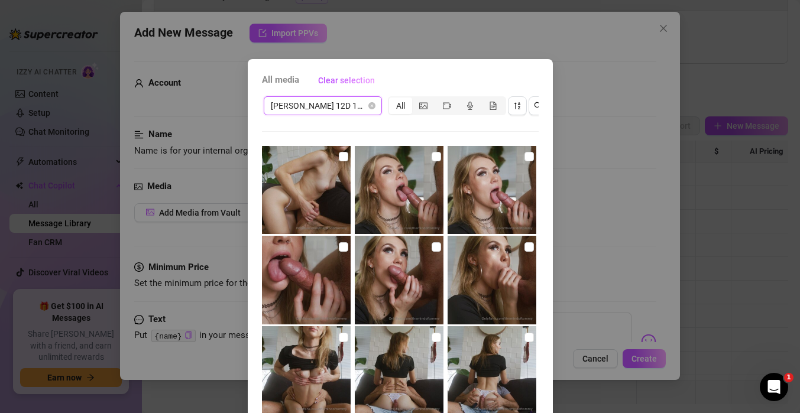
scroll to position [254, 0]
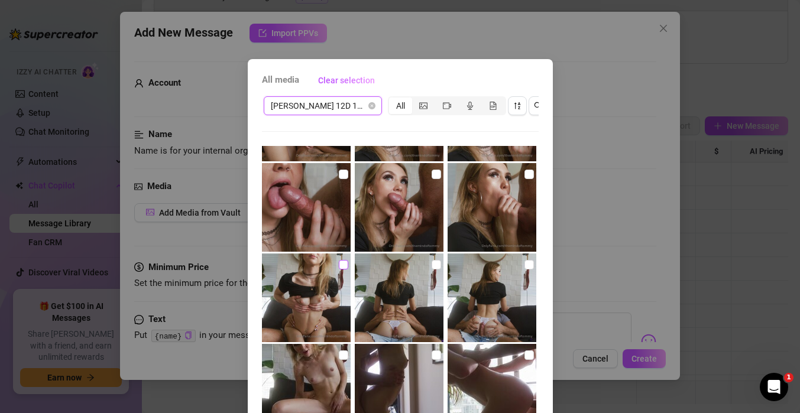
click at [341, 264] on input "checkbox" at bounding box center [343, 264] width 9 height 9
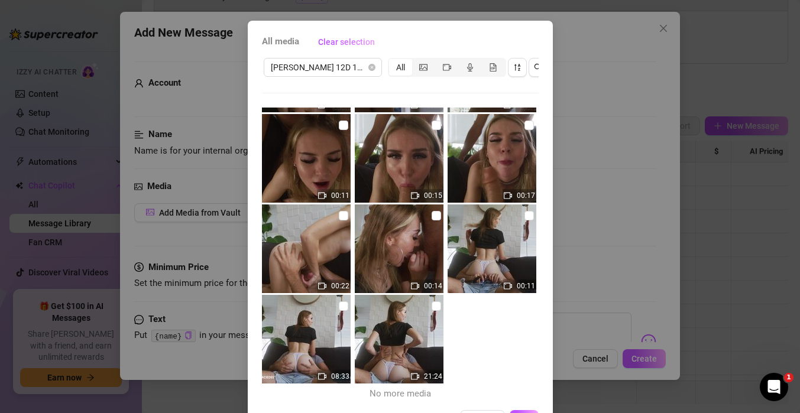
scroll to position [47, 0]
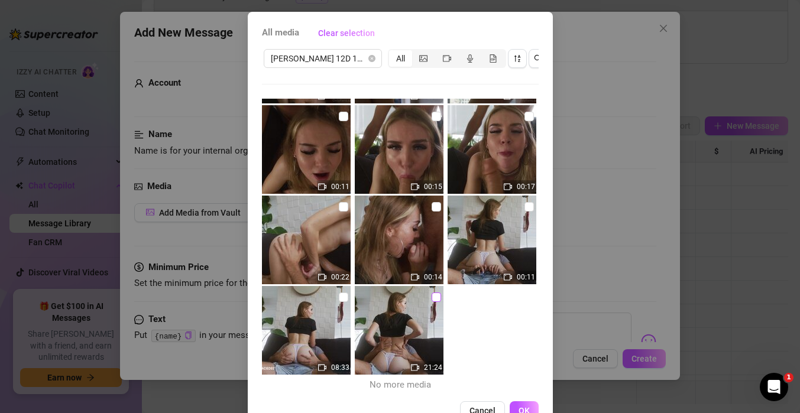
click at [435, 299] on input "checkbox" at bounding box center [436, 297] width 9 height 9
click at [525, 408] on span "OK" at bounding box center [524, 410] width 11 height 9
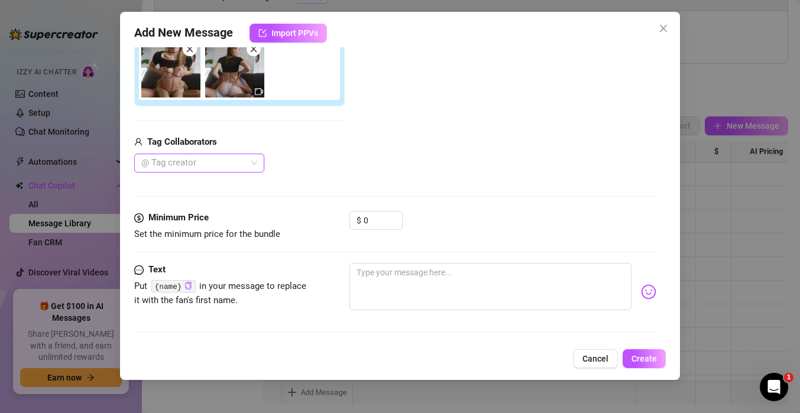
scroll to position [219, 0]
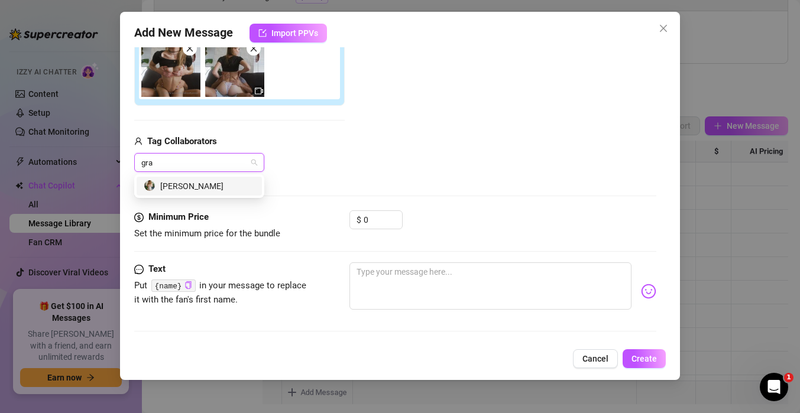
click at [201, 189] on div "[PERSON_NAME]" at bounding box center [199, 186] width 111 height 13
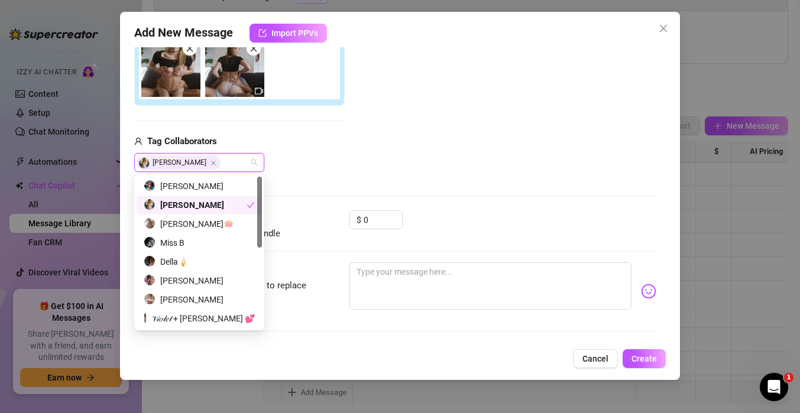
click at [196, 207] on div "[PERSON_NAME]" at bounding box center [195, 205] width 103 height 13
click at [211, 206] on div "[PERSON_NAME]" at bounding box center [199, 205] width 111 height 13
click at [364, 173] on div "Media Add Media from Vault Attached Media Tag Collaborators [PERSON_NAME]" at bounding box center [395, 86] width 522 height 250
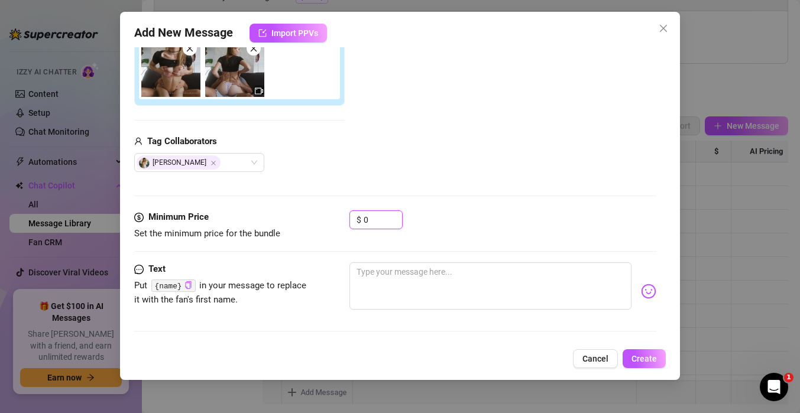
drag, startPoint x: 376, startPoint y: 221, endPoint x: 328, endPoint y: 215, distance: 48.9
click at [331, 215] on div "Minimum Price Set the minimum price for the bundle $ 0" at bounding box center [395, 226] width 522 height 30
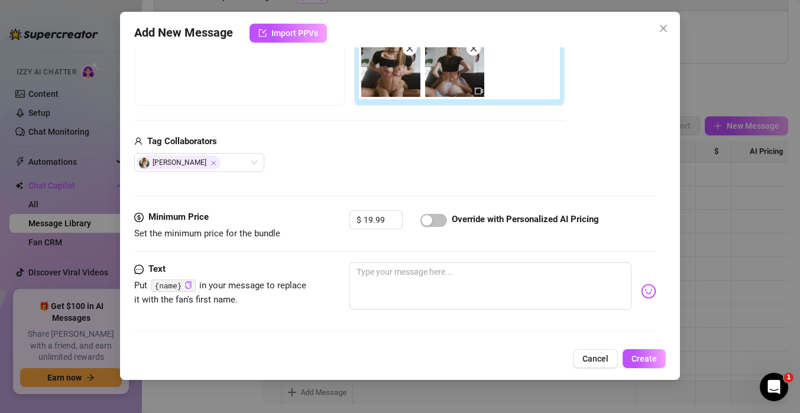
click at [321, 147] on div "Tag Collaborators" at bounding box center [349, 142] width 431 height 14
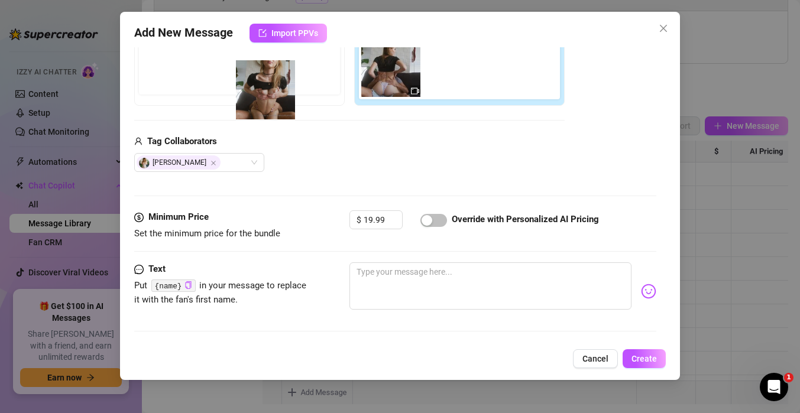
drag, startPoint x: 374, startPoint y: 70, endPoint x: 242, endPoint y: 93, distance: 134.5
click at [242, 93] on div "Free preview Pay to view" at bounding box center [349, 58] width 431 height 93
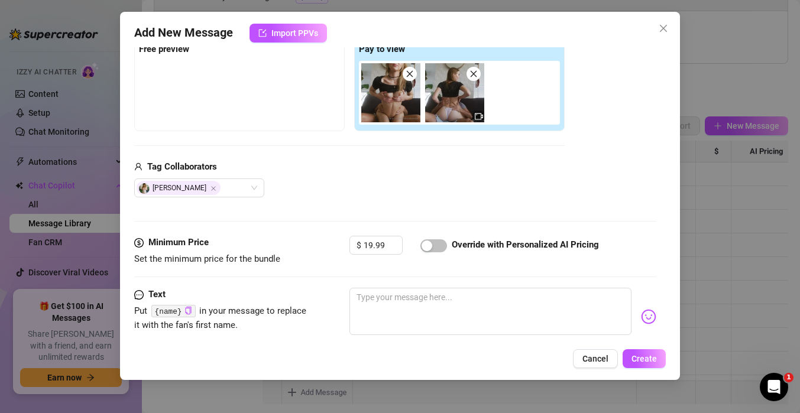
scroll to position [172, 0]
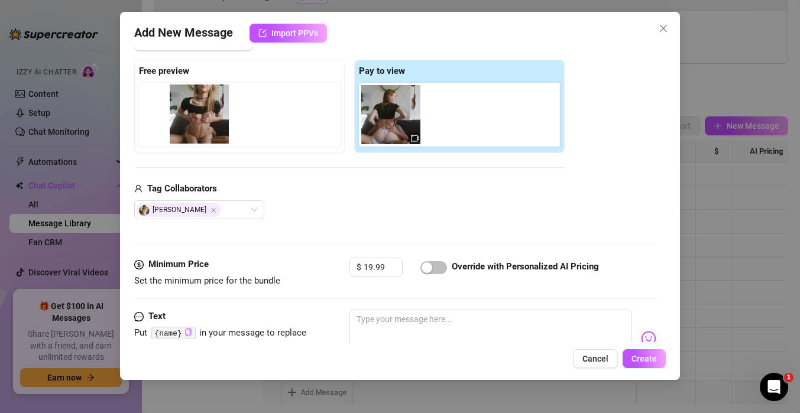
drag, startPoint x: 385, startPoint y: 109, endPoint x: 189, endPoint y: 108, distance: 195.7
click at [189, 108] on div "Free preview Pay to view" at bounding box center [349, 106] width 431 height 93
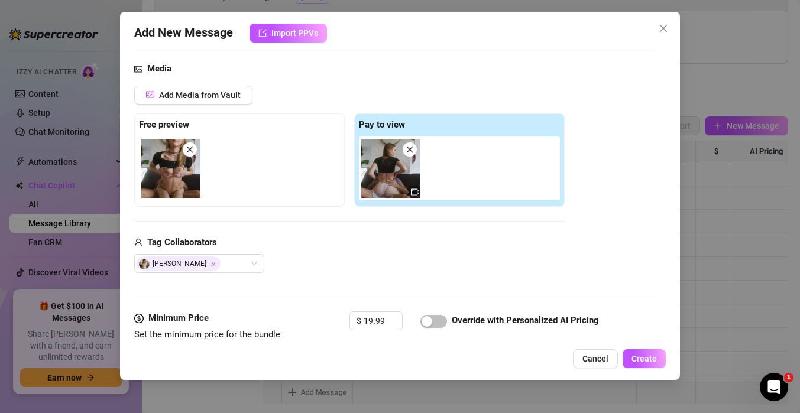
scroll to position [116, 0]
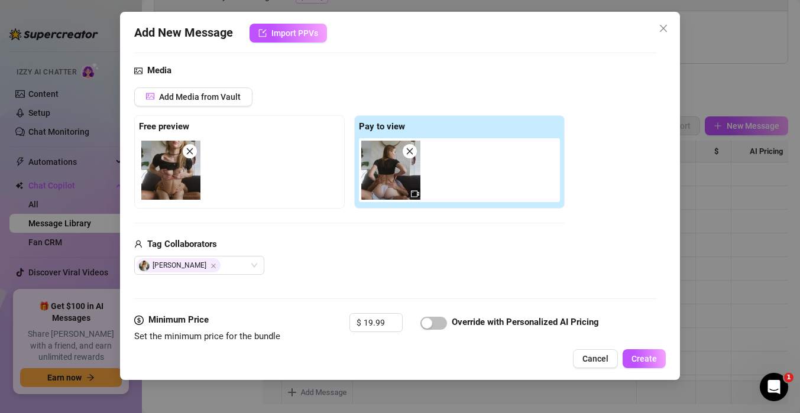
click at [387, 170] on img at bounding box center [390, 170] width 59 height 59
click at [224, 104] on button "Add Media from Vault" at bounding box center [193, 97] width 118 height 19
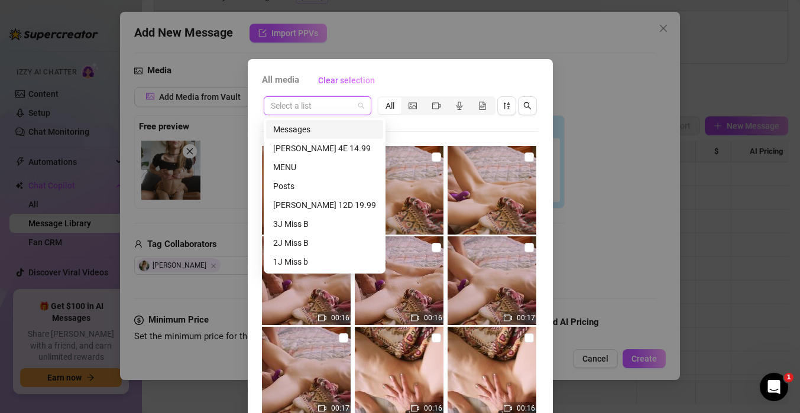
click at [313, 113] on input "search" at bounding box center [312, 106] width 83 height 18
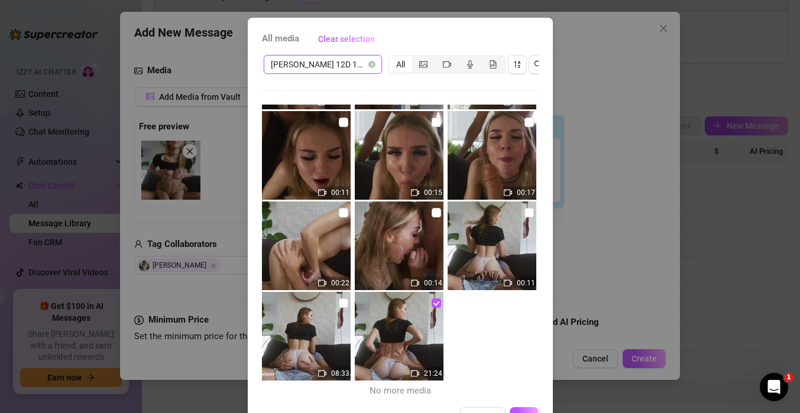
scroll to position [43, 0]
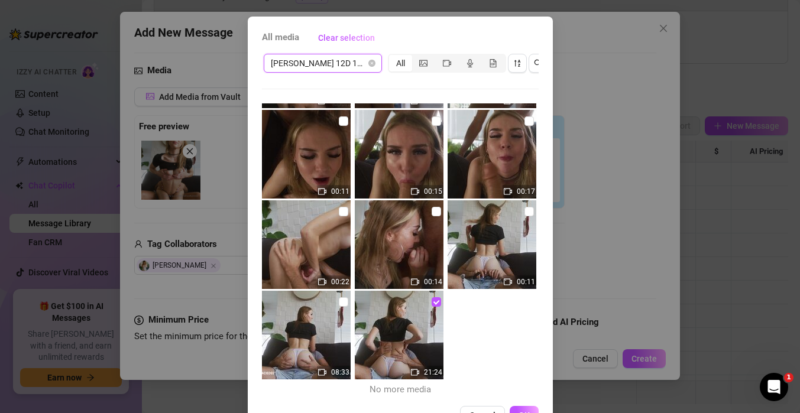
click at [554, 249] on div "All media Clear selection [PERSON_NAME] 12D 19.99 [PERSON_NAME] 12D 19.99 All 0…" at bounding box center [400, 206] width 800 height 413
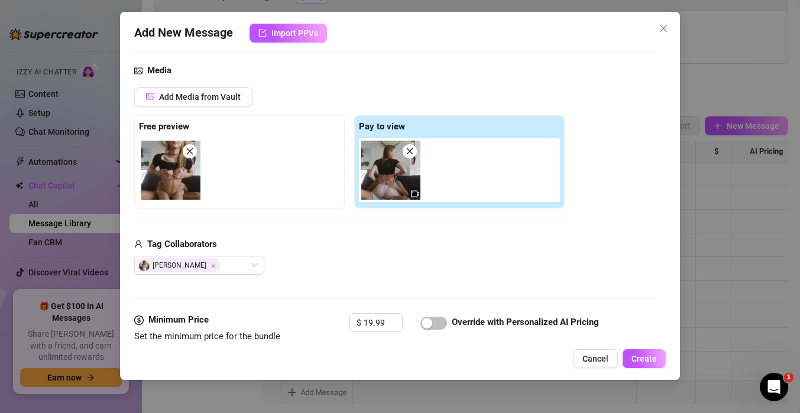
scroll to position [270, 0]
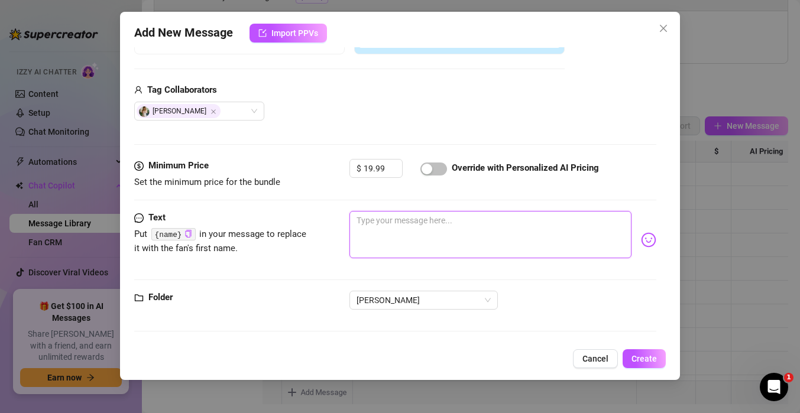
click at [403, 234] on textarea at bounding box center [491, 234] width 282 height 47
click at [355, 220] on textarea "21 minutes long Video 12D" at bounding box center [491, 234] width 282 height 47
click at [376, 216] on textarea "21 minutes long Video 12D" at bounding box center [491, 234] width 282 height 47
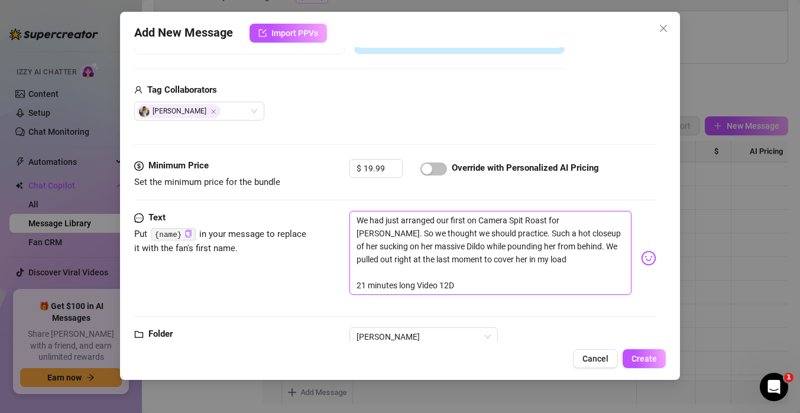
scroll to position [307, 0]
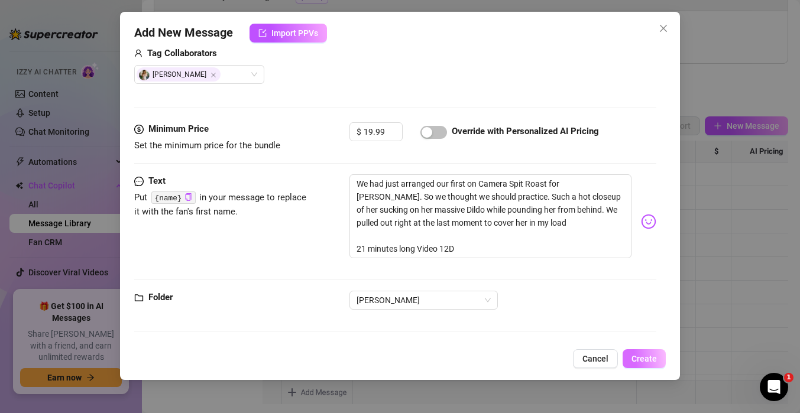
click at [639, 360] on span "Create" at bounding box center [644, 358] width 25 height 9
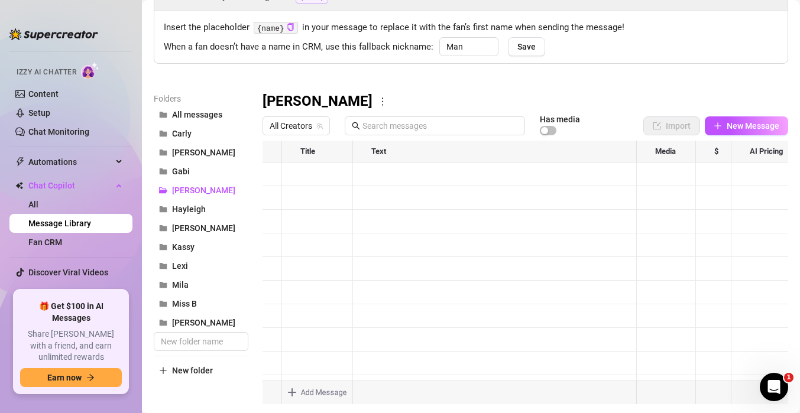
scroll to position [142, 0]
click at [755, 345] on div at bounding box center [526, 273] width 526 height 264
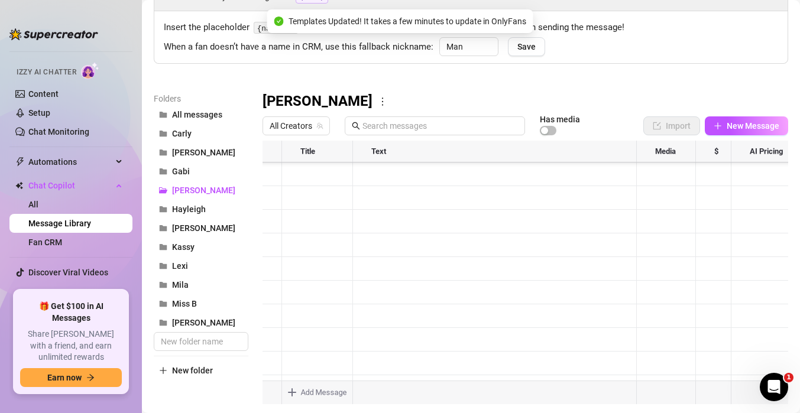
click at [322, 293] on div at bounding box center [526, 273] width 526 height 264
click at [322, 292] on div at bounding box center [526, 273] width 526 height 264
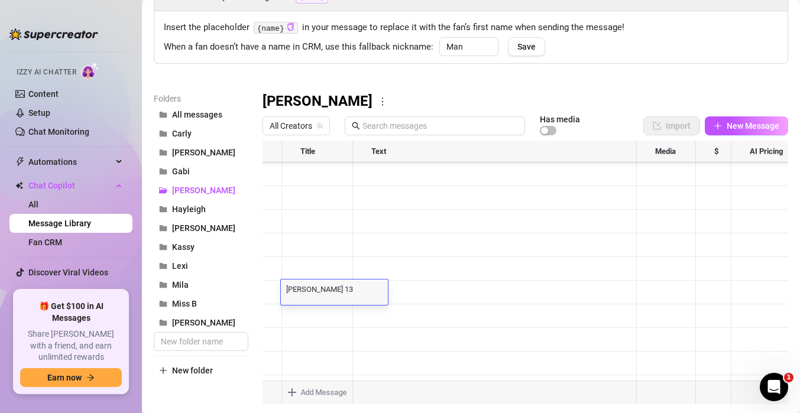
scroll to position [0, 0]
click at [329, 290] on textarea "[PERSON_NAME] 13 Thressome" at bounding box center [334, 288] width 107 height 11
click at [318, 289] on textarea "[PERSON_NAME] 13 Thressome" at bounding box center [334, 288] width 107 height 11
click at [371, 370] on div at bounding box center [526, 273] width 526 height 264
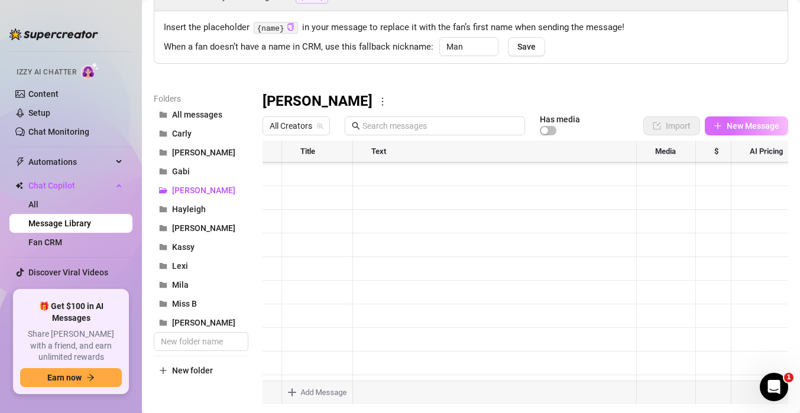
click at [722, 120] on button "New Message" at bounding box center [746, 126] width 83 height 19
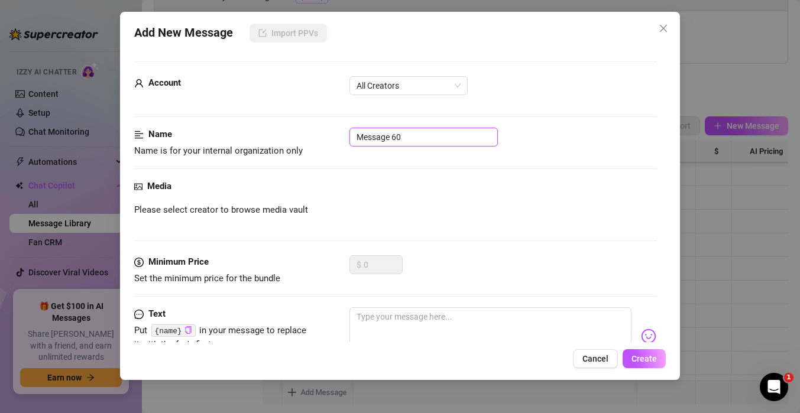
drag, startPoint x: 412, startPoint y: 131, endPoint x: 243, endPoint y: 123, distance: 169.3
click at [243, 123] on form "Account All Creators Name Name is for your internal organization only Message 6…" at bounding box center [395, 250] width 522 height 377
click at [284, 181] on div "Media" at bounding box center [395, 187] width 522 height 14
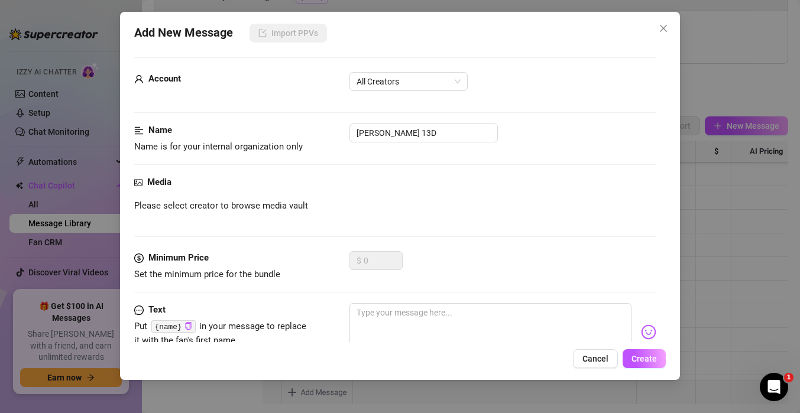
scroll to position [5, 0]
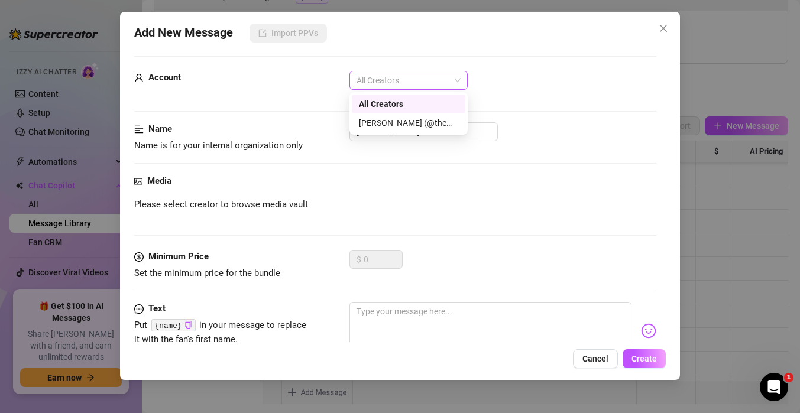
click at [398, 87] on span "All Creators" at bounding box center [409, 81] width 104 height 18
click at [390, 119] on div "[PERSON_NAME] (@themindoftommy)" at bounding box center [408, 123] width 99 height 13
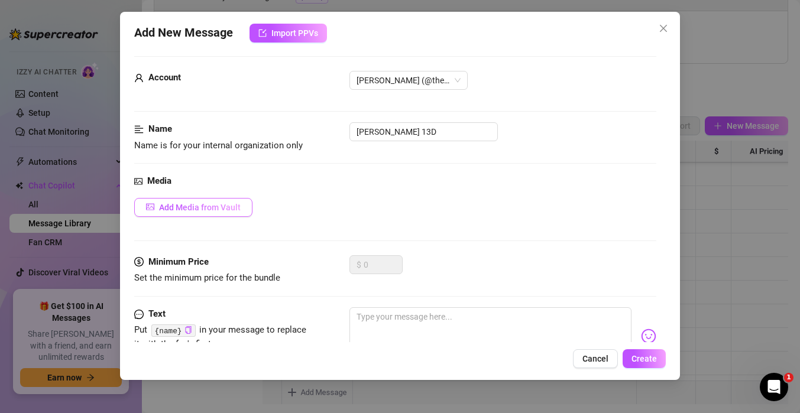
click at [236, 210] on span "Add Media from Vault" at bounding box center [200, 207] width 82 height 9
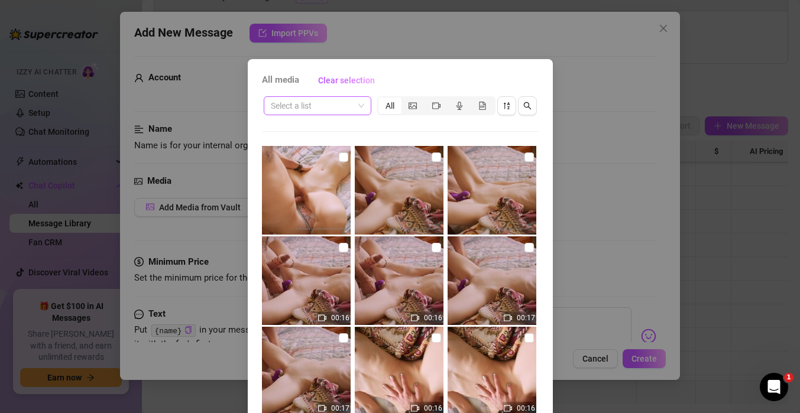
click at [293, 113] on input "search" at bounding box center [312, 106] width 83 height 18
click at [321, 112] on input "search" at bounding box center [312, 106] width 83 height 18
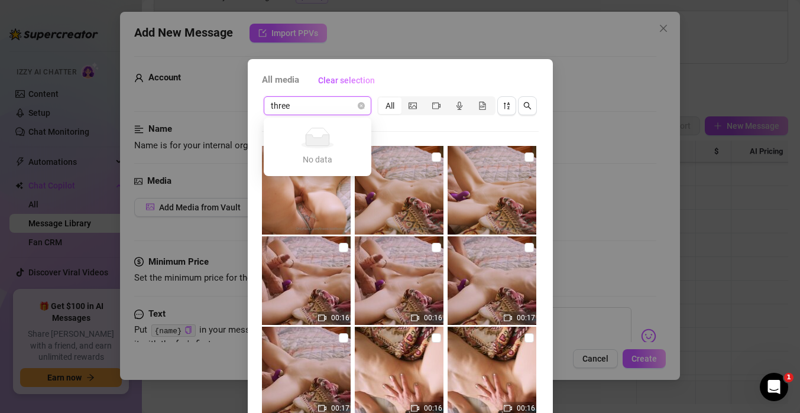
click at [342, 106] on input "three" at bounding box center [312, 106] width 83 height 18
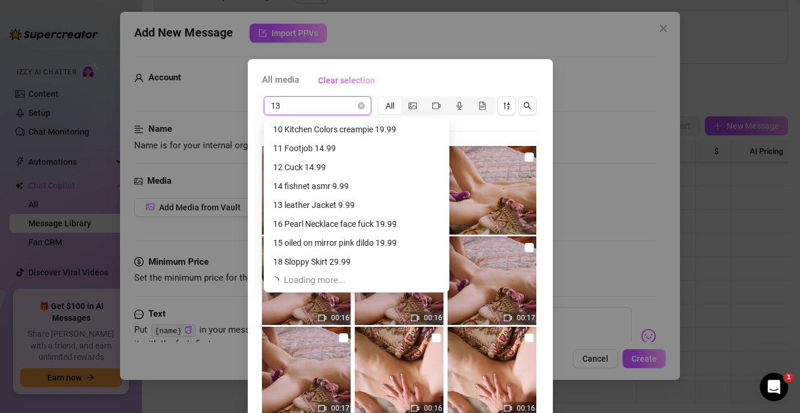
scroll to position [0, 0]
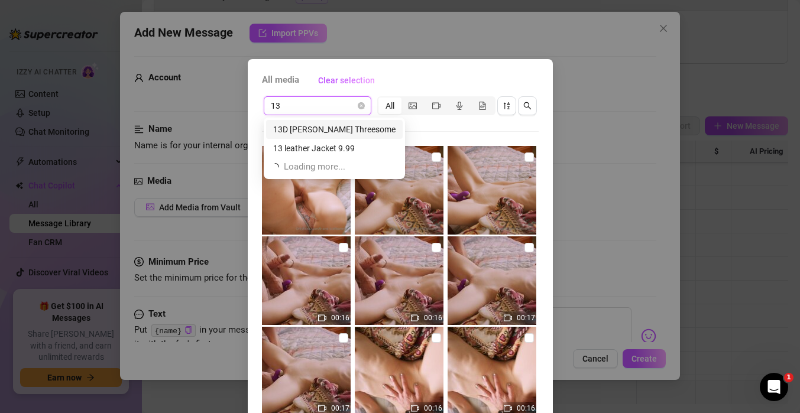
click at [308, 125] on div "13D [PERSON_NAME] Threesome" at bounding box center [334, 129] width 122 height 13
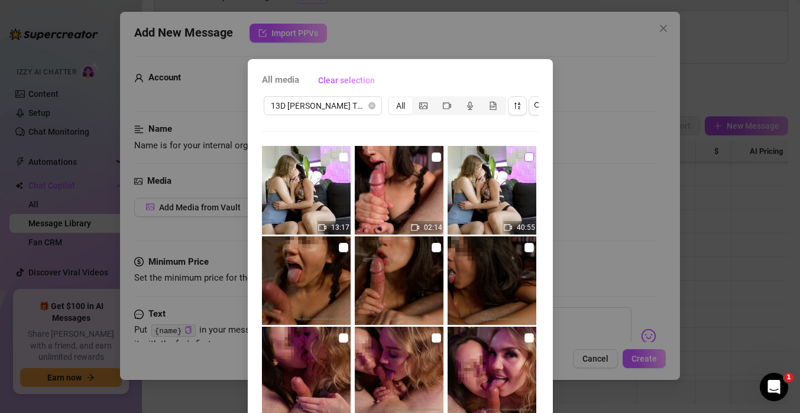
click at [531, 161] on input "checkbox" at bounding box center [529, 157] width 9 height 9
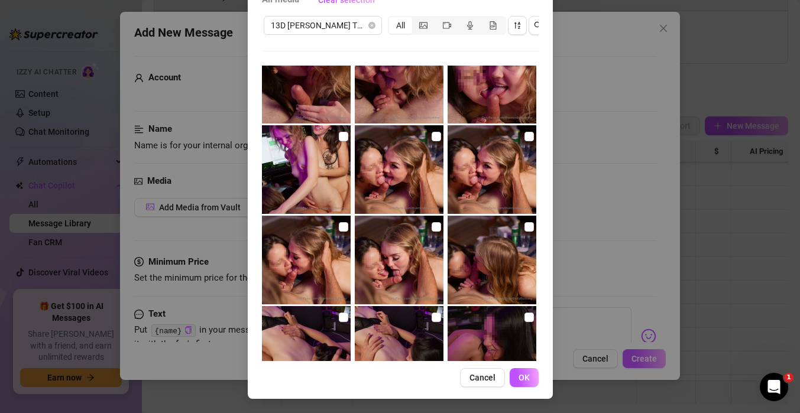
scroll to position [174, 0]
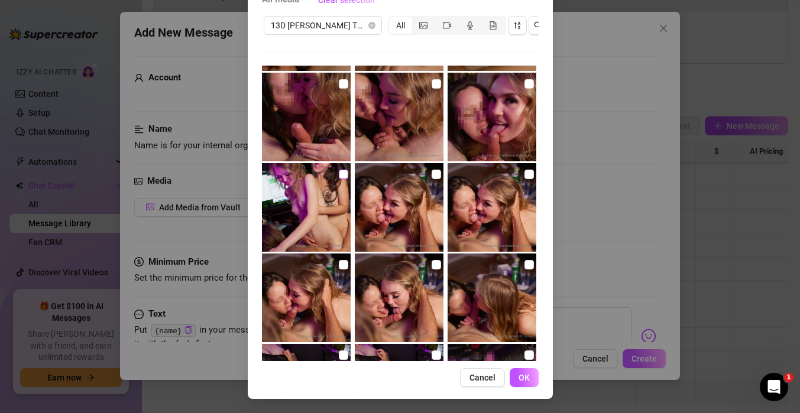
click at [339, 172] on input "checkbox" at bounding box center [343, 174] width 9 height 9
click at [341, 176] on input "checkbox" at bounding box center [343, 174] width 9 height 9
click at [343, 174] on input "checkbox" at bounding box center [343, 174] width 9 height 9
click at [342, 176] on input "checkbox" at bounding box center [343, 174] width 9 height 9
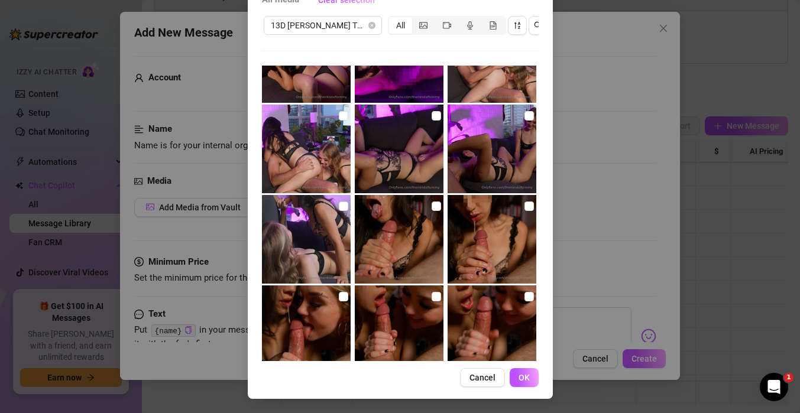
scroll to position [741, 0]
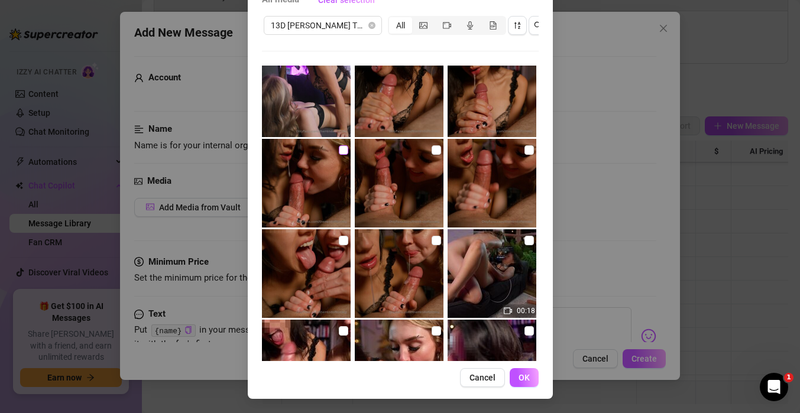
click at [342, 153] on input "checkbox" at bounding box center [343, 149] width 9 height 9
click at [527, 378] on span "OK" at bounding box center [524, 377] width 11 height 9
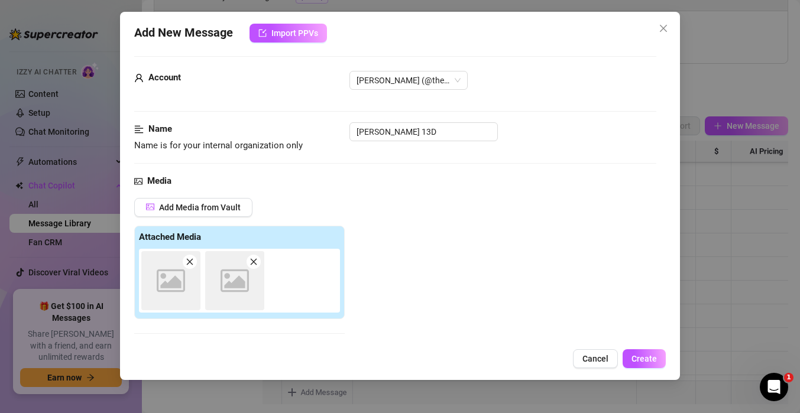
scroll to position [187, 0]
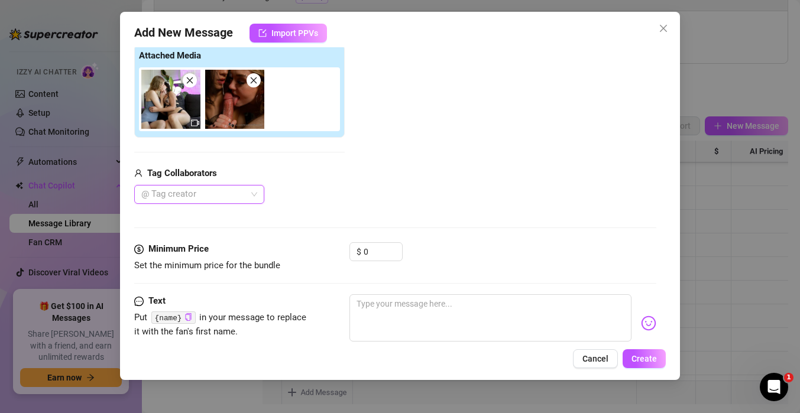
click at [201, 193] on div at bounding box center [193, 194] width 113 height 17
click at [193, 213] on div "[PERSON_NAME]" at bounding box center [199, 218] width 111 height 13
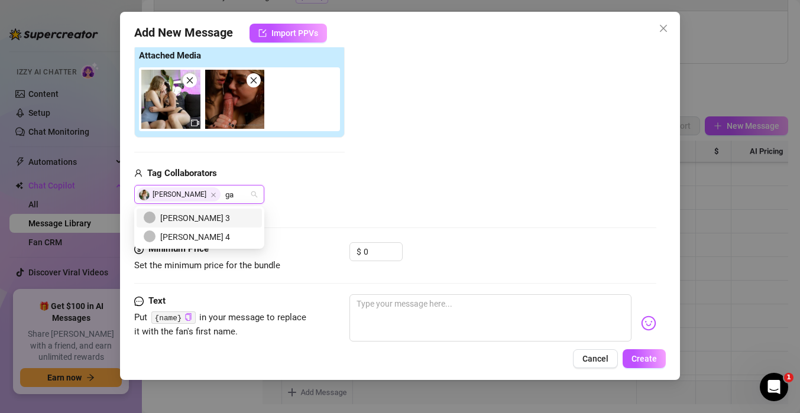
click at [193, 222] on div "[PERSON_NAME] 3" at bounding box center [199, 218] width 111 height 13
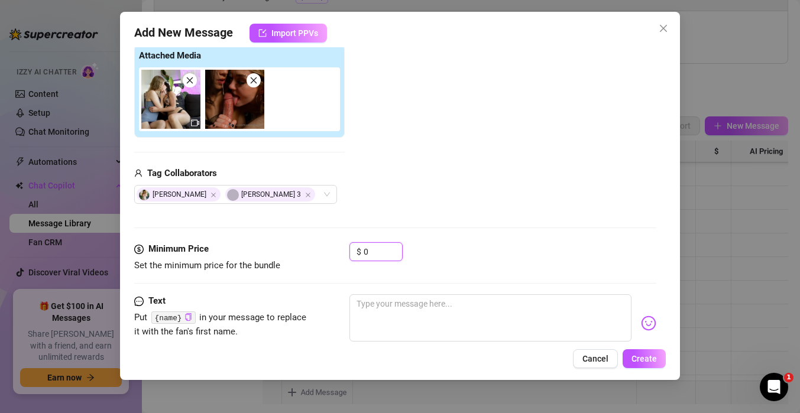
drag, startPoint x: 383, startPoint y: 253, endPoint x: 288, endPoint y: 225, distance: 98.6
click at [288, 226] on form "Account [PERSON_NAME] (@themindoftommy) Name Name is for your internal organiza…" at bounding box center [395, 150] width 522 height 551
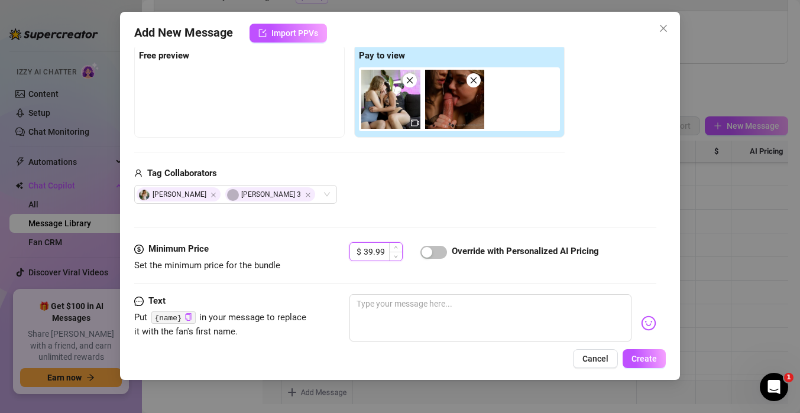
click at [367, 249] on input "39.99" at bounding box center [383, 252] width 38 height 18
click at [389, 208] on div "Media Add Media from Vault Free preview Pay to view Tag Collaborators [PERSON_N…" at bounding box center [395, 118] width 522 height 250
click at [428, 251] on div "button" at bounding box center [427, 252] width 11 height 11
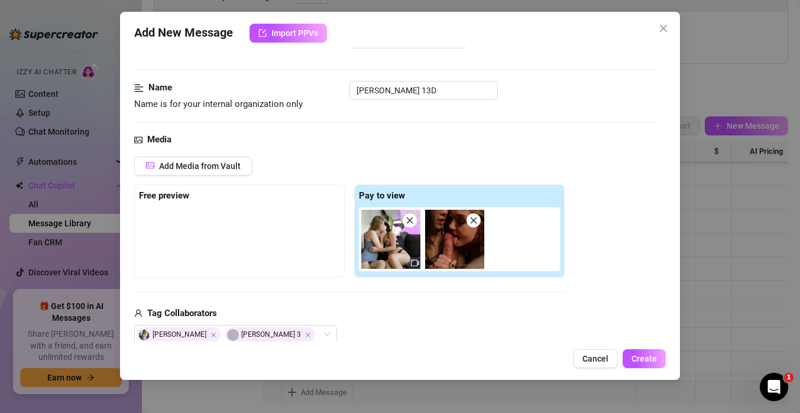
scroll to position [44, 0]
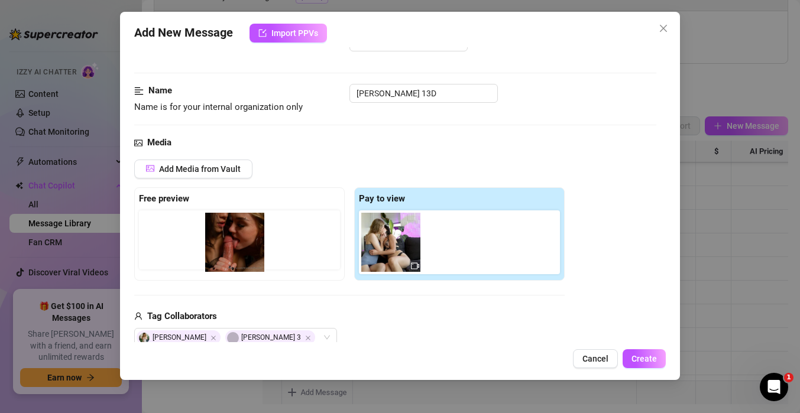
drag, startPoint x: 448, startPoint y: 250, endPoint x: 221, endPoint y: 250, distance: 226.5
click at [221, 250] on div "Free preview Pay to view" at bounding box center [349, 233] width 431 height 93
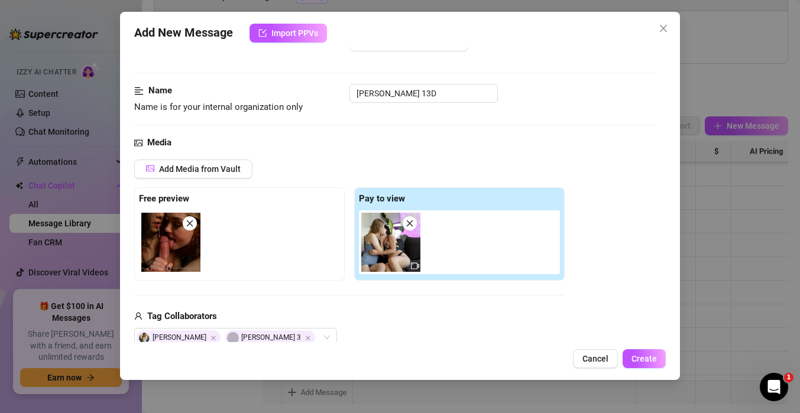
scroll to position [270, 0]
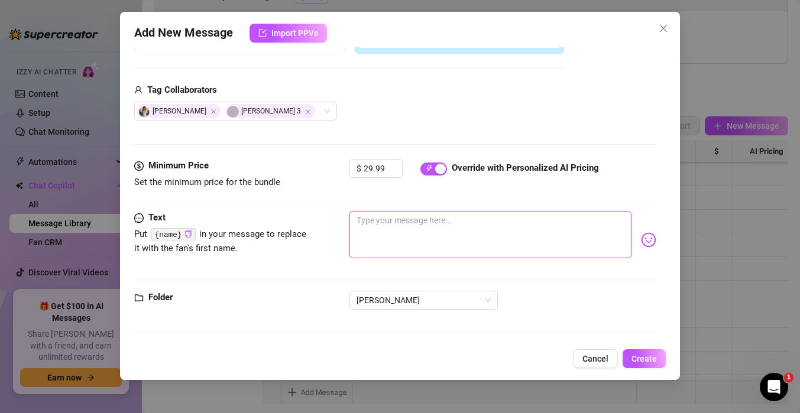
click at [397, 235] on textarea at bounding box center [491, 234] width 282 height 47
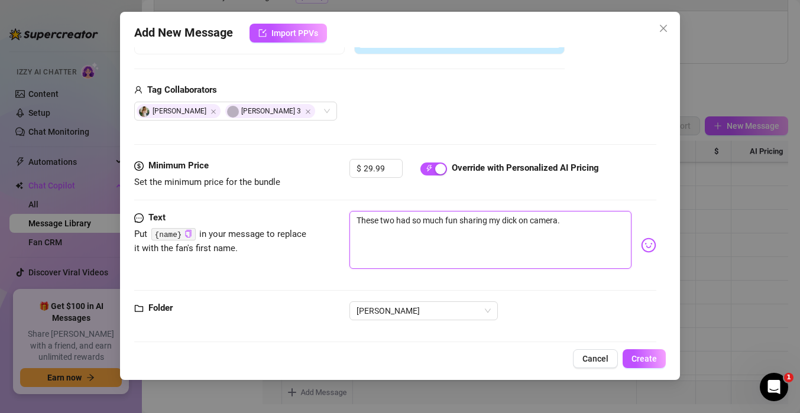
scroll to position [0, 0]
click at [597, 225] on textarea "These two had so much fun sharing my dick on camera. 40 minutes long video 13D" at bounding box center [491, 240] width 282 height 58
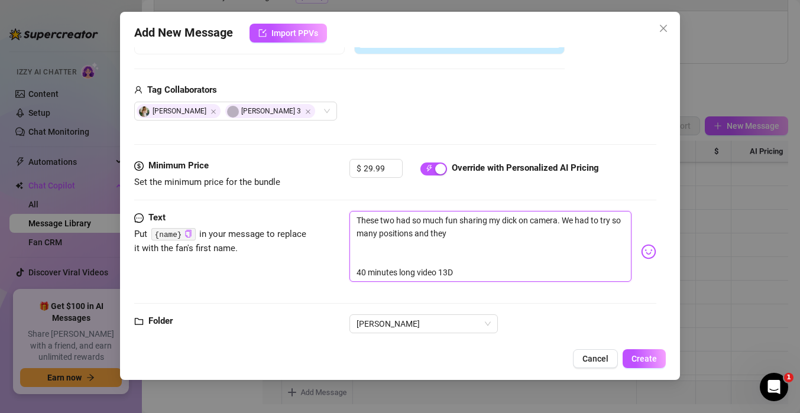
click at [461, 235] on textarea "These two had so much fun sharing my dick on camera. We had to try so many pois…" at bounding box center [491, 246] width 282 height 71
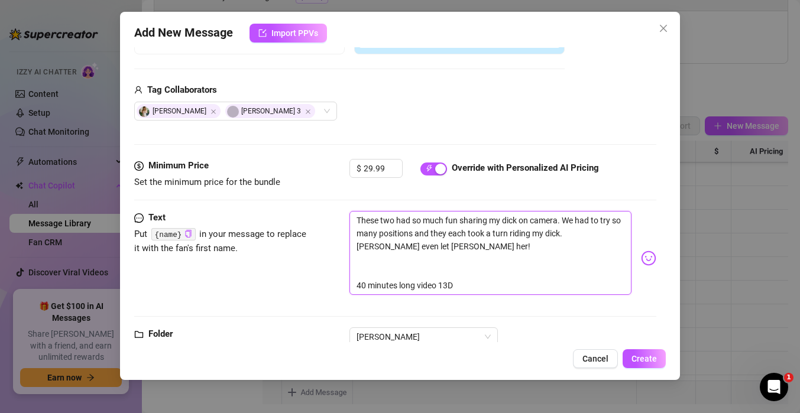
scroll to position [307, 0]
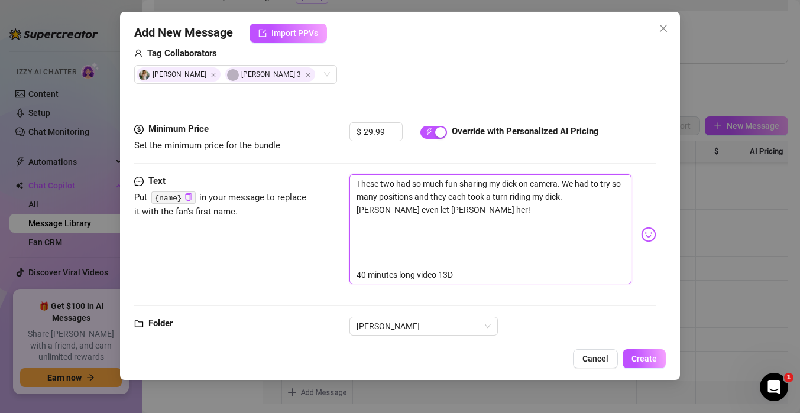
click at [356, 189] on textarea "These two had so much fun sharing my dick on camera. We had to try so many posi…" at bounding box center [491, 229] width 282 height 110
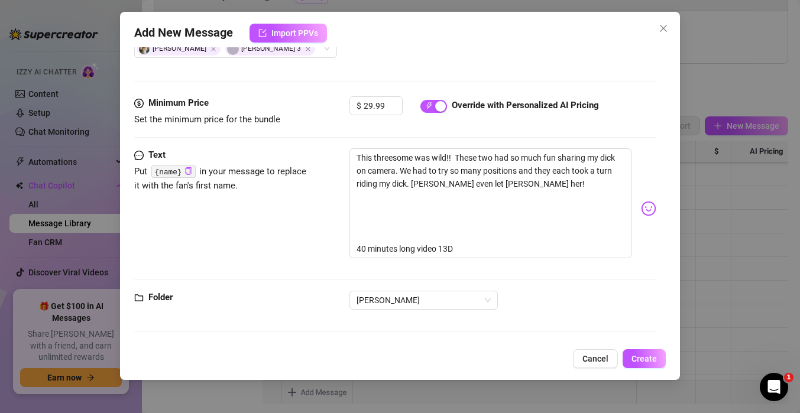
click at [642, 369] on div "Add New Message Import PPVs Account [PERSON_NAME] (@themindoftommy) Name Name i…" at bounding box center [400, 196] width 560 height 368
click at [647, 357] on span "Create" at bounding box center [644, 358] width 25 height 9
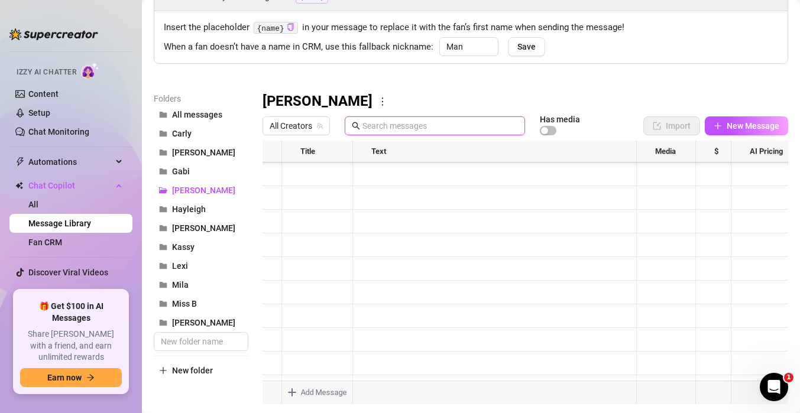
click at [373, 122] on input "text" at bounding box center [441, 125] width 156 height 13
click at [160, 221] on button "[PERSON_NAME]" at bounding box center [201, 228] width 95 height 19
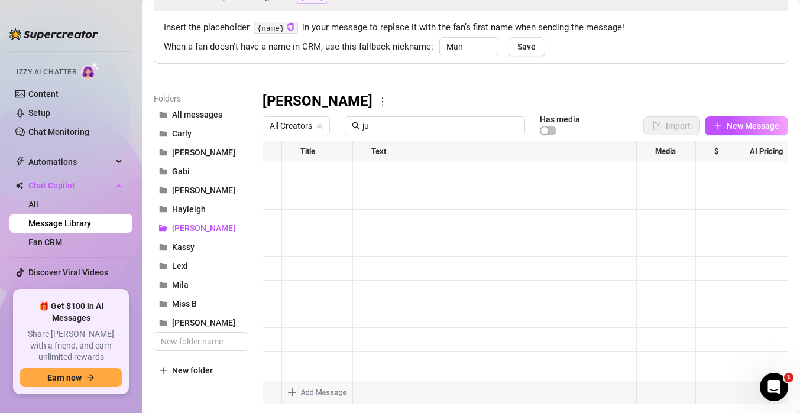
click at [276, 198] on div at bounding box center [526, 273] width 526 height 264
click at [309, 196] on div at bounding box center [526, 273] width 526 height 264
click at [711, 131] on button "New Message" at bounding box center [746, 126] width 83 height 19
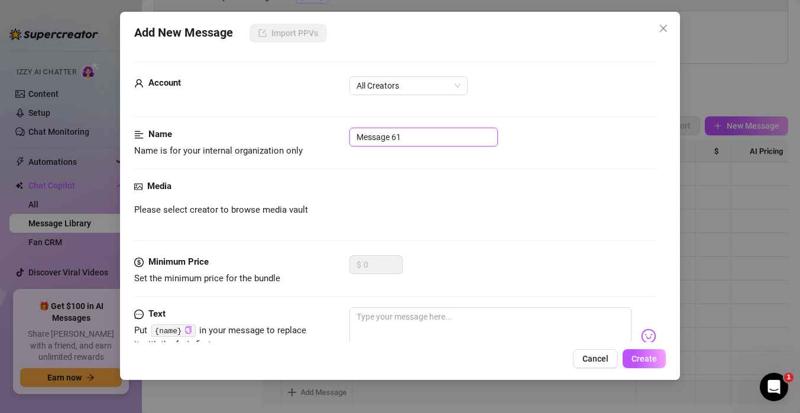
drag, startPoint x: 427, startPoint y: 138, endPoint x: 258, endPoint y: 122, distance: 169.3
click at [258, 122] on form "Account All Creators Name Name is for your internal organization only Message 6…" at bounding box center [395, 250] width 522 height 377
click at [429, 78] on span "All Creators" at bounding box center [409, 86] width 104 height 18
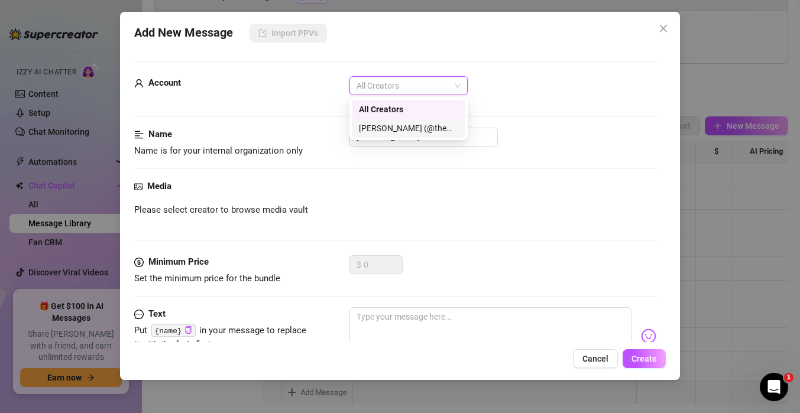
click at [393, 128] on div "[PERSON_NAME] (@themindoftommy)" at bounding box center [408, 128] width 99 height 13
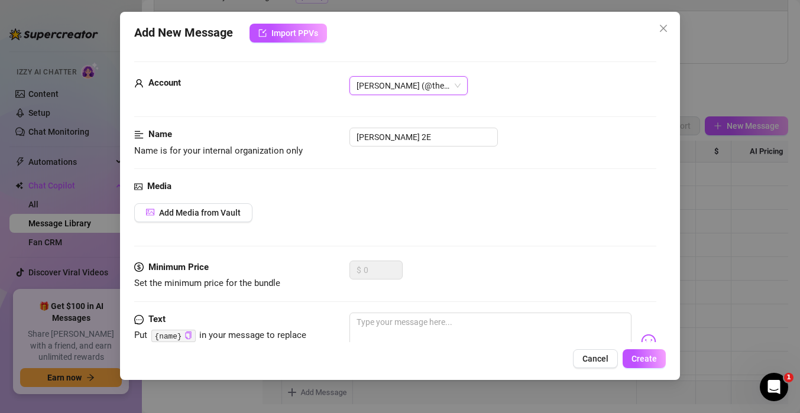
click at [329, 224] on div "Media Add Media from Vault" at bounding box center [395, 220] width 522 height 81
click at [228, 224] on div "Media Add Media from Vault" at bounding box center [395, 220] width 522 height 81
click at [228, 218] on button "Add Media from Vault" at bounding box center [193, 212] width 118 height 19
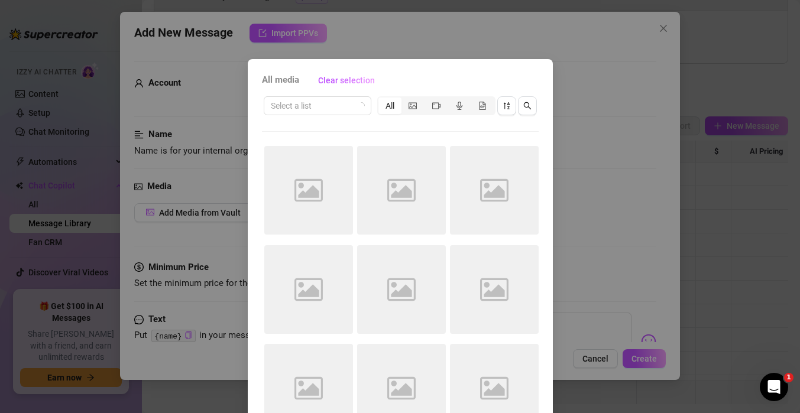
click at [317, 127] on div "Select a list All Image placeholder Image placeholder Image placeholder Image p…" at bounding box center [400, 268] width 277 height 347
click at [317, 110] on input "search" at bounding box center [312, 106] width 83 height 18
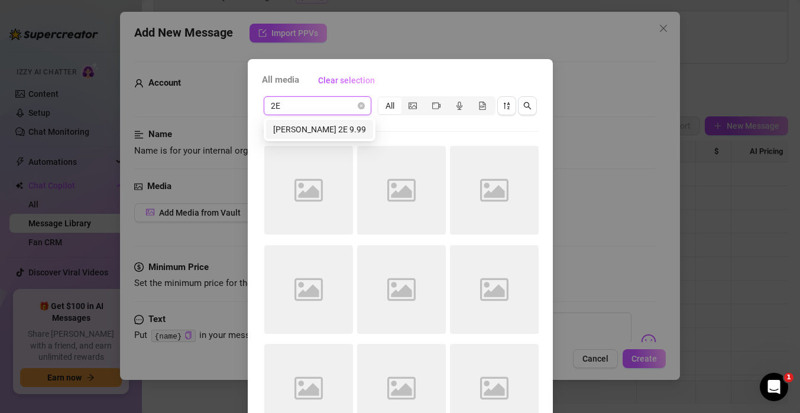
click at [316, 129] on div "[PERSON_NAME] 2E 9.99" at bounding box center [319, 129] width 93 height 13
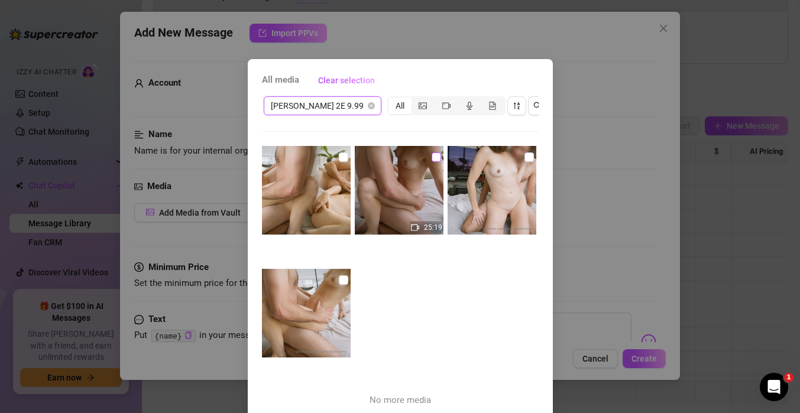
click at [434, 161] on input "checkbox" at bounding box center [436, 157] width 9 height 9
click at [527, 155] on input "checkbox" at bounding box center [529, 157] width 9 height 9
click at [640, 357] on div "All media Clear selection [PERSON_NAME] 2E 9.99 All 25:19 No more media Cancel …" at bounding box center [400, 206] width 800 height 413
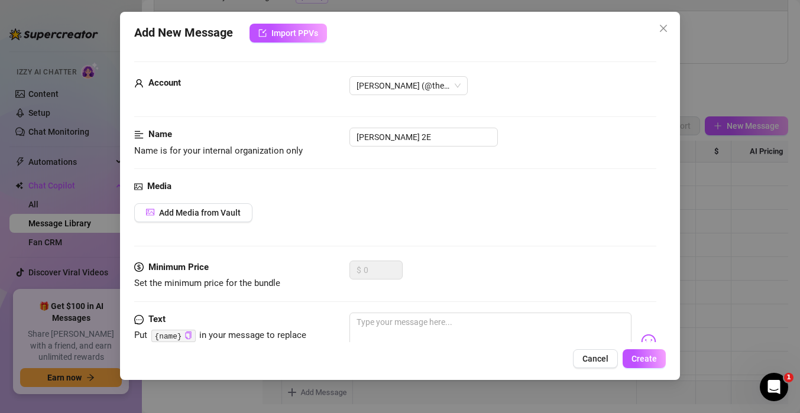
scroll to position [30, 0]
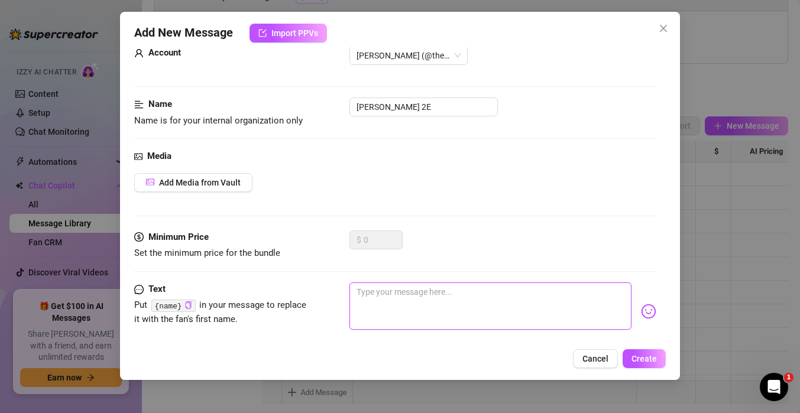
click at [462, 310] on textarea at bounding box center [491, 306] width 282 height 47
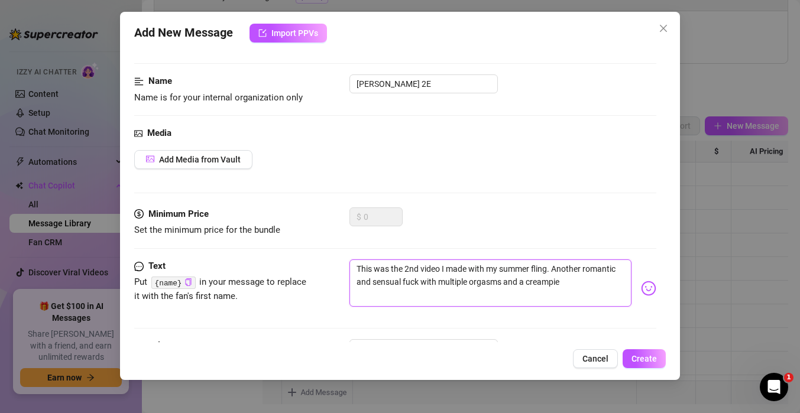
scroll to position [54, 0]
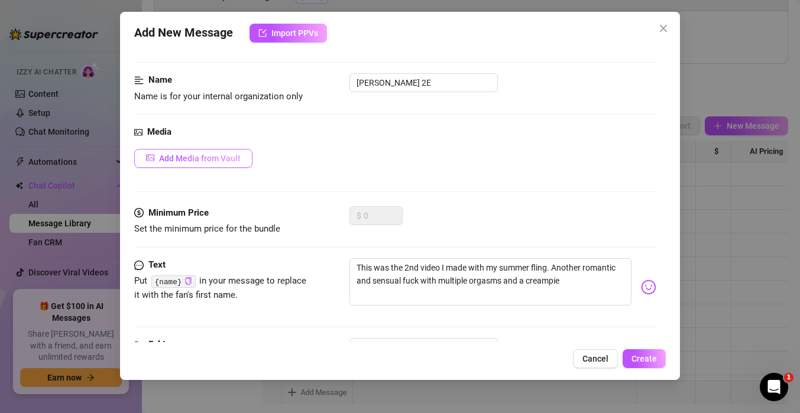
click at [242, 149] on button "Add Media from Vault" at bounding box center [193, 158] width 118 height 19
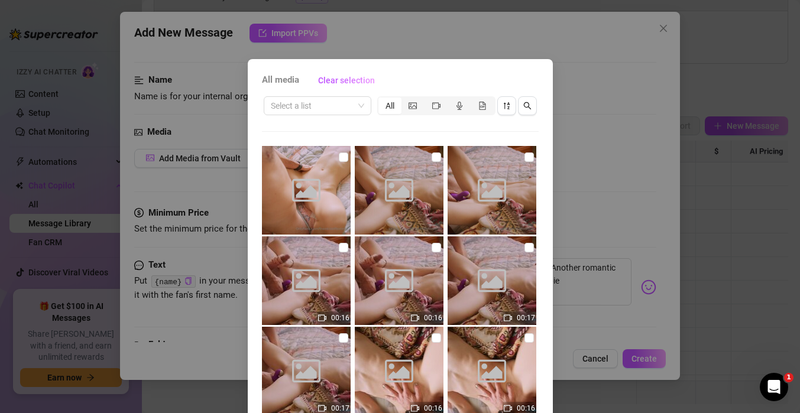
click at [343, 95] on div "Select a list All" at bounding box center [400, 106] width 277 height 22
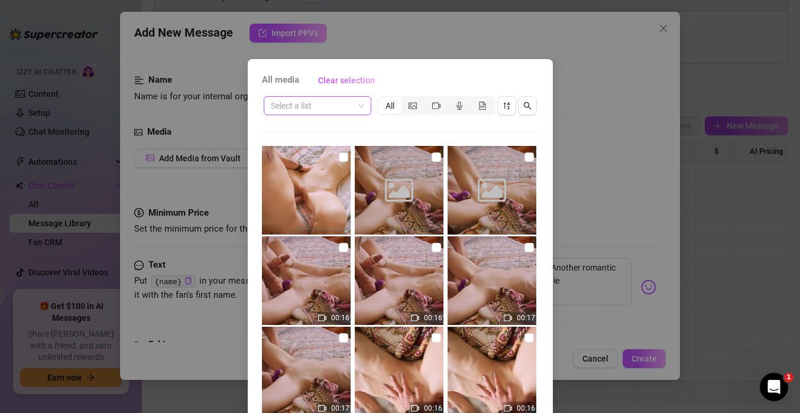
click at [335, 102] on input "search" at bounding box center [312, 106] width 83 height 18
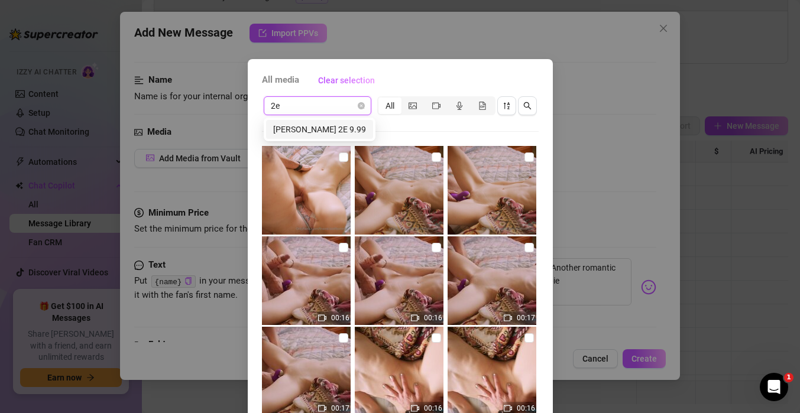
click at [320, 124] on div "[PERSON_NAME] 2E 9.99" at bounding box center [319, 129] width 93 height 13
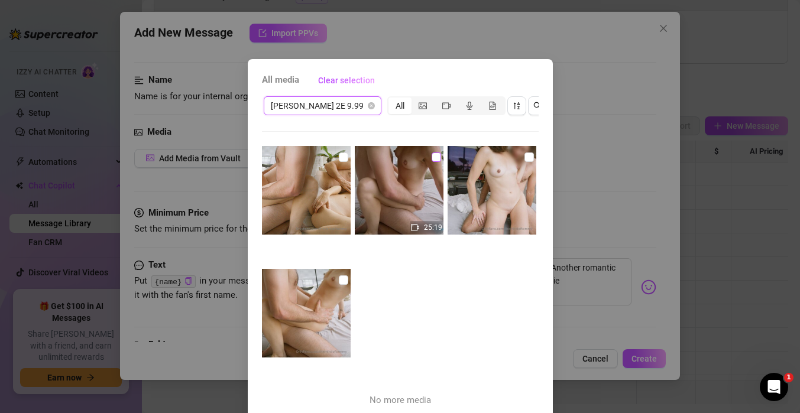
click at [438, 157] on input "checkbox" at bounding box center [436, 157] width 9 height 9
click at [523, 155] on img at bounding box center [492, 190] width 89 height 89
click at [646, 361] on div "All media Clear selection [PERSON_NAME] 2E 9.99 All 25:19 No more media Cancel …" at bounding box center [400, 206] width 800 height 413
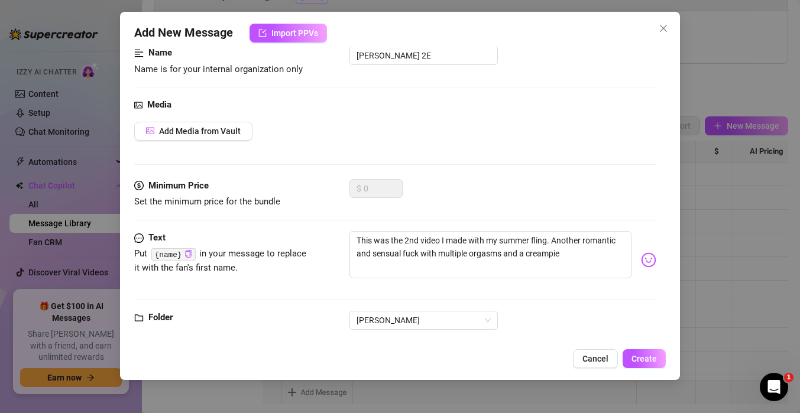
scroll to position [95, 0]
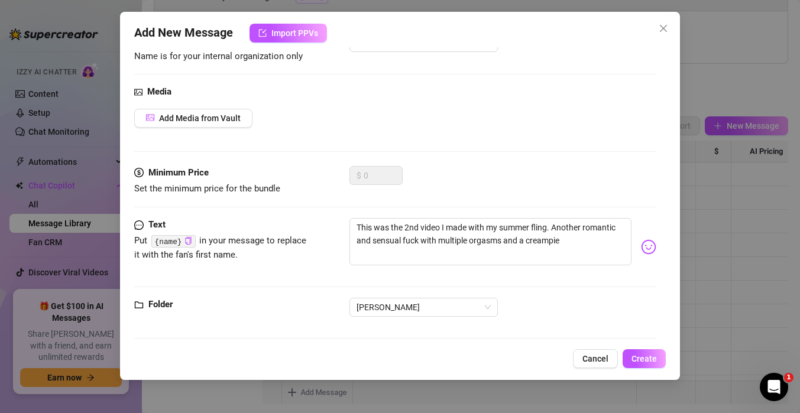
click at [225, 108] on div "Media Add Media from Vault" at bounding box center [395, 125] width 522 height 81
click at [225, 114] on span "Add Media from Vault" at bounding box center [200, 118] width 82 height 9
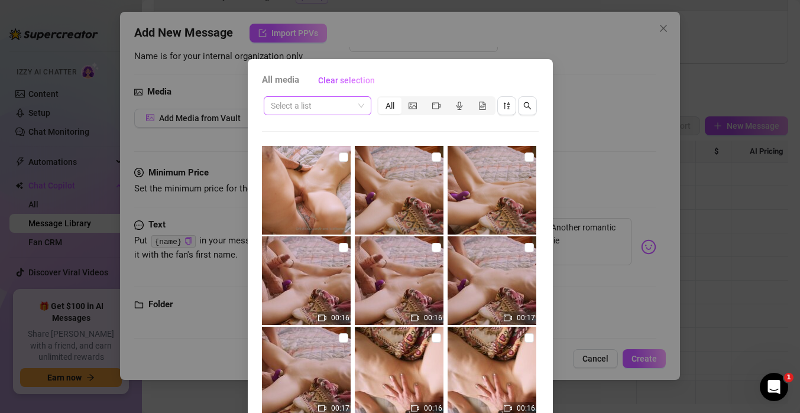
click at [297, 99] on input "search" at bounding box center [312, 106] width 83 height 18
click at [286, 130] on div "[PERSON_NAME] 2E 9.99" at bounding box center [319, 129] width 93 height 13
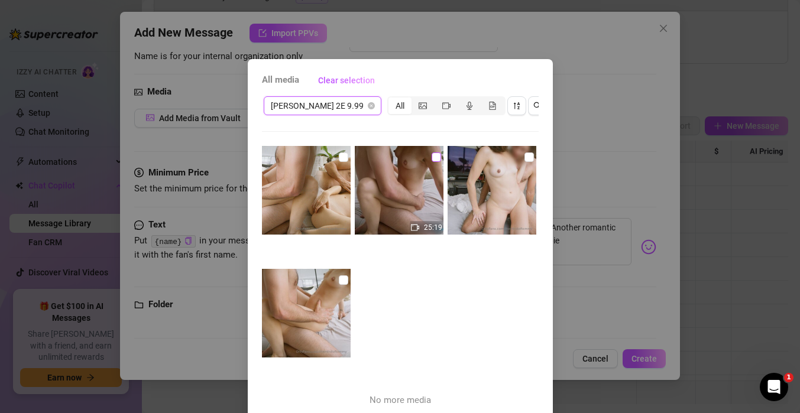
click at [432, 157] on input "checkbox" at bounding box center [436, 157] width 9 height 9
click at [532, 158] on input "checkbox" at bounding box center [529, 157] width 9 height 9
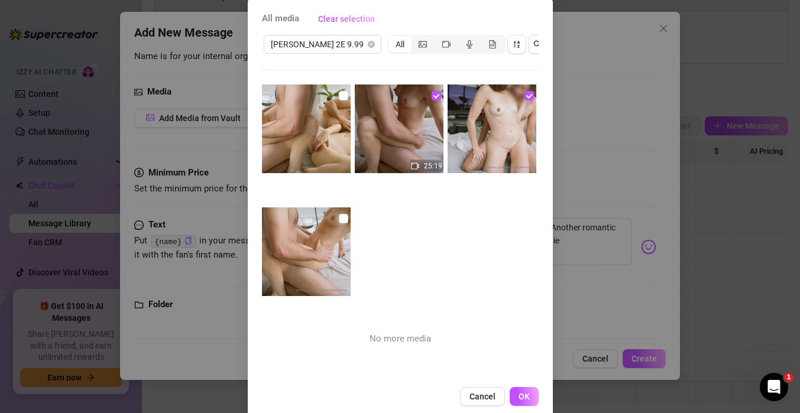
scroll to position [62, 0]
click at [513, 393] on button "OK" at bounding box center [524, 396] width 29 height 19
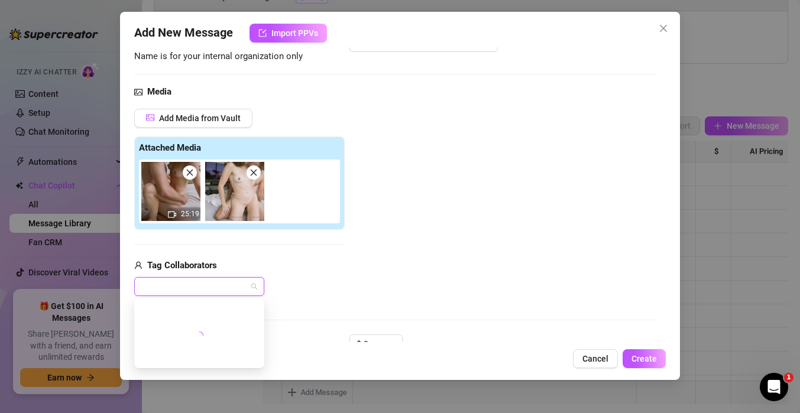
click at [326, 258] on div "Add Media from Vault Attached Media 25:19 Tag Collaborators ju" at bounding box center [239, 203] width 211 height 188
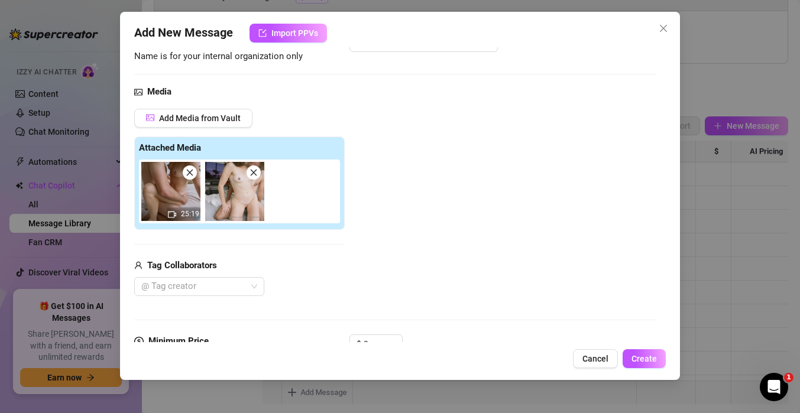
scroll to position [137, 0]
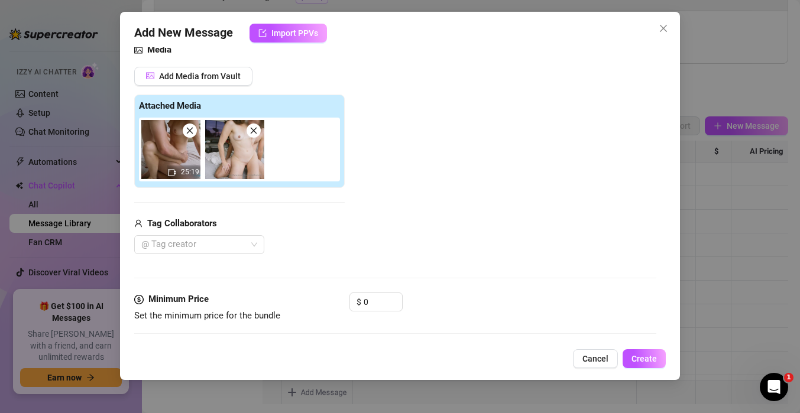
click at [200, 234] on div "Tag Collaborators @ Tag creator" at bounding box center [239, 236] width 211 height 38
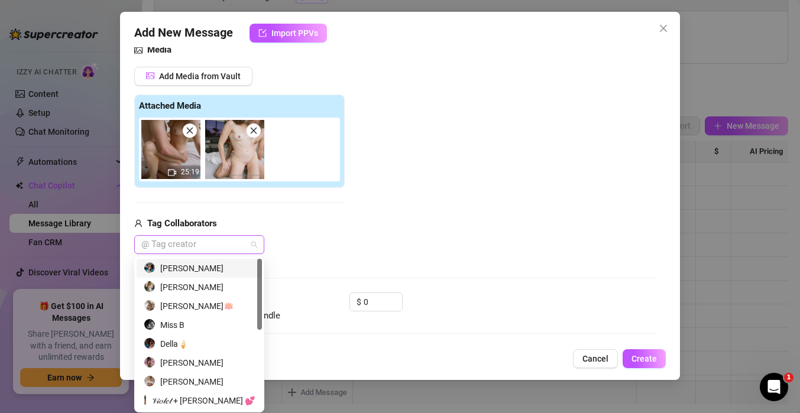
click at [200, 240] on div at bounding box center [193, 245] width 113 height 17
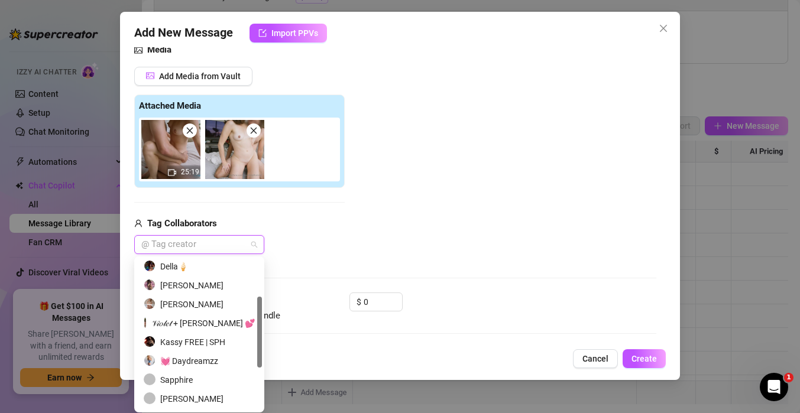
scroll to position [170, 0]
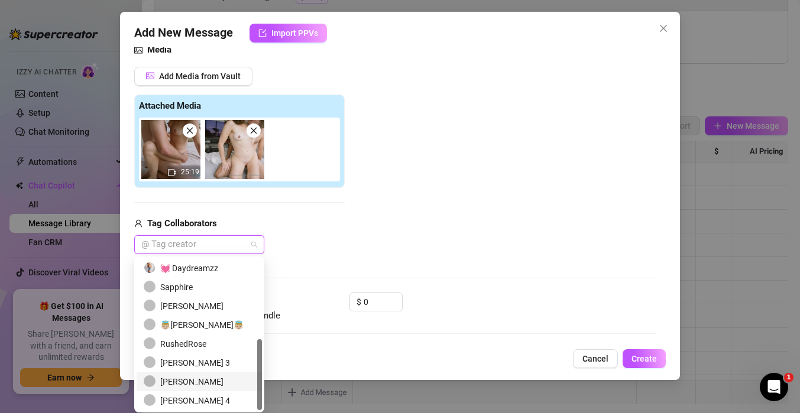
click at [179, 378] on div "[PERSON_NAME]" at bounding box center [199, 382] width 111 height 13
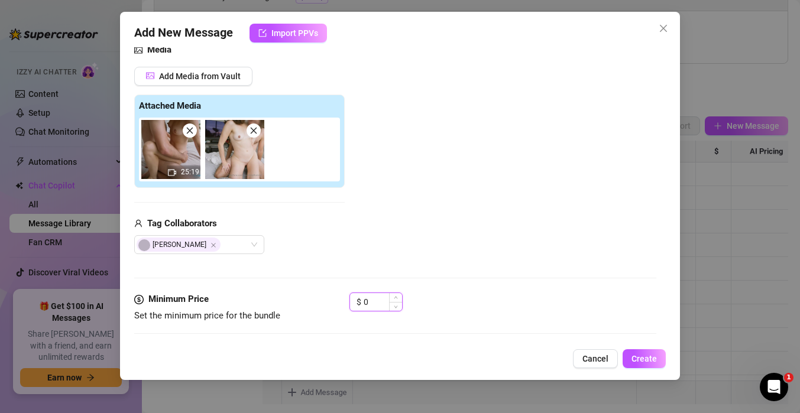
click at [382, 305] on input "0" at bounding box center [383, 302] width 38 height 18
drag, startPoint x: 382, startPoint y: 303, endPoint x: 305, endPoint y: 300, distance: 76.9
click at [305, 300] on div "Minimum Price Set the minimum price for the bundle $ 0" at bounding box center [395, 308] width 522 height 30
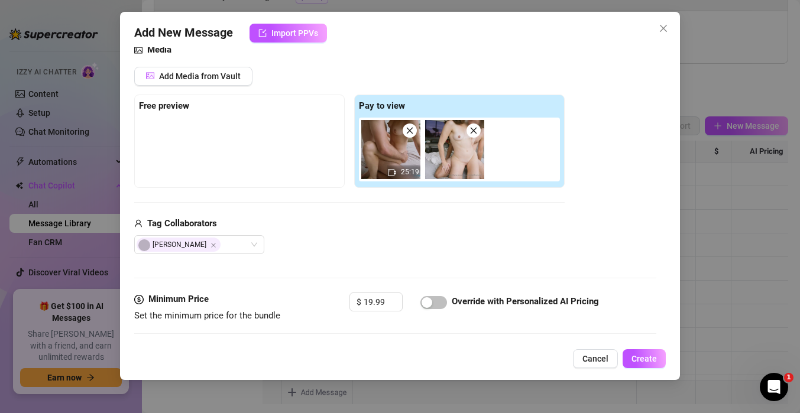
click at [307, 226] on div "Tag Collaborators" at bounding box center [349, 224] width 431 height 14
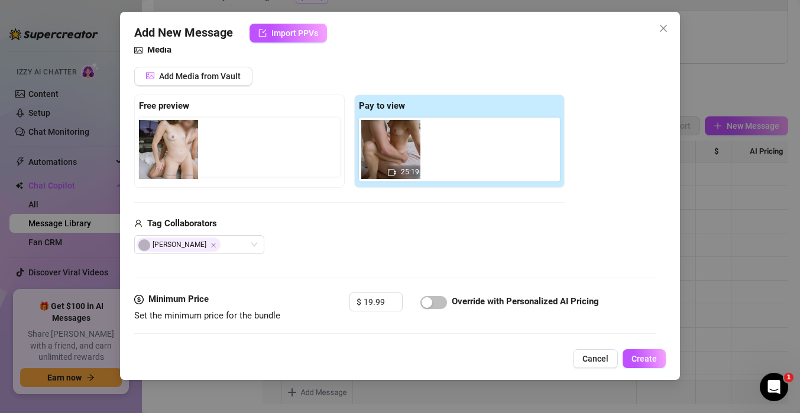
drag, startPoint x: 468, startPoint y: 143, endPoint x: 178, endPoint y: 143, distance: 289.8
click at [178, 143] on div "Free preview Pay to view 25:19" at bounding box center [349, 141] width 431 height 93
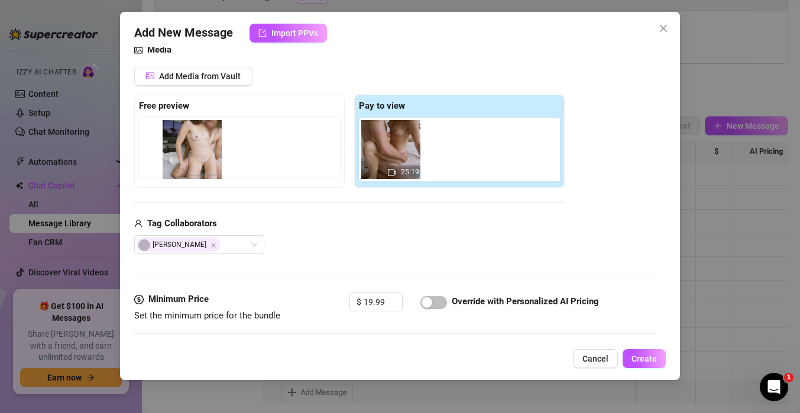
drag, startPoint x: 441, startPoint y: 141, endPoint x: 170, endPoint y: 141, distance: 271.4
click at [170, 141] on div "Free preview Pay to view 25:19" at bounding box center [349, 141] width 431 height 93
drag, startPoint x: 446, startPoint y: 150, endPoint x: 182, endPoint y: 150, distance: 264.9
click at [182, 150] on div "Free preview Pay to view 25:19" at bounding box center [349, 141] width 431 height 93
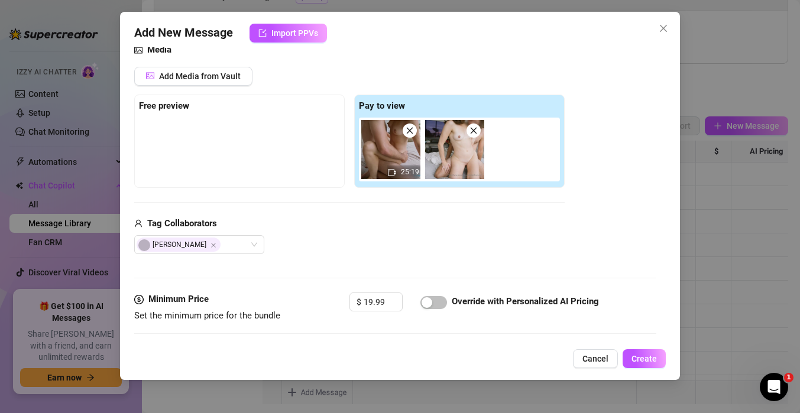
click at [358, 221] on div "Tag Collaborators" at bounding box center [349, 224] width 431 height 14
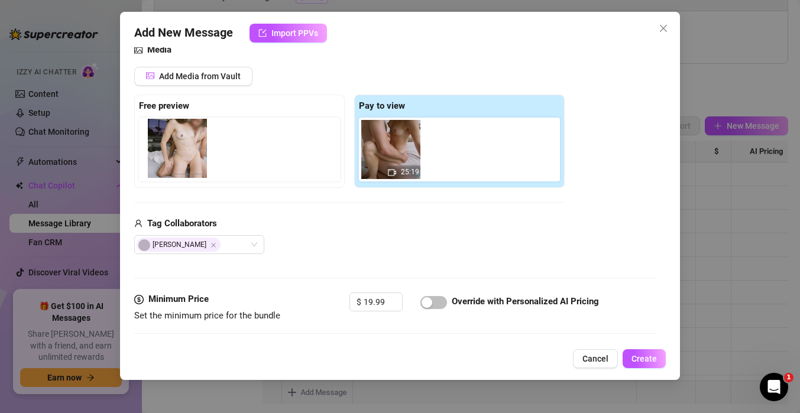
drag, startPoint x: 453, startPoint y: 153, endPoint x: 173, endPoint y: 151, distance: 280.3
click at [173, 151] on div "Free preview Pay to view 25:19" at bounding box center [349, 141] width 431 height 93
click at [310, 257] on div "Media Add Media from Vault Free preview Pay to view 25:19 Tag Collaborators [PE…" at bounding box center [395, 168] width 522 height 250
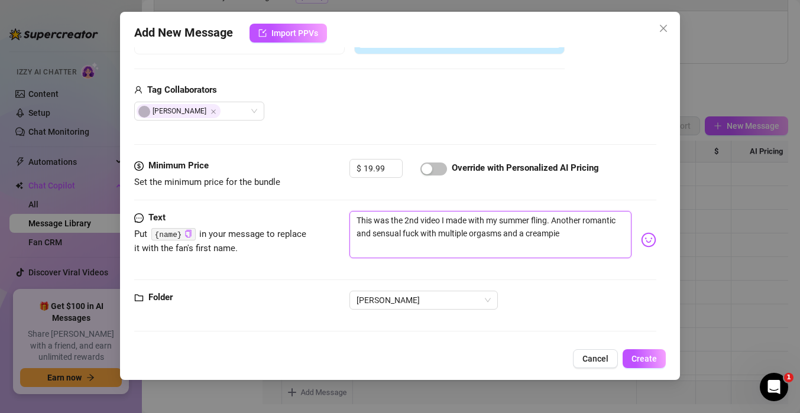
click at [556, 235] on textarea "This was the 2nd video I made with my summer fling. Another romantic and sensua…" at bounding box center [491, 234] width 282 height 47
click at [564, 235] on textarea "This was the 2nd video I made with my summer fling. Another romantic and sensua…" at bounding box center [491, 234] width 282 height 47
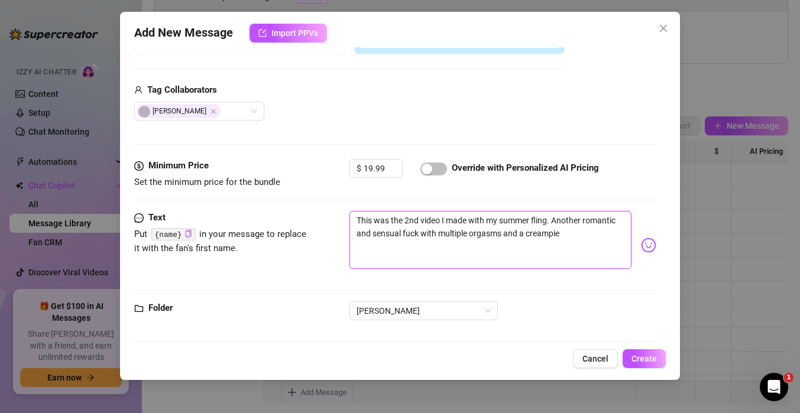
scroll to position [0, 0]
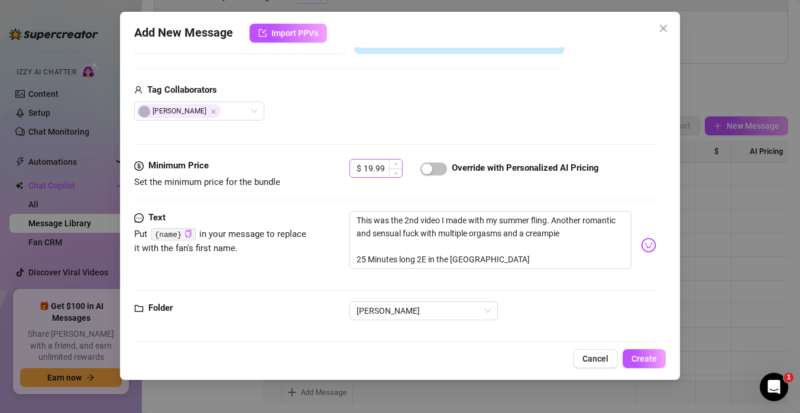
drag, startPoint x: 630, startPoint y: 360, endPoint x: 386, endPoint y: 163, distance: 313.3
click at [386, 163] on div "Add New Message Import PPVs Account [PERSON_NAME] (@themindoftommy) Name Name i…" at bounding box center [400, 196] width 560 height 368
click at [423, 162] on div at bounding box center [433, 169] width 27 height 14
click at [424, 166] on div "button" at bounding box center [427, 169] width 11 height 11
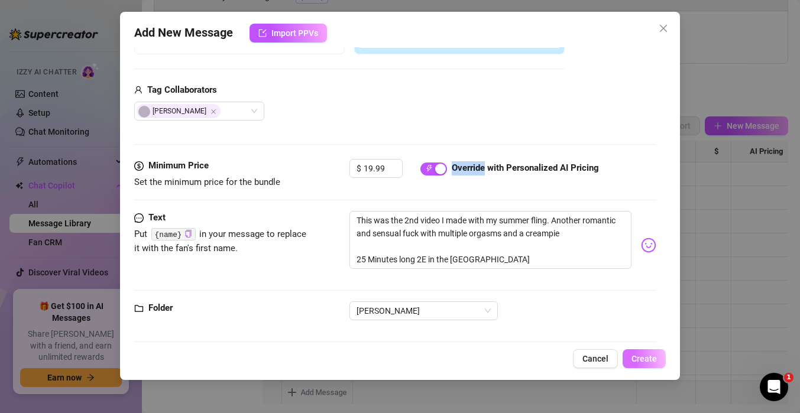
click at [658, 361] on button "Create" at bounding box center [644, 359] width 43 height 19
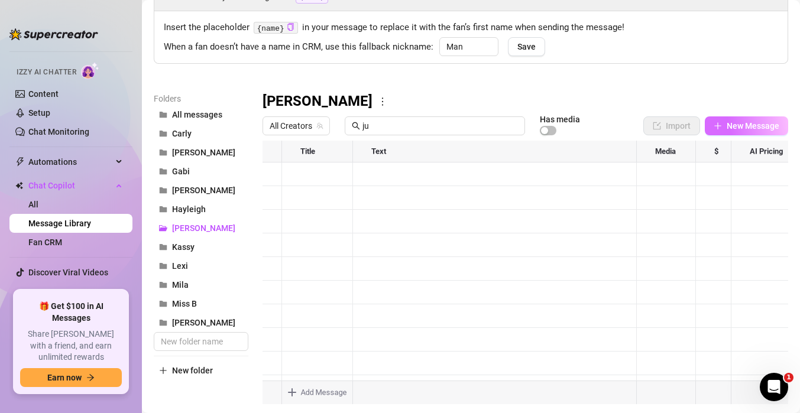
click at [752, 125] on span "New Message" at bounding box center [753, 125] width 53 height 9
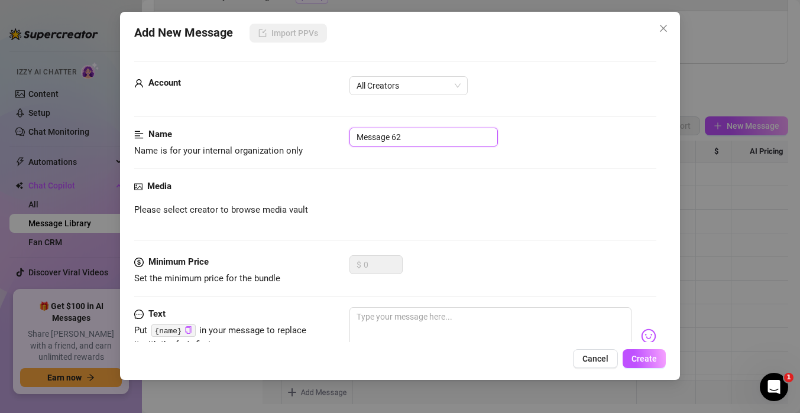
drag, startPoint x: 433, startPoint y: 138, endPoint x: 257, endPoint y: 125, distance: 176.7
click at [257, 125] on form "Account All Creators Name Name is for your internal organization only Message 6…" at bounding box center [395, 250] width 522 height 377
click at [249, 219] on div "Media Please select creator to browse media vault" at bounding box center [395, 218] width 522 height 76
click at [431, 86] on span "All Creators" at bounding box center [409, 86] width 104 height 18
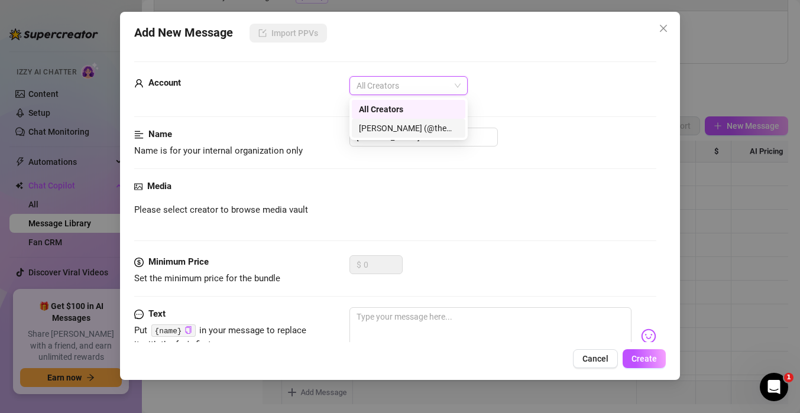
click at [412, 125] on div "[PERSON_NAME] (@themindoftommy)" at bounding box center [408, 128] width 99 height 13
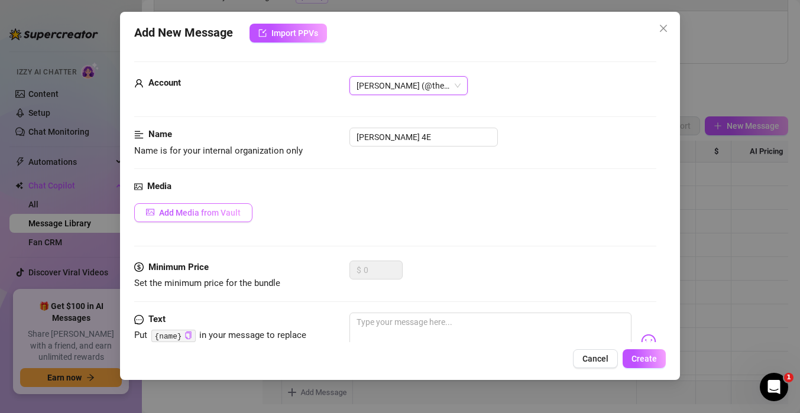
click at [201, 211] on span "Add Media from Vault" at bounding box center [200, 212] width 82 height 9
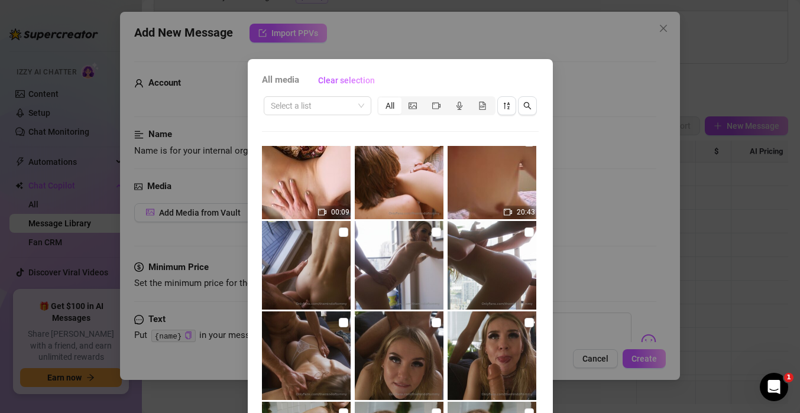
scroll to position [282, 0]
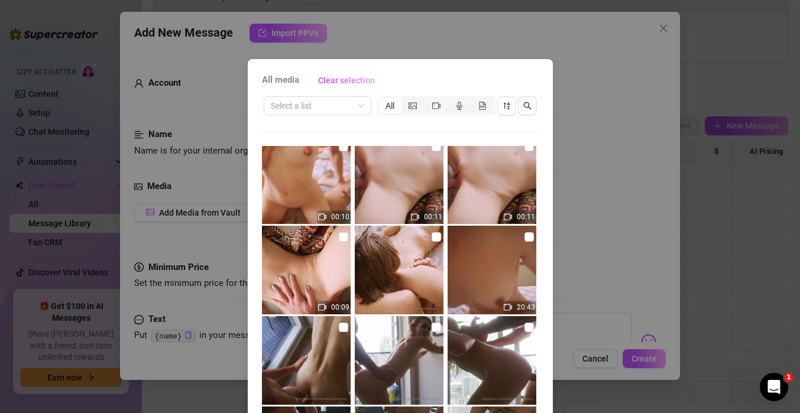
click at [535, 235] on img at bounding box center [492, 270] width 89 height 89
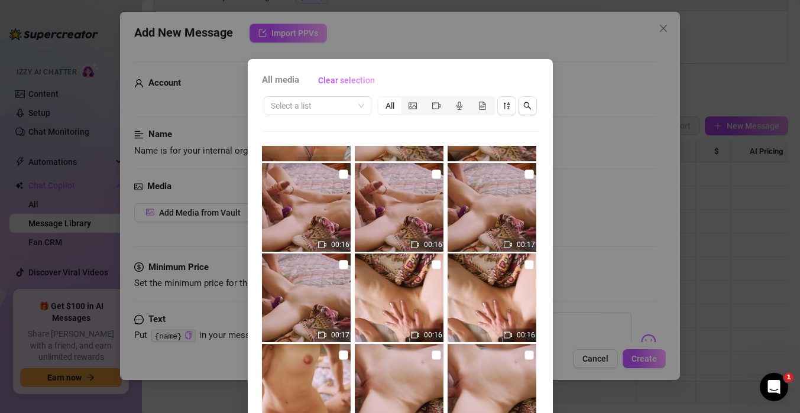
scroll to position [0, 0]
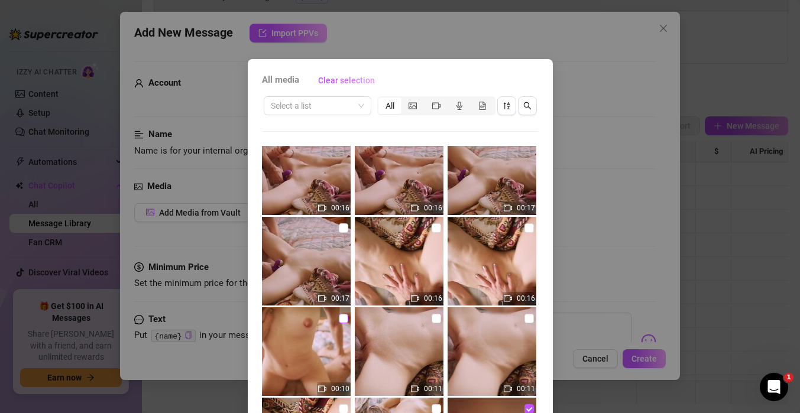
click at [340, 317] on input "checkbox" at bounding box center [343, 318] width 9 height 9
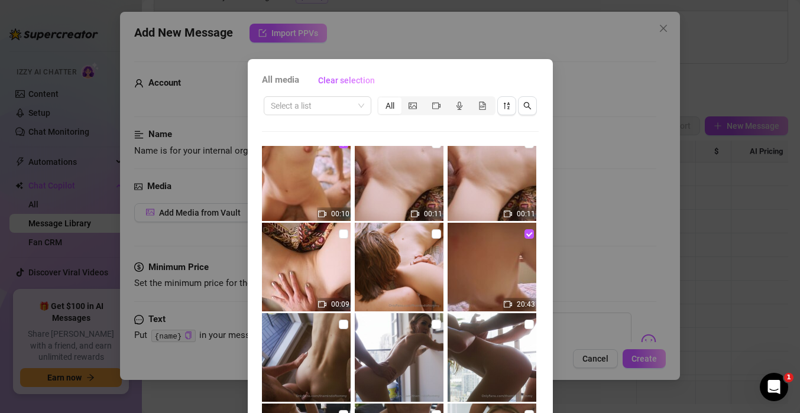
scroll to position [80, 0]
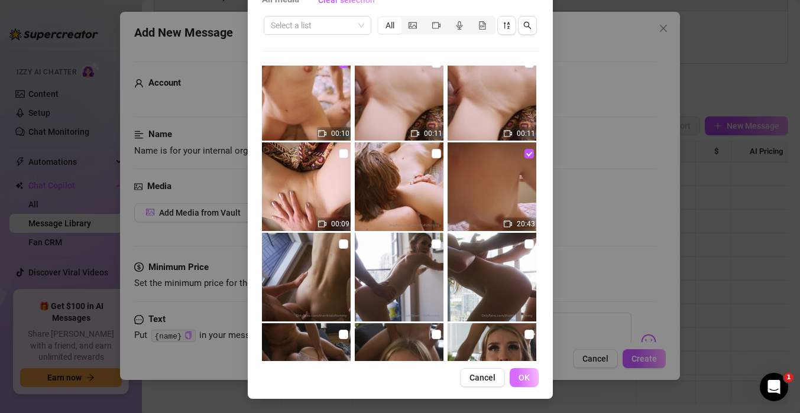
click at [533, 379] on button "OK" at bounding box center [524, 377] width 29 height 19
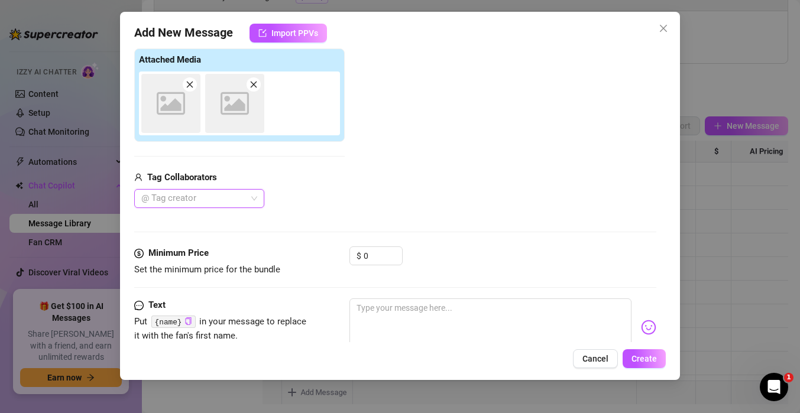
scroll to position [187, 0]
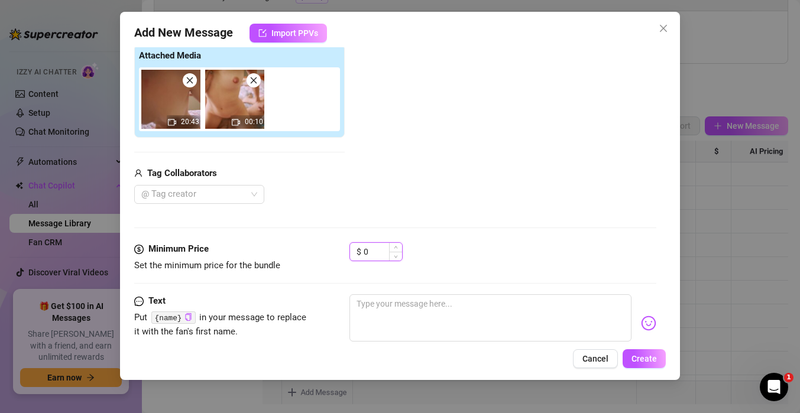
click at [375, 253] on input "0" at bounding box center [383, 252] width 38 height 18
click at [372, 253] on input "0" at bounding box center [383, 252] width 38 height 18
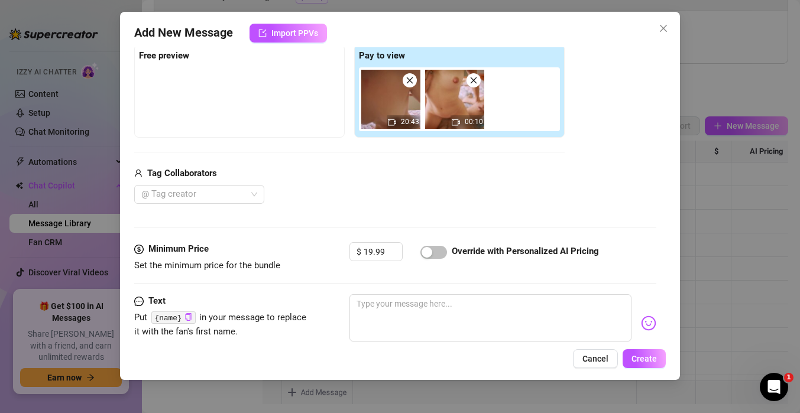
click at [414, 214] on div "Media Add Media from Vault Free preview Pay to view 20:43 00:10 Tag Collaborato…" at bounding box center [395, 118] width 522 height 250
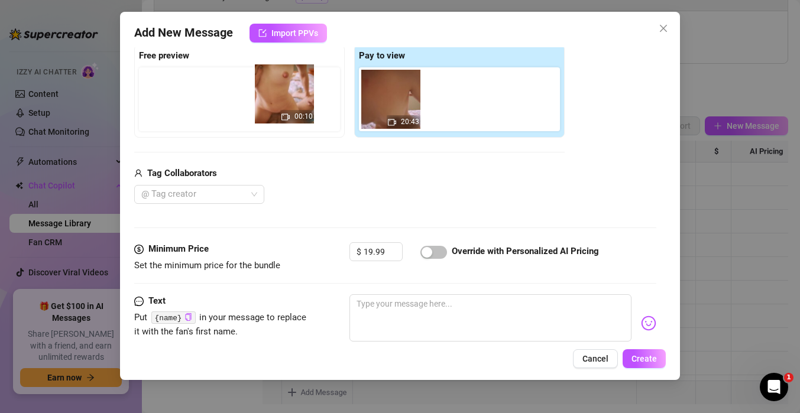
drag, startPoint x: 448, startPoint y: 112, endPoint x: 211, endPoint y: 103, distance: 237.3
click at [211, 103] on div "Free preview Pay to view 20:43 00:10" at bounding box center [349, 90] width 431 height 93
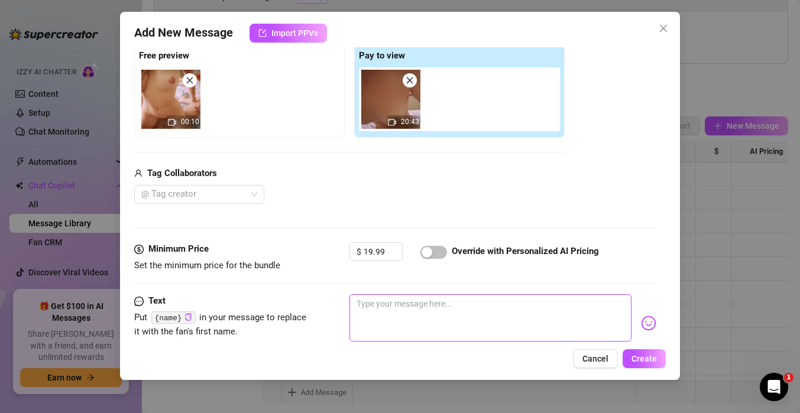
click at [425, 316] on textarea at bounding box center [491, 318] width 282 height 47
click at [408, 306] on textarea "20 Minutes Ling video 4E" at bounding box center [491, 318] width 282 height 47
click at [359, 303] on textarea "20 Minutes Long video 4E" at bounding box center [491, 318] width 282 height 47
click at [355, 303] on textarea "20 Minutes Long video 4E" at bounding box center [491, 318] width 282 height 47
click at [367, 298] on textarea "20 Minutes Long video 4E" at bounding box center [491, 318] width 282 height 47
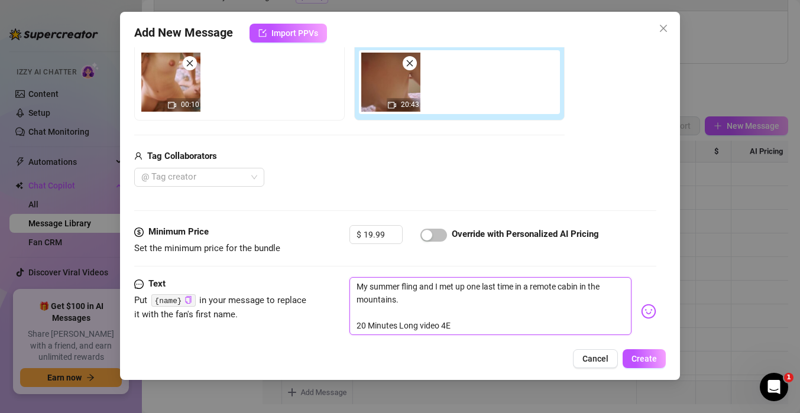
scroll to position [206, 0]
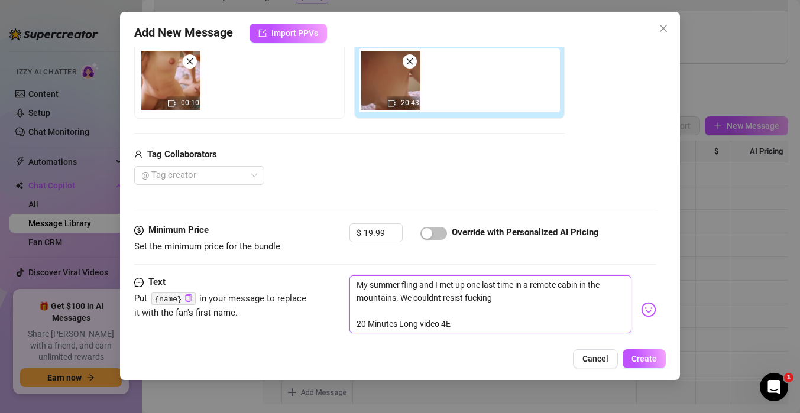
click at [437, 300] on textarea "My summer fling and I met up one last time in a remote cabin in the mountains. …" at bounding box center [491, 305] width 282 height 58
click at [506, 301] on textarea "My summer fling and I met up one last time in a remote cabin in the mountains. …" at bounding box center [491, 305] width 282 height 58
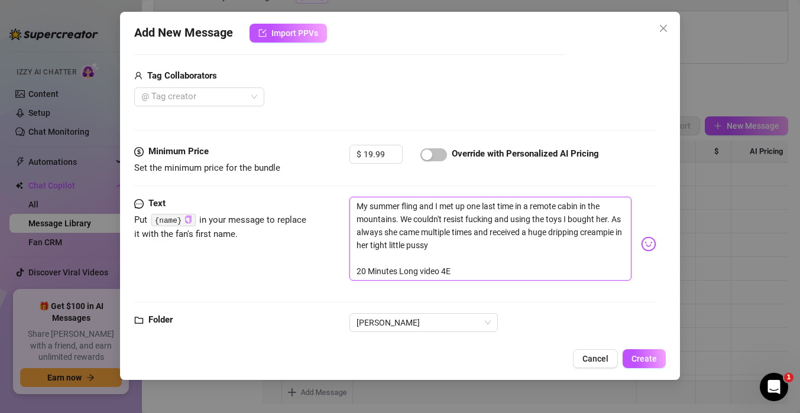
scroll to position [307, 0]
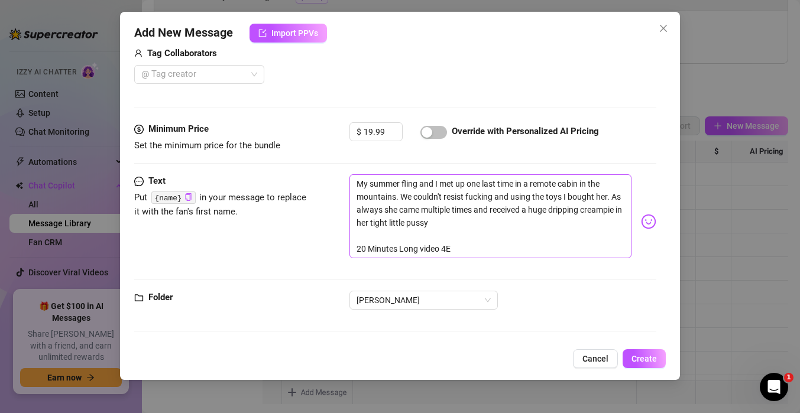
drag, startPoint x: 636, startPoint y: 363, endPoint x: 477, endPoint y: 187, distance: 237.4
click at [477, 187] on div "Add New Message Import PPVs Account [PERSON_NAME] (@themindoftommy) Name Name i…" at bounding box center [400, 196] width 560 height 368
click at [434, 134] on span "button" at bounding box center [433, 132] width 27 height 13
click at [646, 355] on span "Create" at bounding box center [644, 358] width 25 height 9
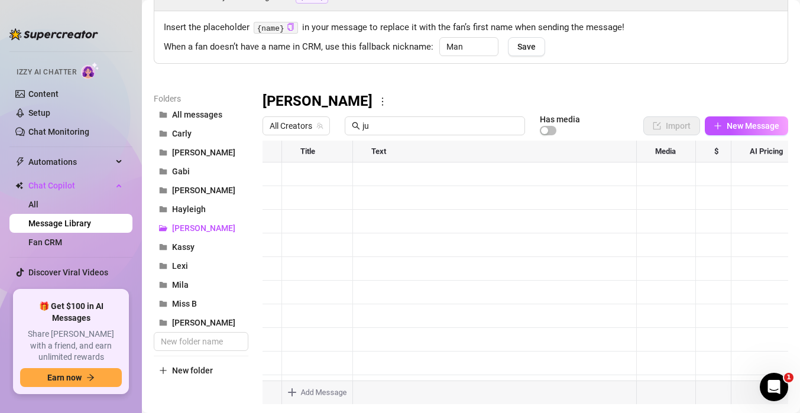
click at [57, 175] on ul "Home Creator Analytics Team Analytics Izzy AI Chatter Content Setup Chat Monito…" at bounding box center [70, 166] width 123 height 240
click at [60, 170] on span "Automations" at bounding box center [70, 162] width 84 height 19
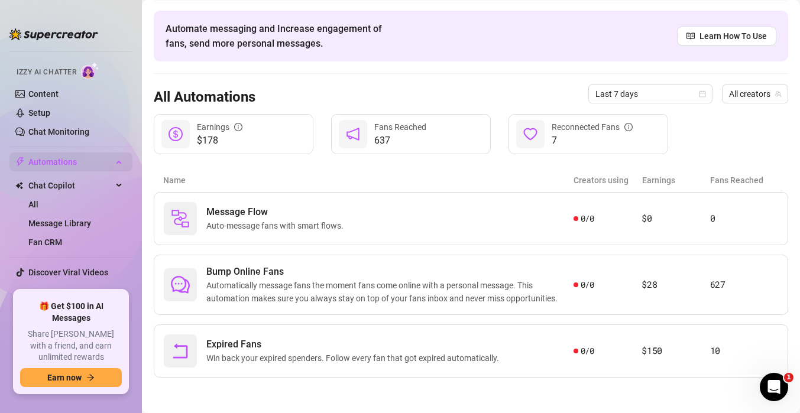
scroll to position [39, 0]
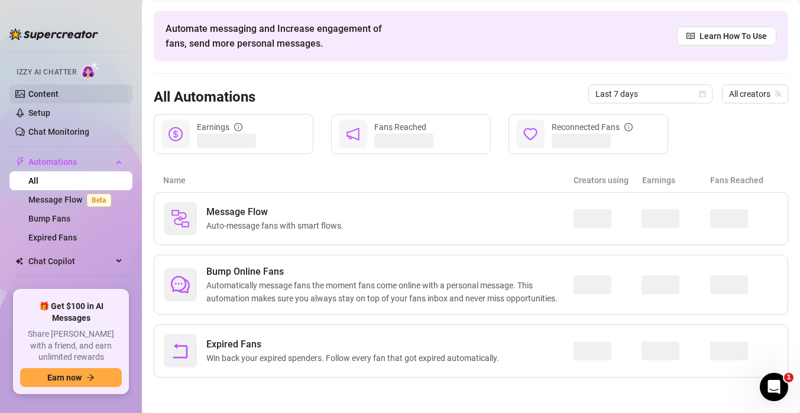
click at [59, 92] on link "Content" at bounding box center [43, 93] width 30 height 9
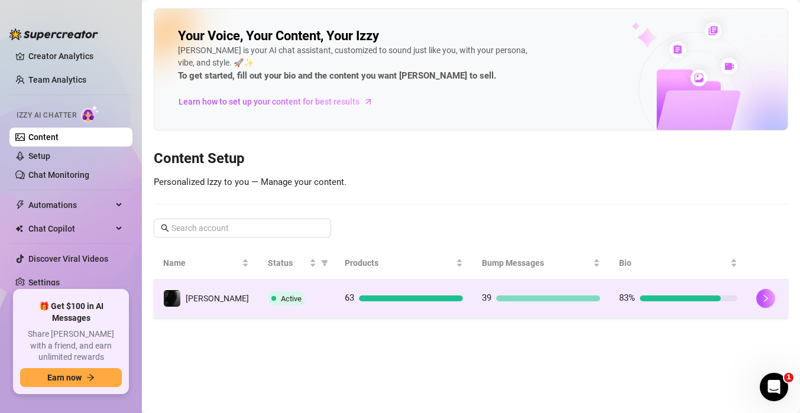
click at [258, 313] on td "Active" at bounding box center [296, 299] width 77 height 38
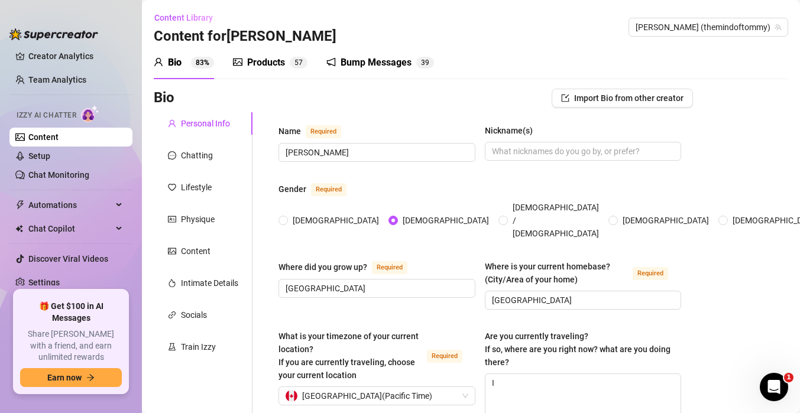
click at [264, 60] on div "Products" at bounding box center [266, 63] width 38 height 14
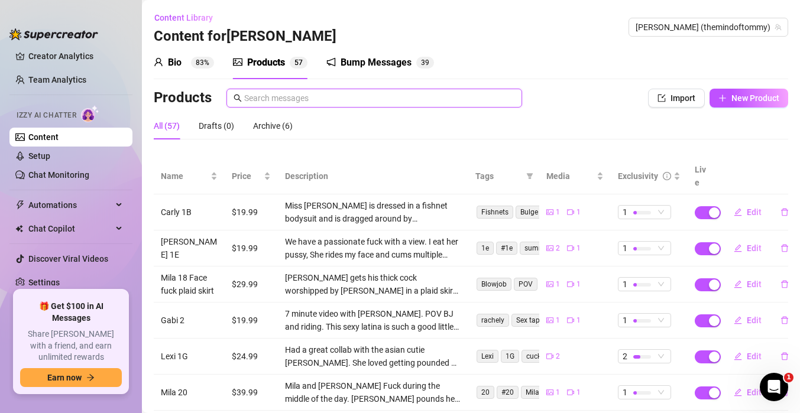
click at [310, 94] on input "text" at bounding box center [379, 98] width 271 height 13
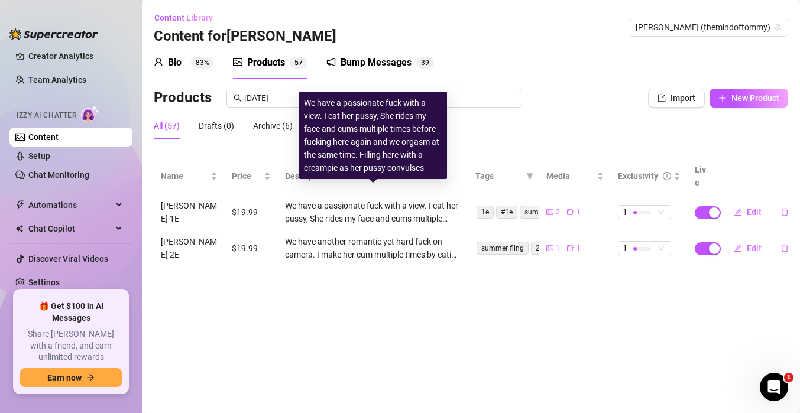
click at [376, 199] on div "We have a passionate fuck with a view. I eat her pussy, She rides my face and c…" at bounding box center [373, 212] width 176 height 26
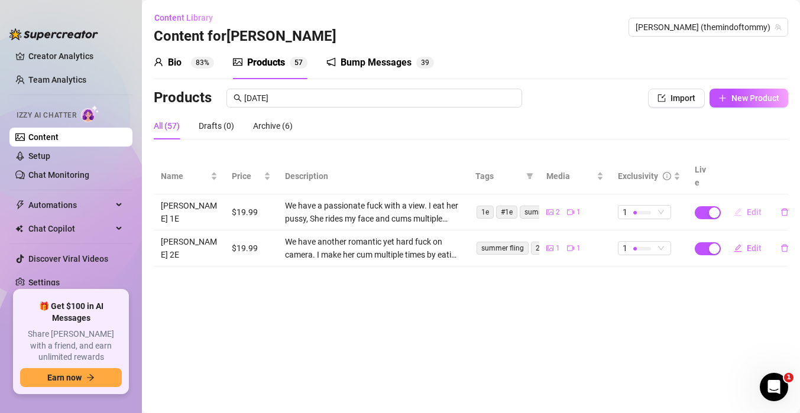
click at [751, 208] on span "Edit" at bounding box center [754, 212] width 15 height 9
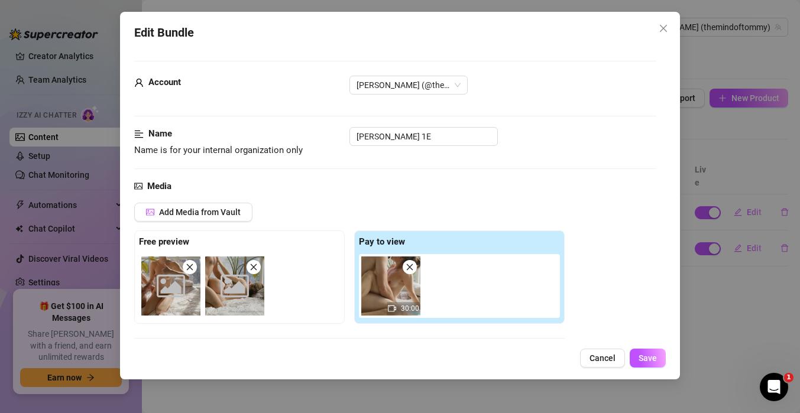
scroll to position [177, 0]
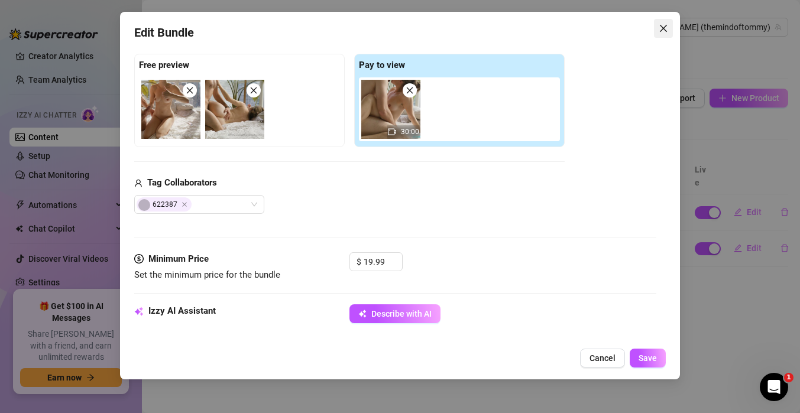
click at [664, 27] on icon "close" at bounding box center [663, 28] width 9 height 9
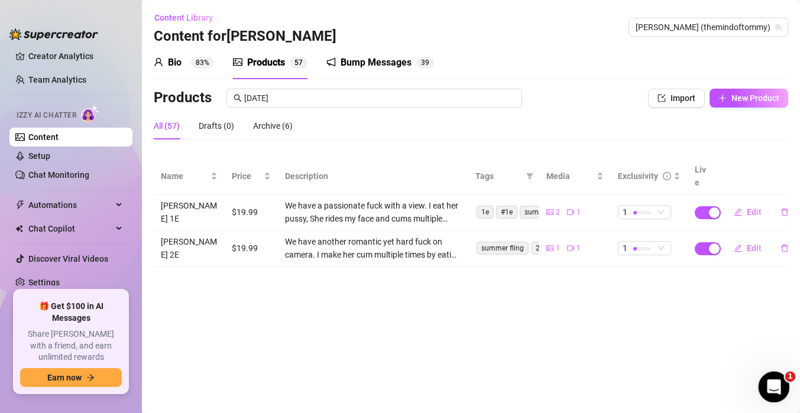
click at [766, 374] on div "Open Intercom Messenger" at bounding box center [772, 385] width 39 height 39
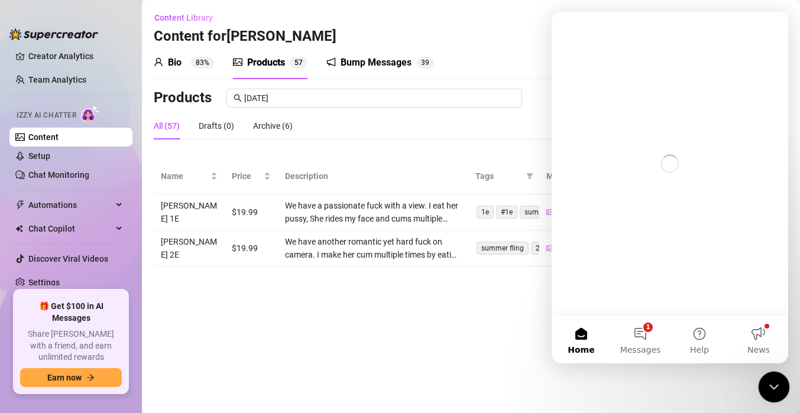
scroll to position [0, 0]
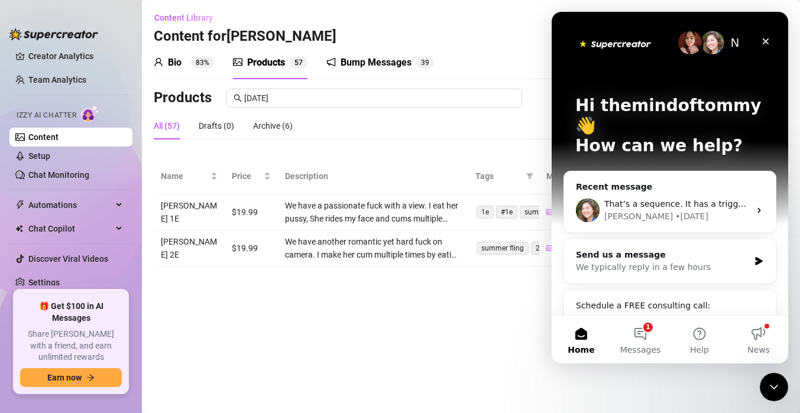
click at [749, 247] on div "Send us a message We typically reply in a few hours" at bounding box center [670, 262] width 212 height 44
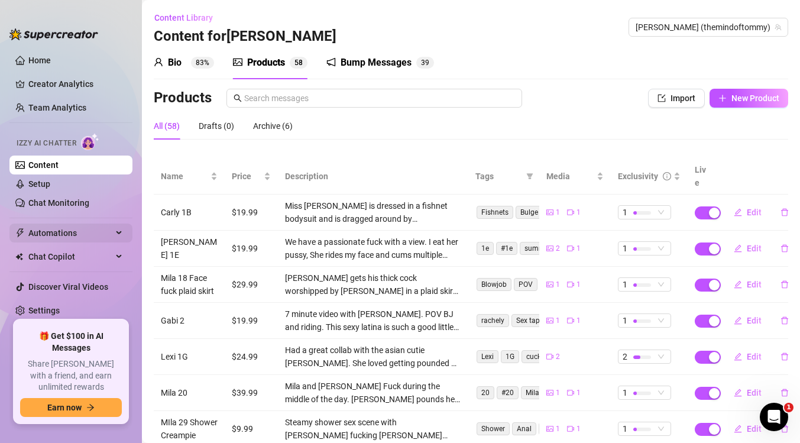
click at [67, 228] on span "Automations" at bounding box center [70, 233] width 84 height 19
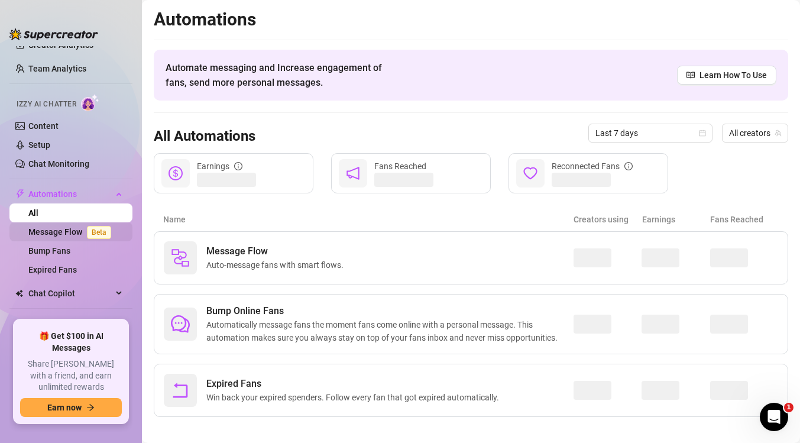
scroll to position [41, 0]
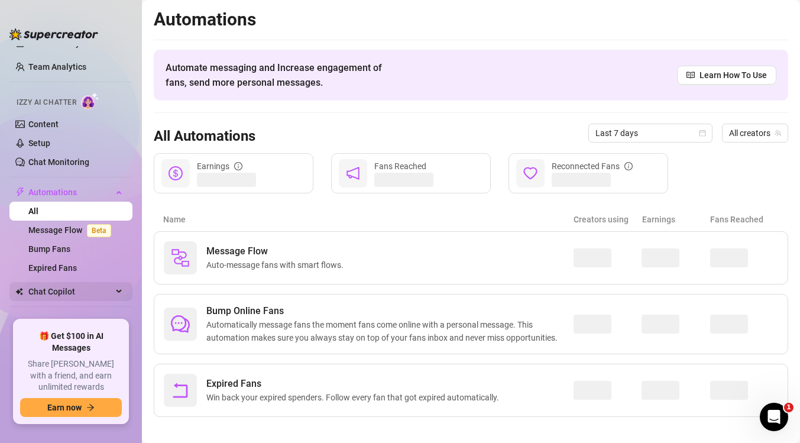
click at [60, 285] on span "Chat Copilot" at bounding box center [70, 291] width 84 height 19
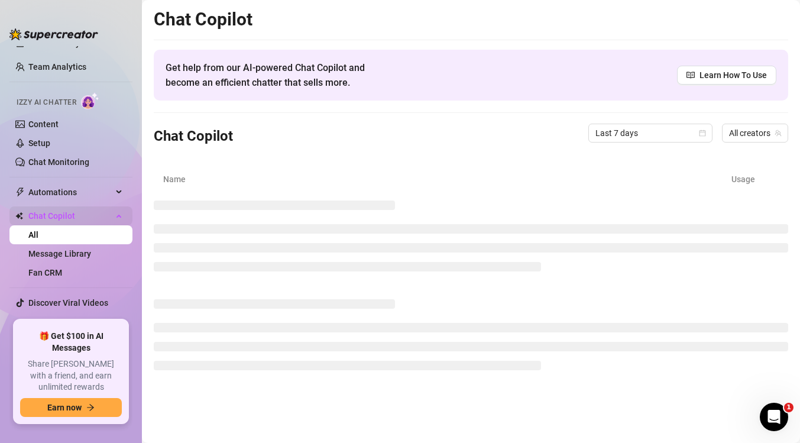
scroll to position [55, 0]
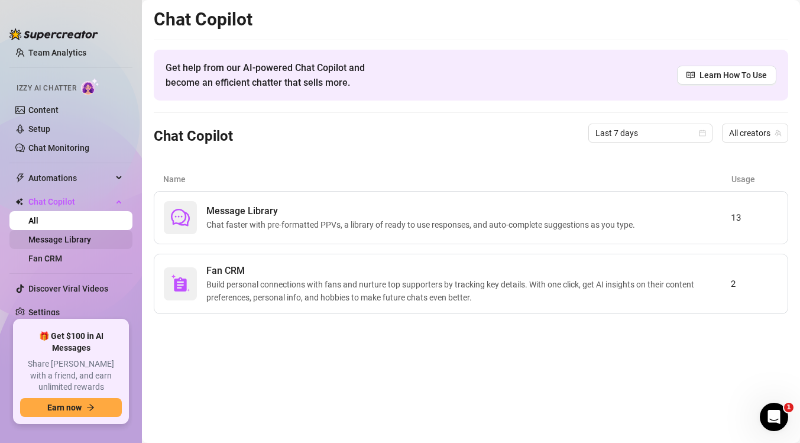
click at [72, 241] on link "Message Library" at bounding box center [59, 239] width 63 height 9
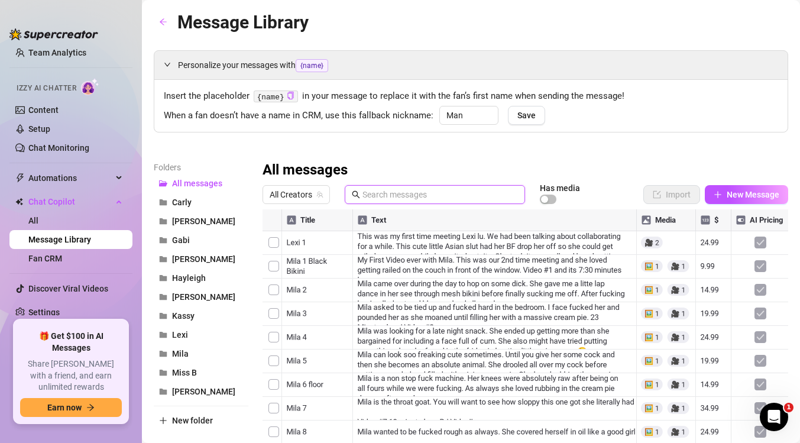
click at [390, 192] on input "text" at bounding box center [441, 194] width 156 height 13
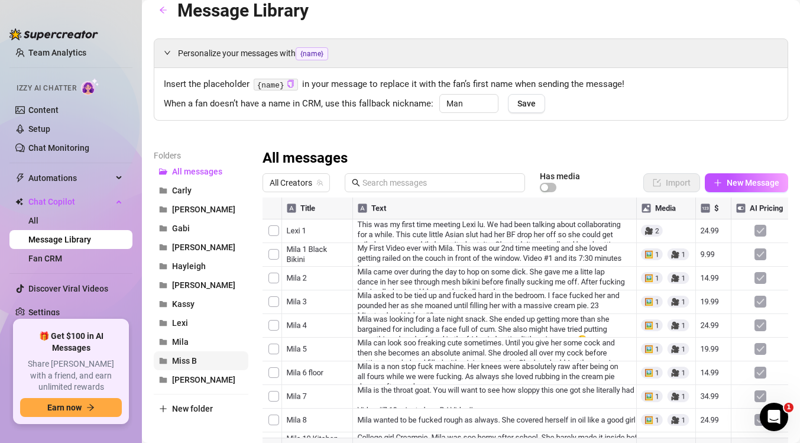
click at [186, 360] on span "Miss B" at bounding box center [184, 360] width 25 height 9
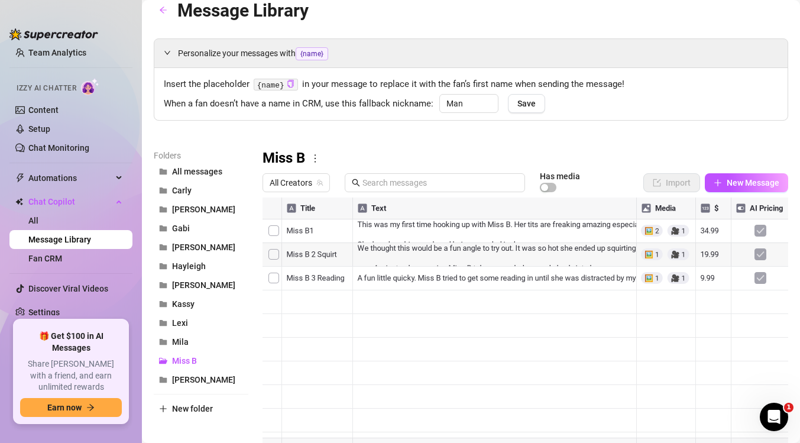
click at [312, 256] on div at bounding box center [526, 330] width 526 height 264
click at [312, 251] on textarea "Miss B 2 Squirt" at bounding box center [317, 250] width 73 height 11
type textarea "Miss B2 Squirt"
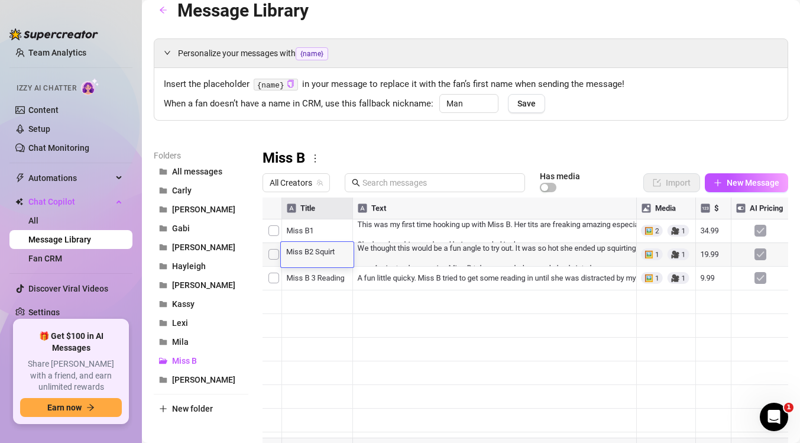
click at [315, 280] on div at bounding box center [526, 330] width 526 height 264
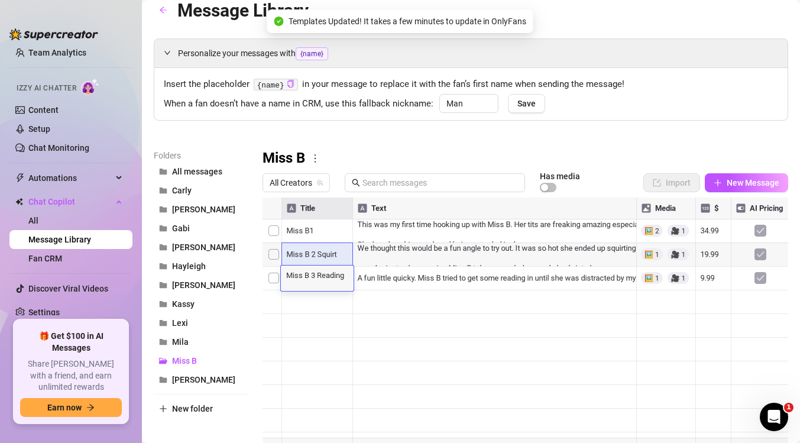
click at [313, 277] on textarea "Miss B 3 Reading" at bounding box center [317, 274] width 73 height 11
type textarea "Miss B3 Reading"
click at [309, 232] on div at bounding box center [526, 330] width 526 height 264
click at [309, 232] on textarea "Miss B1" at bounding box center [317, 227] width 73 height 11
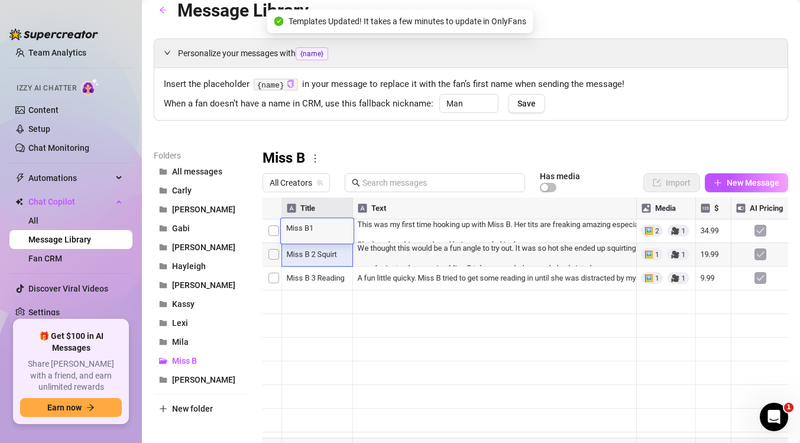
type textarea "Miss B 1"
click at [311, 255] on div at bounding box center [526, 330] width 526 height 264
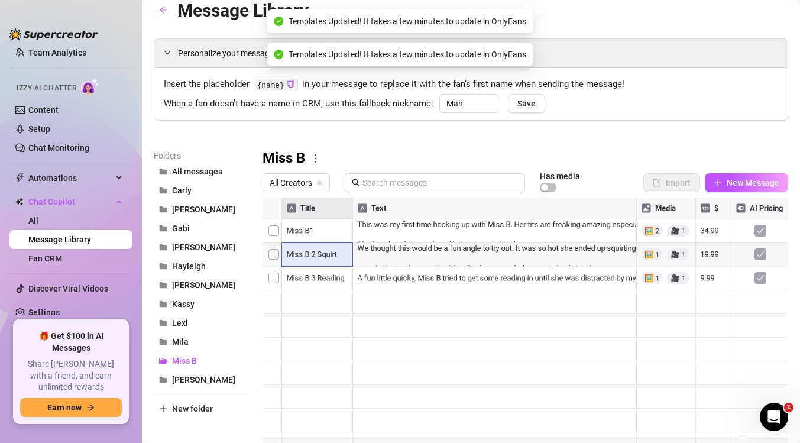
click at [311, 255] on div at bounding box center [526, 330] width 526 height 264
click at [310, 255] on textarea "Miss B2 Squirt" at bounding box center [317, 250] width 73 height 11
type textarea "Miss B 2 Squirt"
click at [310, 276] on div at bounding box center [526, 330] width 526 height 264
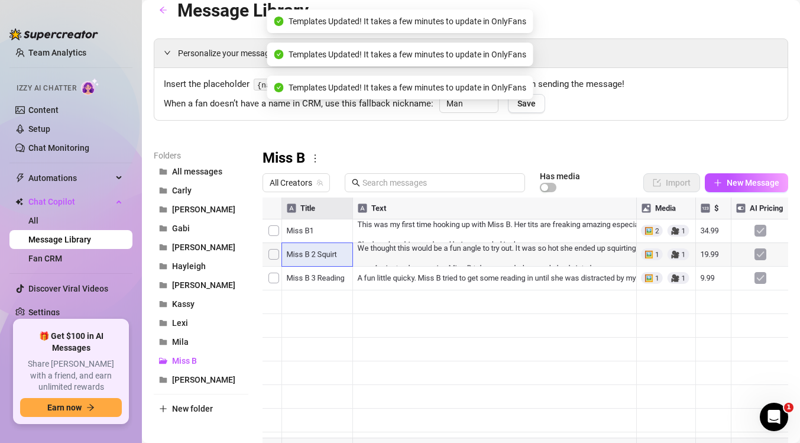
click at [310, 276] on div at bounding box center [526, 330] width 526 height 264
click at [310, 276] on textarea "Miss B3 Reading" at bounding box center [317, 274] width 73 height 11
type textarea "Miss B 3 Reading"
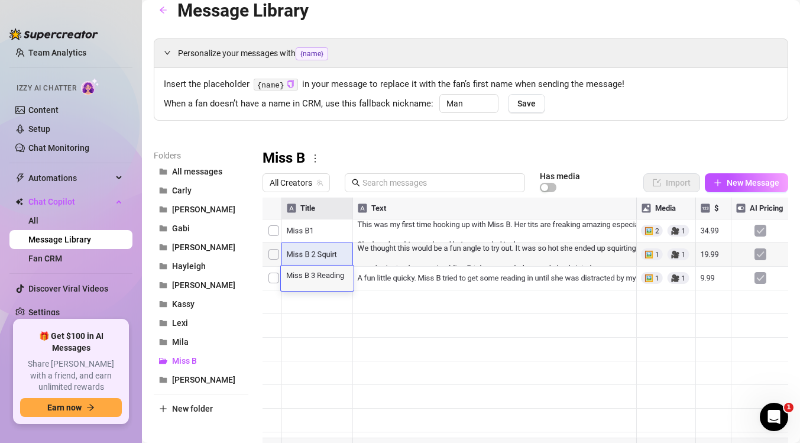
click at [328, 235] on div at bounding box center [526, 330] width 526 height 264
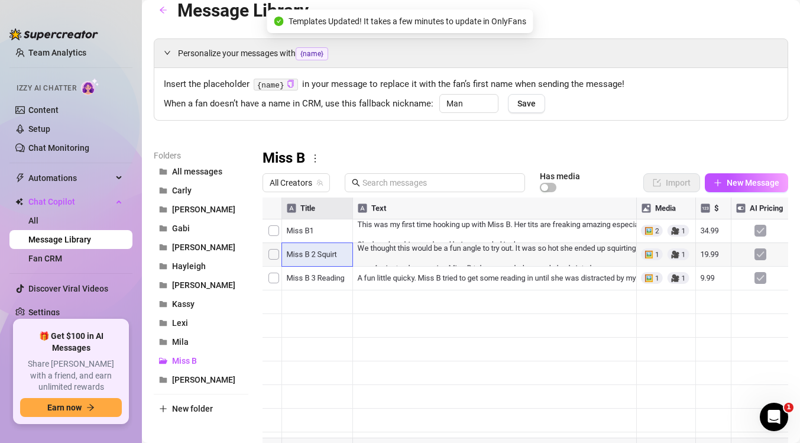
click at [328, 235] on div at bounding box center [526, 330] width 526 height 264
click at [320, 232] on textarea "Miss B 1" at bounding box center [317, 227] width 73 height 11
type textarea "Miss B 1J"
click at [316, 257] on div at bounding box center [526, 330] width 526 height 264
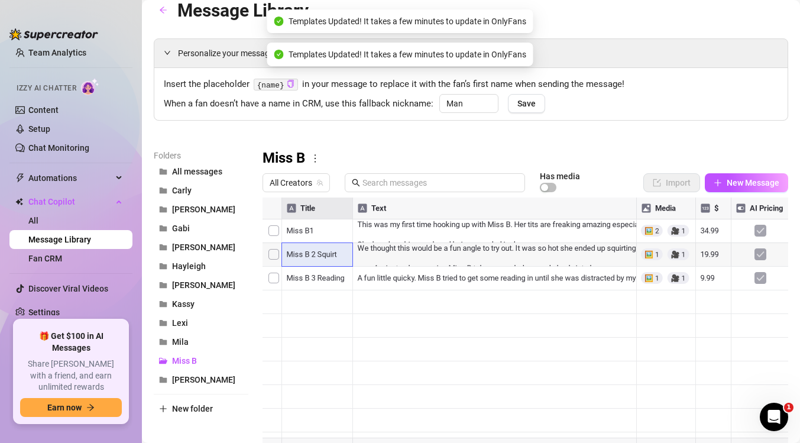
click at [316, 255] on div at bounding box center [526, 330] width 526 height 264
click at [316, 255] on textarea "Miss B 2 Squirt" at bounding box center [317, 250] width 73 height 11
click at [314, 253] on textarea "Miss B 2 Squirt" at bounding box center [317, 250] width 73 height 11
type textarea "Miss B 2J Squirt"
click at [313, 276] on div at bounding box center [526, 330] width 526 height 264
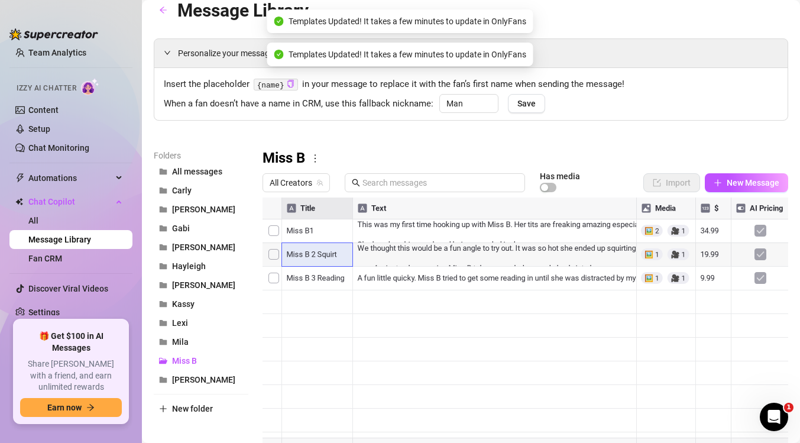
click at [313, 276] on div at bounding box center [526, 330] width 526 height 264
click at [313, 274] on textarea "Miss B 3 Reading" at bounding box center [317, 274] width 73 height 11
type textarea "Miss B 3J Reading"
click at [312, 373] on div at bounding box center [526, 330] width 526 height 264
